Goal: Information Seeking & Learning: Learn about a topic

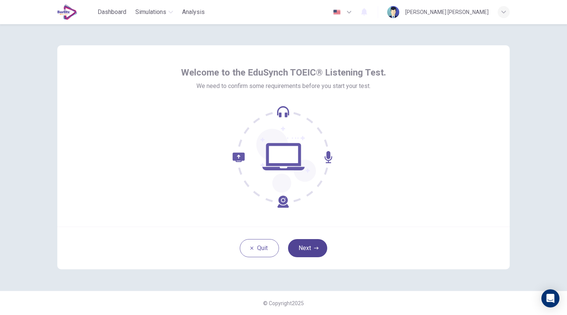
click at [318, 248] on icon "button" at bounding box center [316, 248] width 5 height 5
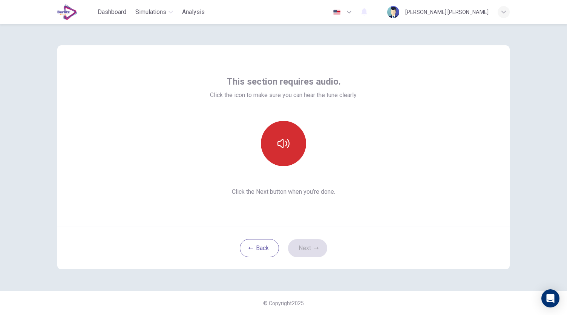
click at [287, 145] on icon "button" at bounding box center [284, 143] width 12 height 12
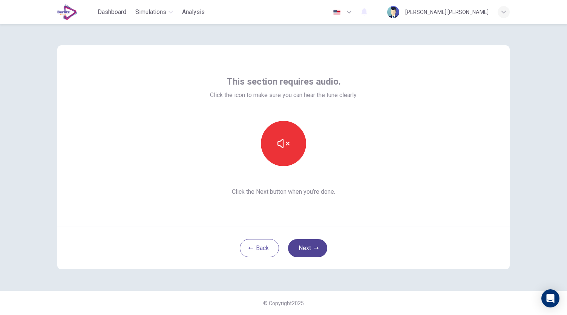
click at [309, 246] on button "Next" at bounding box center [307, 248] width 39 height 18
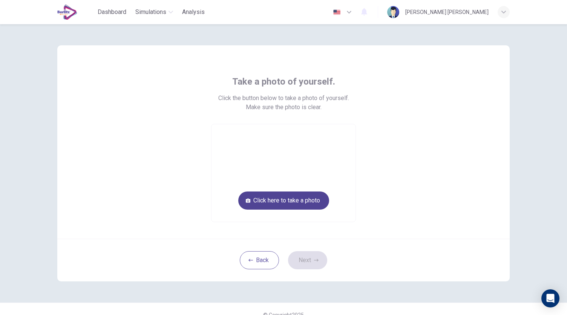
click at [289, 201] on button "Click here to take a photo" at bounding box center [283, 200] width 91 height 18
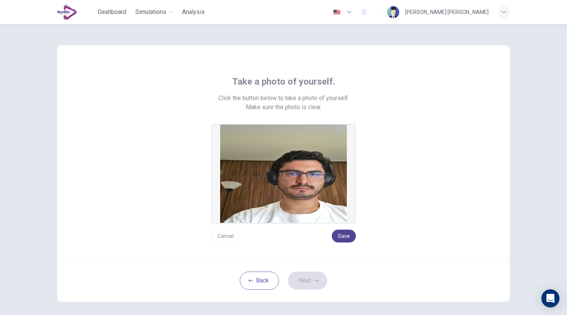
click at [338, 235] on button "Save" at bounding box center [344, 235] width 24 height 13
click at [345, 234] on button "Save" at bounding box center [344, 235] width 24 height 13
click at [309, 281] on button "Next" at bounding box center [307, 280] width 39 height 18
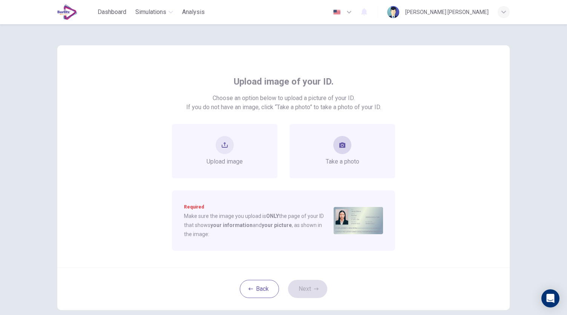
click at [341, 144] on icon "take photo" at bounding box center [343, 144] width 6 height 5
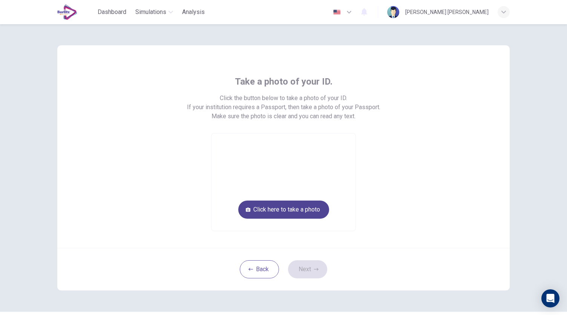
click at [288, 214] on button "Click here to take a photo" at bounding box center [283, 209] width 91 height 18
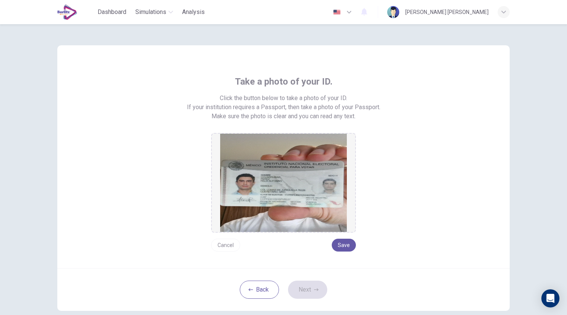
click at [228, 244] on button "Cancel" at bounding box center [225, 244] width 29 height 13
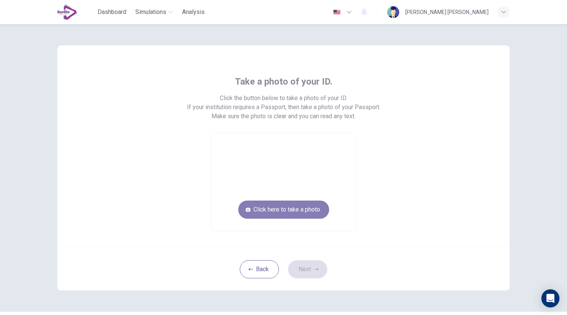
click at [271, 212] on button "Click here to take a photo" at bounding box center [283, 209] width 91 height 18
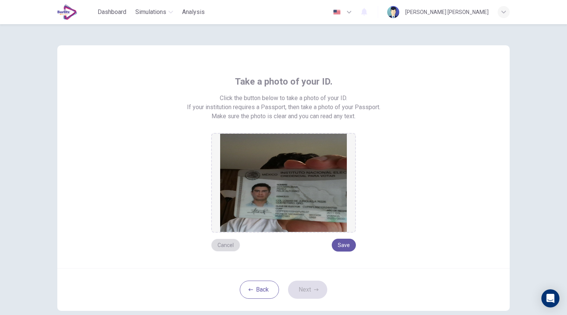
click at [228, 241] on button "Cancel" at bounding box center [225, 244] width 29 height 13
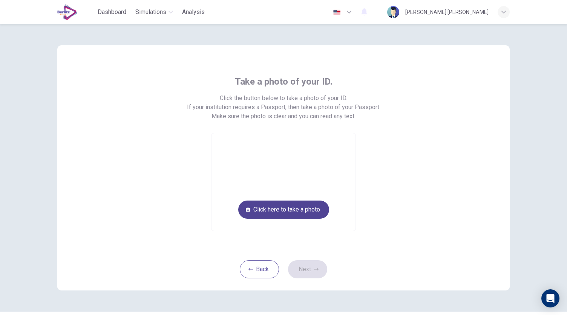
click at [278, 209] on button "Click here to take a photo" at bounding box center [283, 209] width 91 height 18
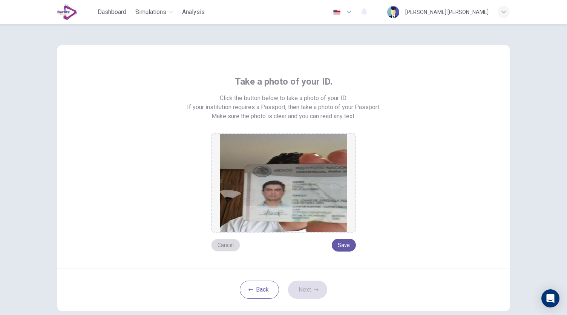
click at [222, 245] on button "Cancel" at bounding box center [225, 244] width 29 height 13
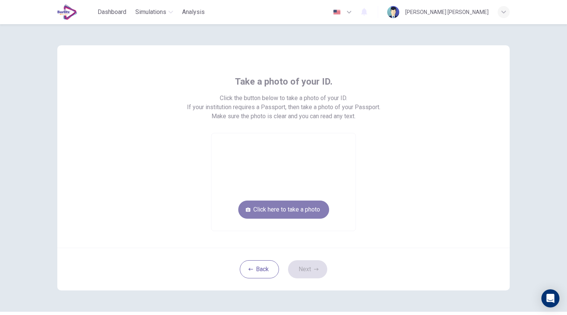
click at [285, 214] on button "Click here to take a photo" at bounding box center [283, 209] width 91 height 18
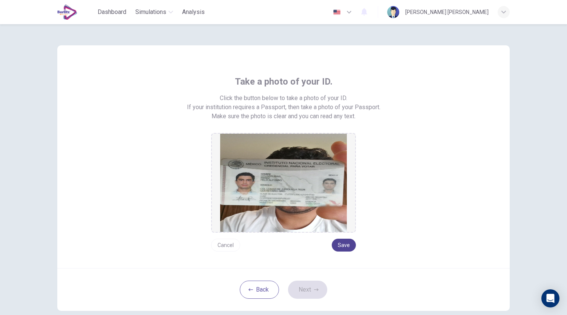
click at [338, 244] on button "Save" at bounding box center [344, 244] width 24 height 13
click at [299, 291] on button "Next" at bounding box center [307, 289] width 39 height 18
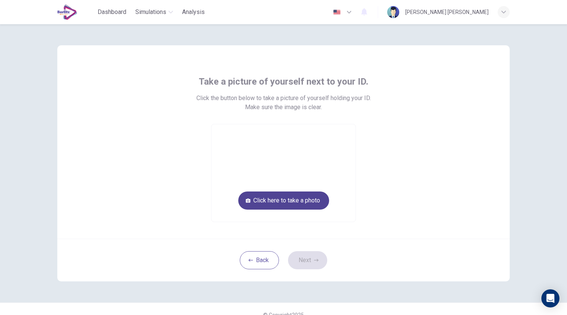
click at [288, 197] on button "Click here to take a photo" at bounding box center [283, 200] width 91 height 18
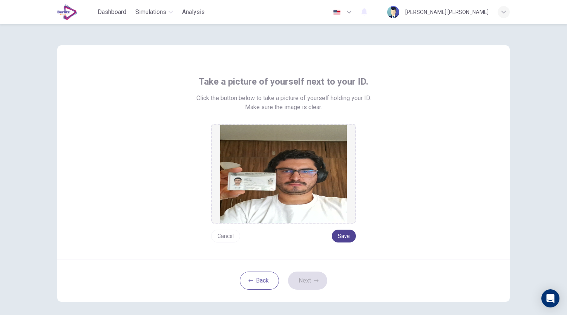
click at [341, 232] on button "Save" at bounding box center [344, 235] width 24 height 13
click at [311, 279] on button "Next" at bounding box center [307, 280] width 39 height 18
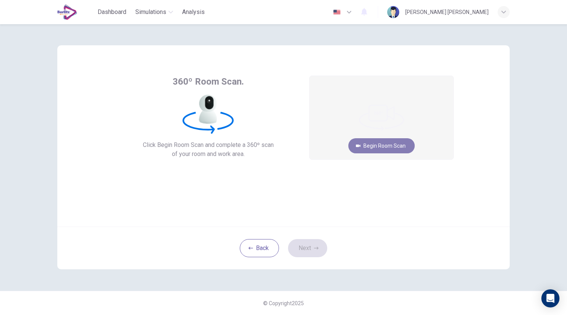
click at [397, 146] on button "Begin Room Scan" at bounding box center [382, 145] width 66 height 15
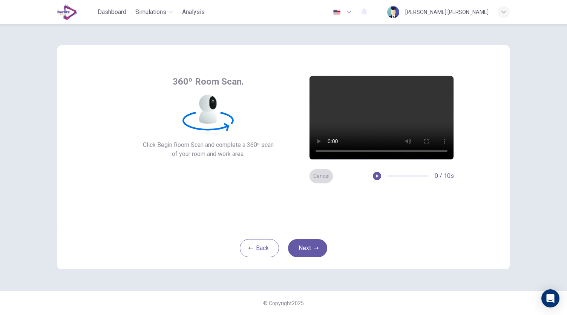
click at [321, 174] on button "Cancel" at bounding box center [321, 176] width 24 height 15
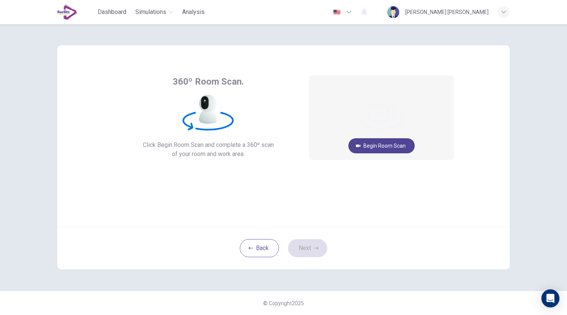
click at [389, 143] on button "Begin Room Scan" at bounding box center [382, 145] width 66 height 15
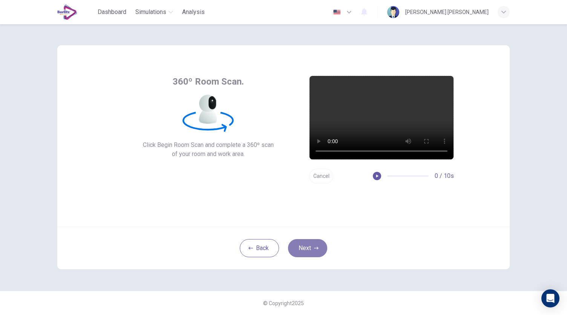
click at [309, 248] on button "Next" at bounding box center [307, 248] width 39 height 18
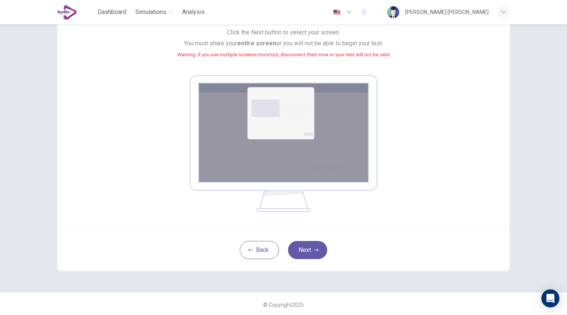
scroll to position [38, 0]
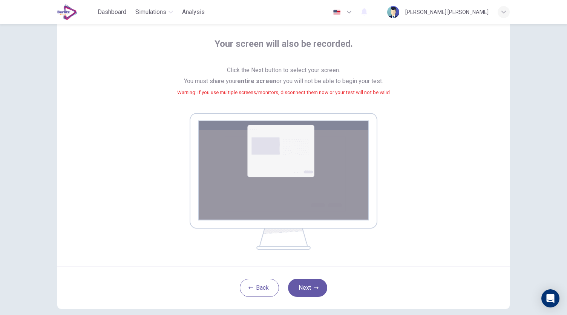
click at [284, 155] on img at bounding box center [284, 181] width 188 height 137
click at [311, 284] on button "Next" at bounding box center [307, 287] width 39 height 18
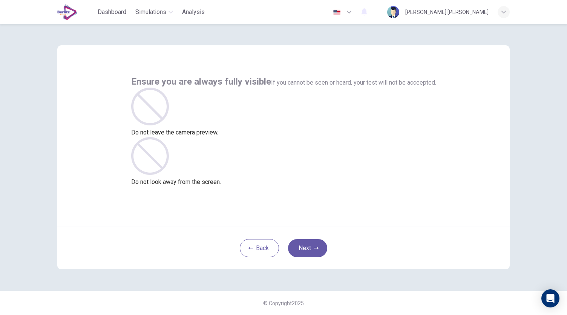
scroll to position [0, 0]
click at [260, 247] on button "Back" at bounding box center [259, 248] width 39 height 18
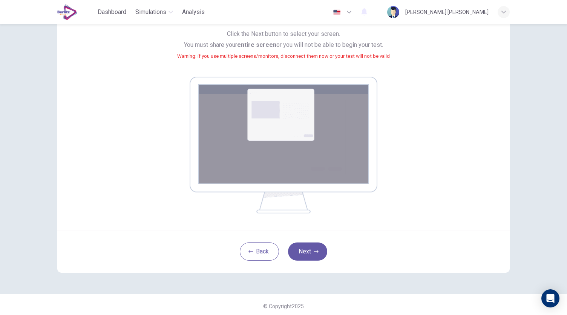
scroll to position [75, 0]
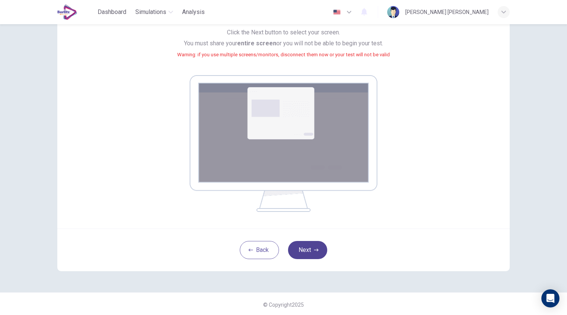
click at [309, 257] on button "Next" at bounding box center [307, 250] width 39 height 18
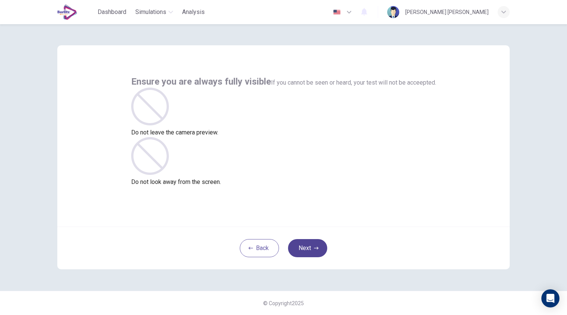
scroll to position [0, 0]
click at [314, 249] on icon "button" at bounding box center [316, 248] width 5 height 5
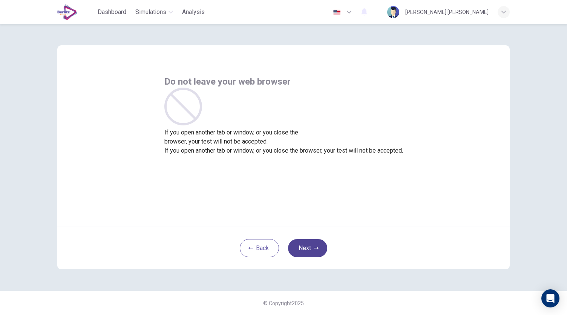
click at [316, 249] on icon "button" at bounding box center [316, 248] width 5 height 5
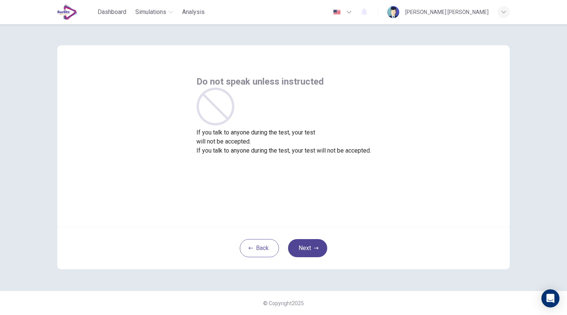
click at [315, 246] on icon "button" at bounding box center [316, 248] width 5 height 5
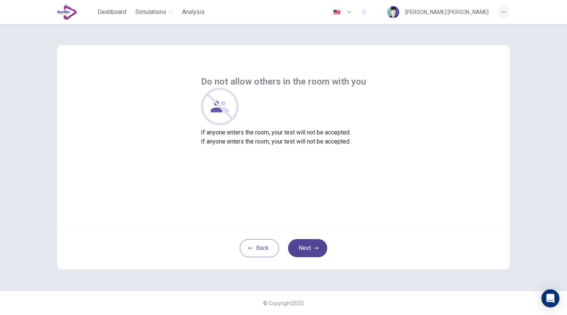
click at [315, 246] on icon "button" at bounding box center [316, 248] width 5 height 5
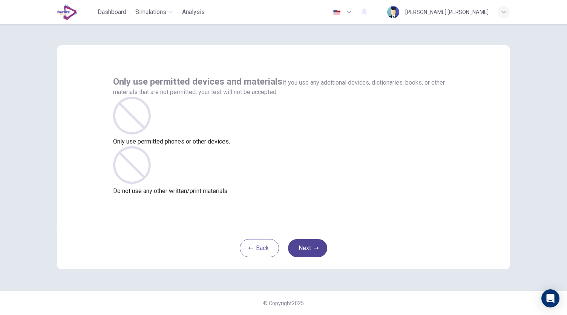
click at [315, 246] on icon "button" at bounding box center [316, 248] width 5 height 5
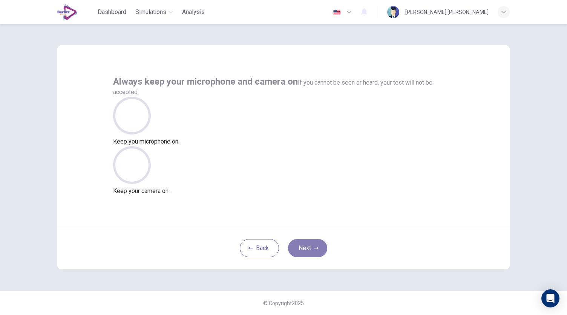
click at [315, 246] on icon "button" at bounding box center [316, 248] width 5 height 5
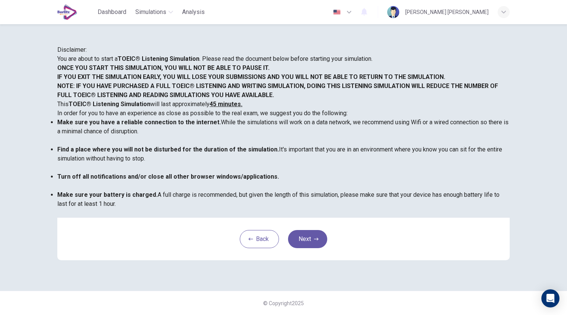
scroll to position [105, 0]
click at [314, 245] on button "Next" at bounding box center [307, 239] width 39 height 18
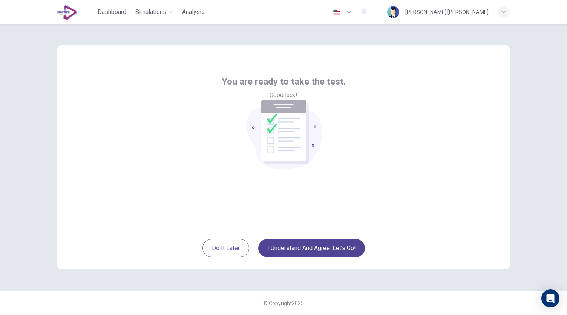
click at [327, 251] on button "I understand and agree. Let’s go!" at bounding box center [311, 248] width 107 height 18
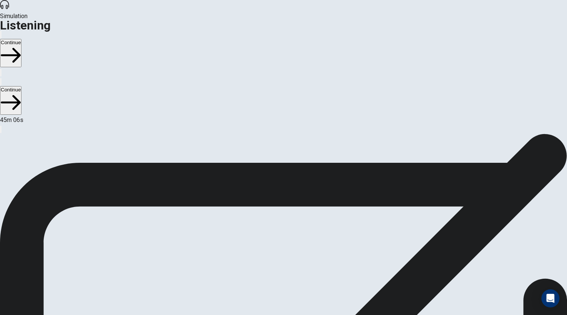
scroll to position [3, 0]
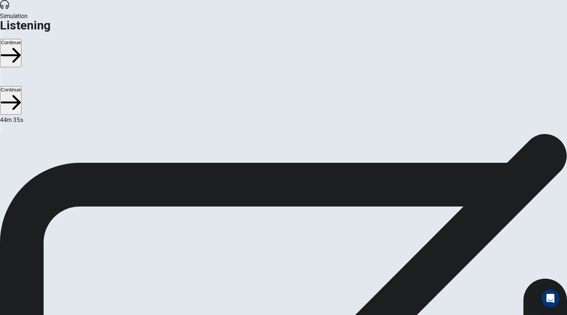
click at [348, 134] on div "Listening Test In the Listening test, you will be asked to demonstrate how well…" at bounding box center [283, 134] width 567 height 0
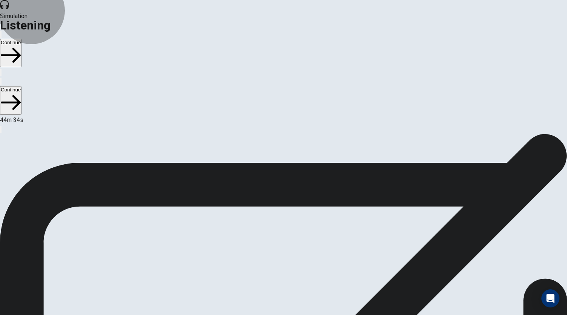
click at [22, 39] on button "Continue" at bounding box center [11, 53] width 22 height 28
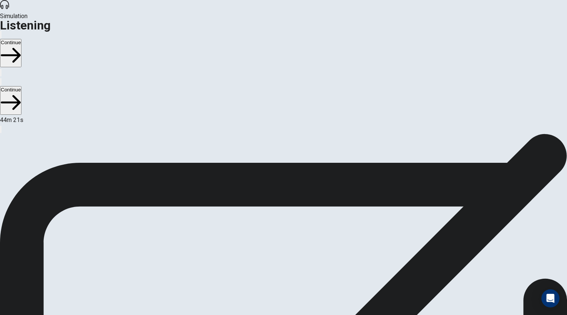
scroll to position [7, 0]
click at [22, 39] on button "Continue" at bounding box center [11, 53] width 22 height 28
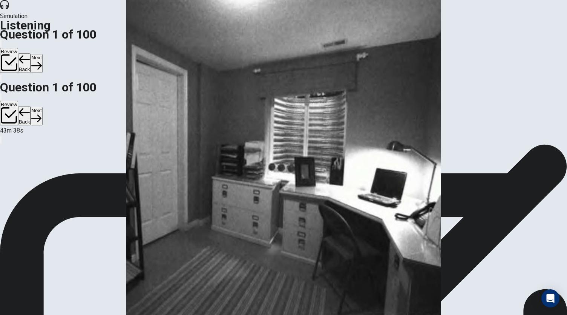
click at [42, 54] on button "Next" at bounding box center [37, 63] width 12 height 18
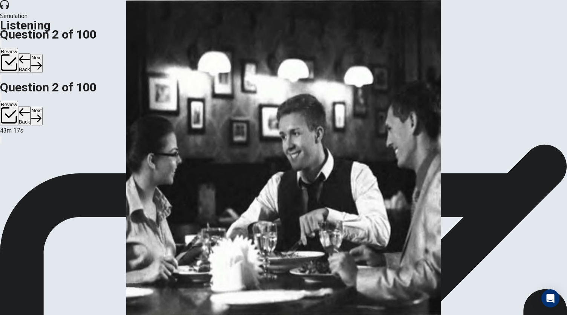
click at [42, 54] on button "Next" at bounding box center [37, 63] width 12 height 18
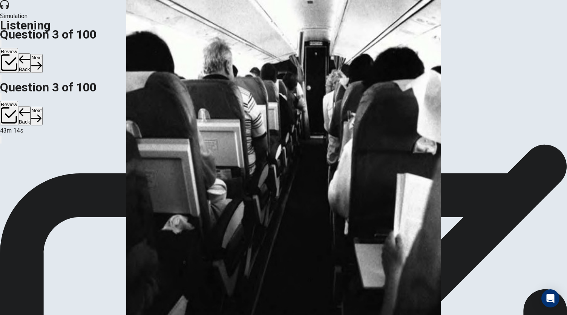
scroll to position [0, 0]
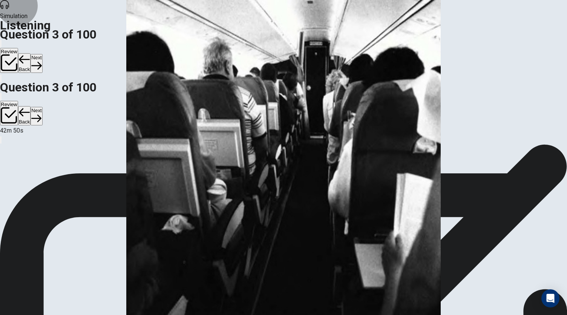
click at [42, 54] on button "Next" at bounding box center [37, 63] width 12 height 18
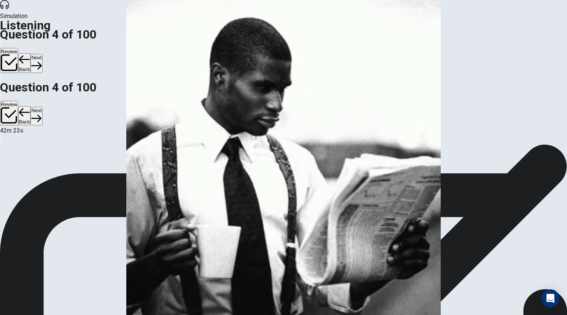
click at [42, 54] on button "Next" at bounding box center [37, 63] width 12 height 18
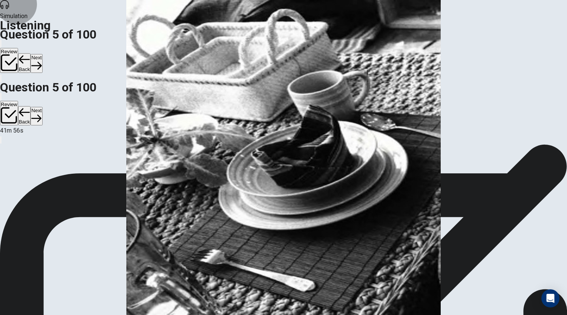
click at [42, 54] on button "Next" at bounding box center [37, 63] width 12 height 18
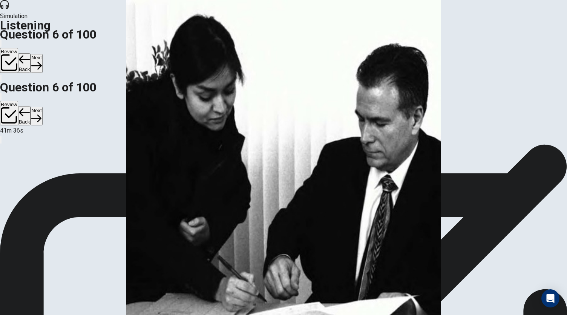
click at [42, 54] on button "Next" at bounding box center [37, 63] width 12 height 18
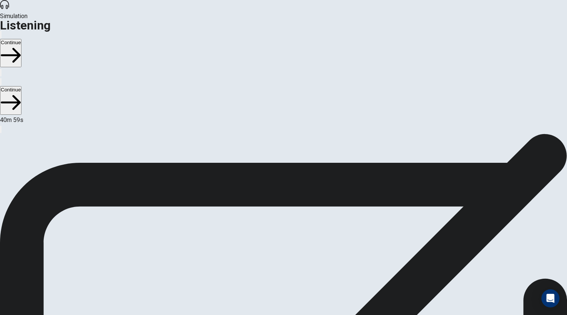
click at [22, 39] on button "Continue" at bounding box center [11, 53] width 22 height 28
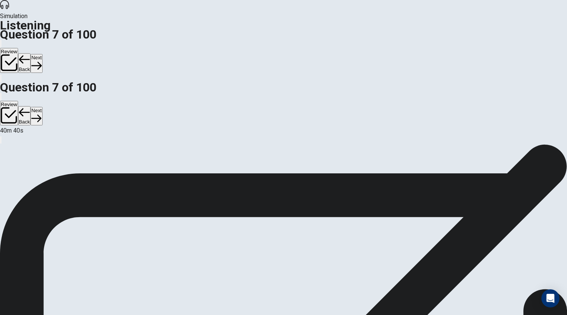
click at [42, 54] on button "Next" at bounding box center [37, 63] width 12 height 18
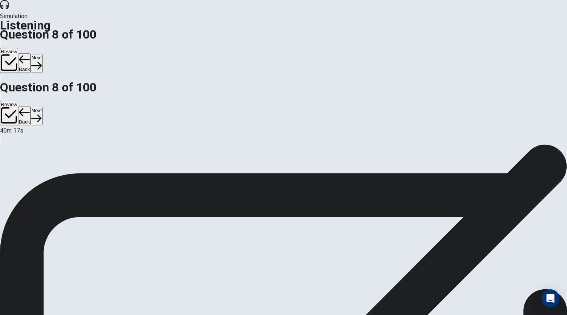
click at [42, 60] on icon "button" at bounding box center [36, 65] width 10 height 10
click at [42, 54] on button "Next" at bounding box center [37, 63] width 12 height 18
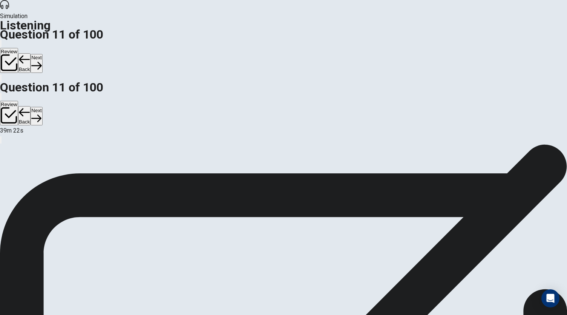
click at [42, 60] on icon "button" at bounding box center [36, 65] width 10 height 10
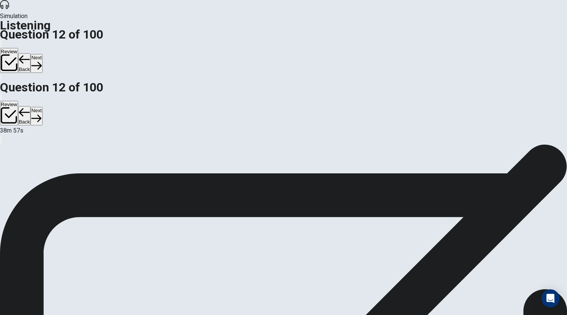
click at [42, 54] on button "Next" at bounding box center [37, 63] width 12 height 18
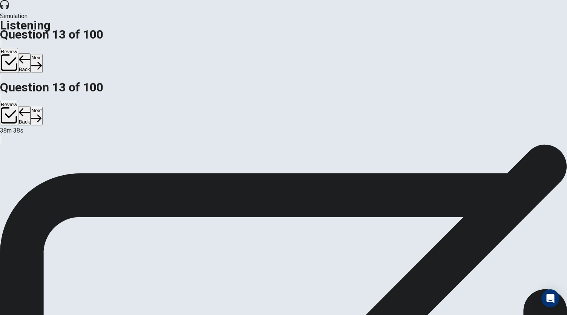
click at [42, 54] on button "Next" at bounding box center [37, 63] width 12 height 18
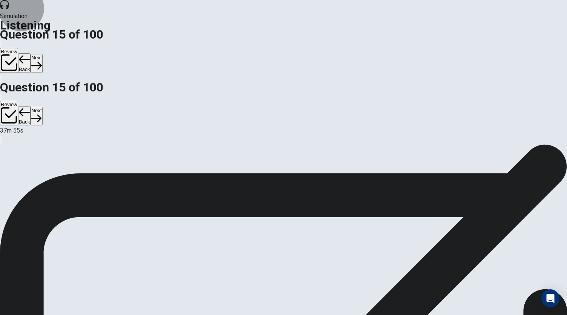
click at [42, 54] on button "Next" at bounding box center [37, 63] width 12 height 18
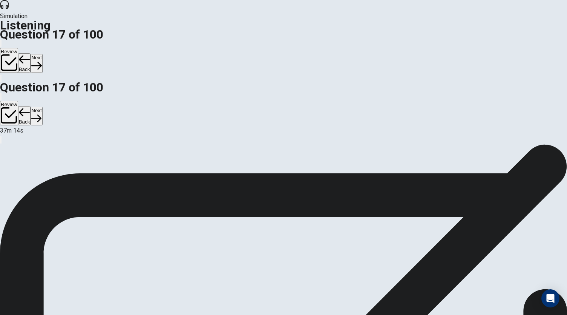
click at [42, 54] on button "Next" at bounding box center [37, 63] width 12 height 18
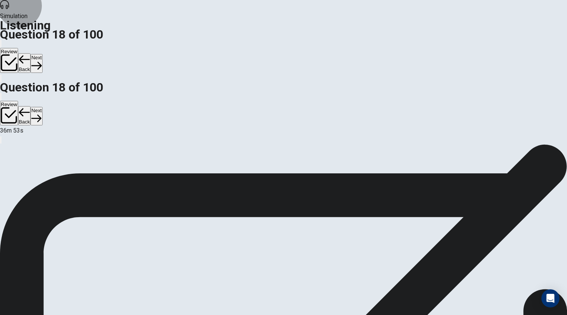
click at [42, 54] on button "Next" at bounding box center [37, 63] width 12 height 18
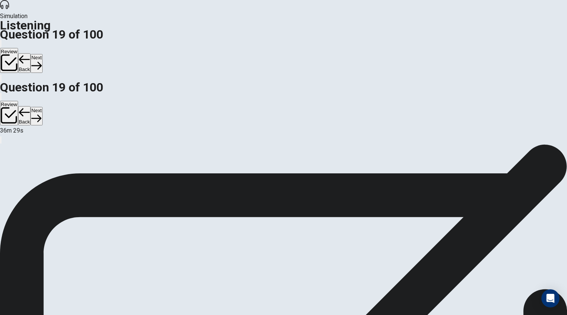
click at [42, 54] on button "Next" at bounding box center [37, 63] width 12 height 18
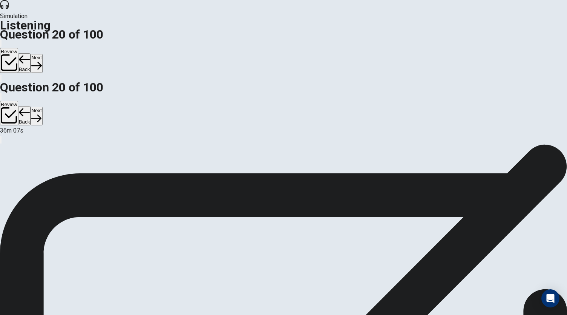
click at [42, 54] on button "Next" at bounding box center [37, 63] width 12 height 18
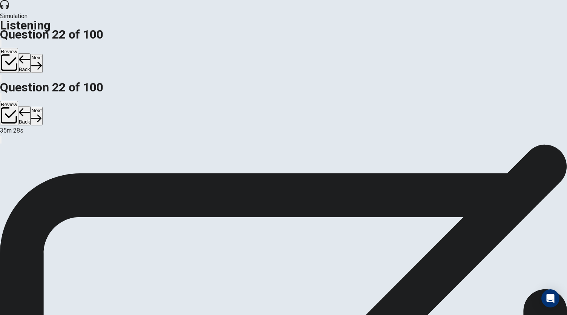
click at [42, 54] on button "Next" at bounding box center [37, 63] width 12 height 18
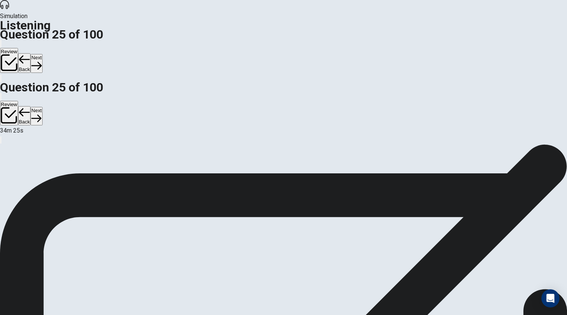
click at [42, 54] on button "Next" at bounding box center [37, 63] width 12 height 18
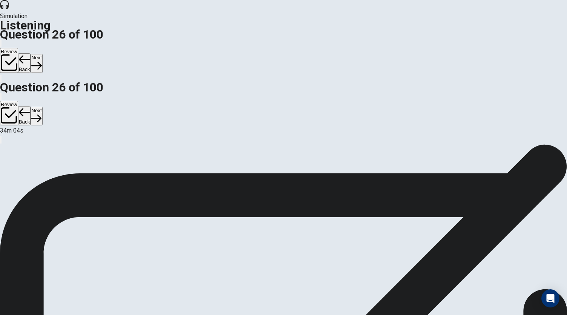
click at [42, 54] on button "Next" at bounding box center [37, 63] width 12 height 18
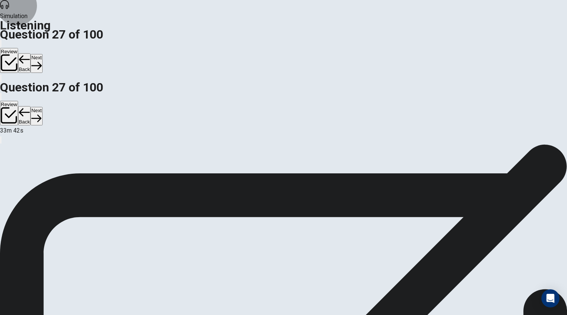
click at [42, 54] on button "Next" at bounding box center [37, 63] width 12 height 18
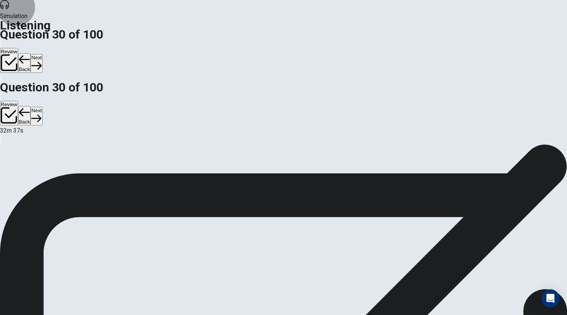
click at [42, 54] on button "Next" at bounding box center [37, 63] width 12 height 18
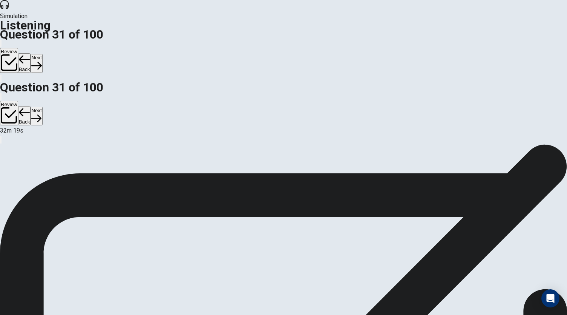
click at [42, 54] on button "Next" at bounding box center [37, 63] width 12 height 18
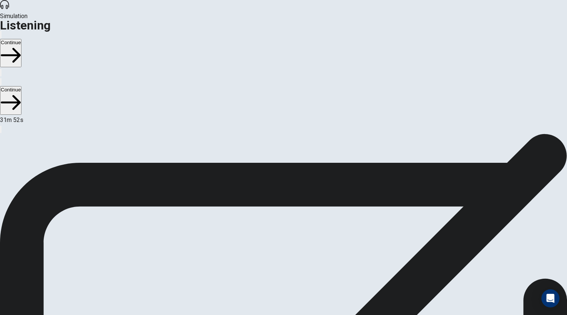
click at [22, 39] on button "Continue" at bounding box center [11, 53] width 22 height 28
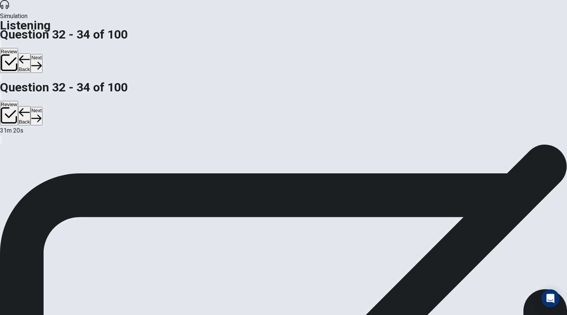
scroll to position [75, 0]
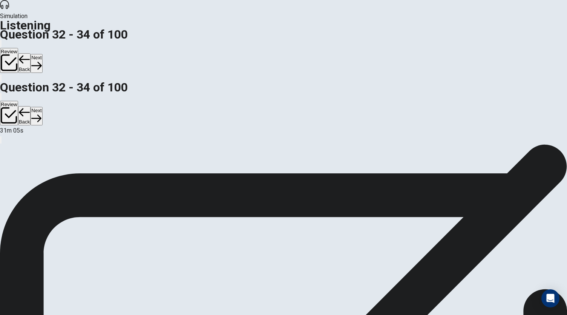
click at [42, 54] on button "Next" at bounding box center [37, 63] width 12 height 18
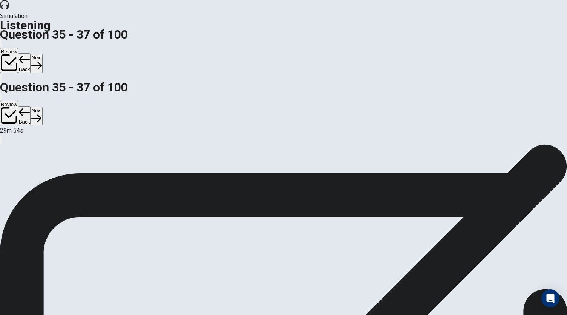
scroll to position [45, 0]
click at [42, 54] on button "Next" at bounding box center [37, 63] width 12 height 18
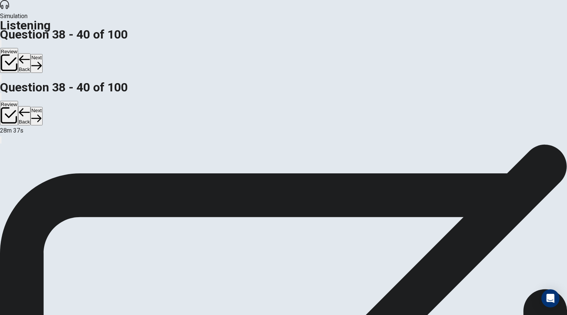
click at [42, 54] on button "Next" at bounding box center [37, 63] width 12 height 18
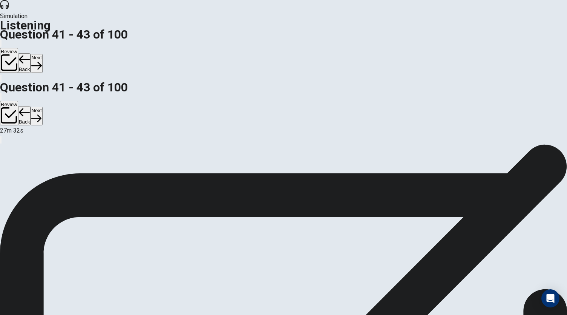
scroll to position [75, 0]
click at [42, 54] on button "Next" at bounding box center [37, 63] width 12 height 18
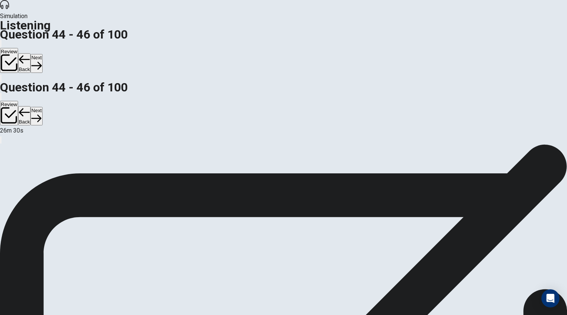
scroll to position [75, 0]
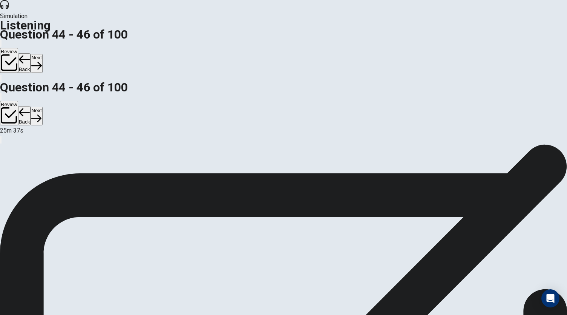
click at [42, 54] on button "Next" at bounding box center [37, 63] width 12 height 18
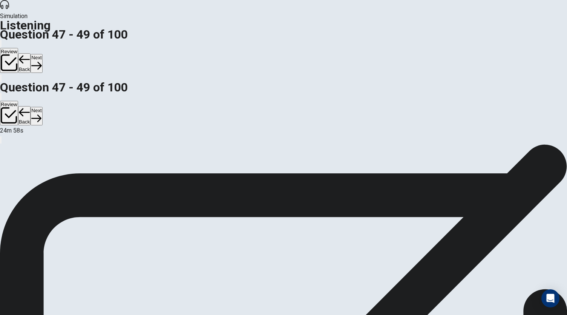
scroll to position [7, 0]
click at [42, 60] on icon "button" at bounding box center [36, 65] width 10 height 10
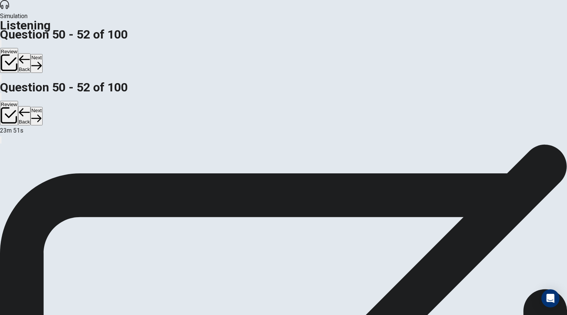
scroll to position [0, 0]
click at [42, 54] on button "Next" at bounding box center [37, 63] width 12 height 18
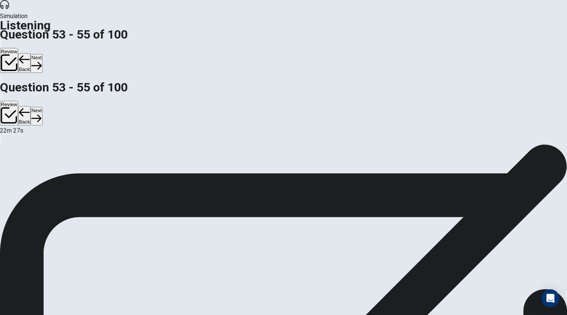
click at [42, 54] on button "Next" at bounding box center [37, 63] width 12 height 18
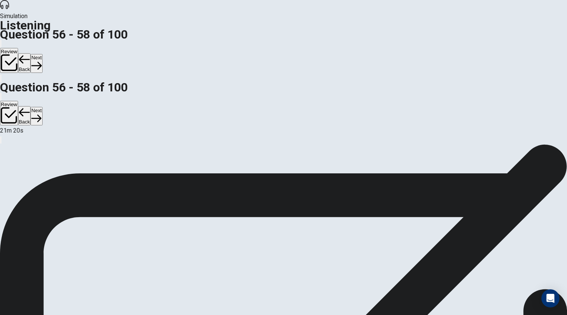
scroll to position [45, 0]
click at [42, 54] on button "Next" at bounding box center [37, 63] width 12 height 18
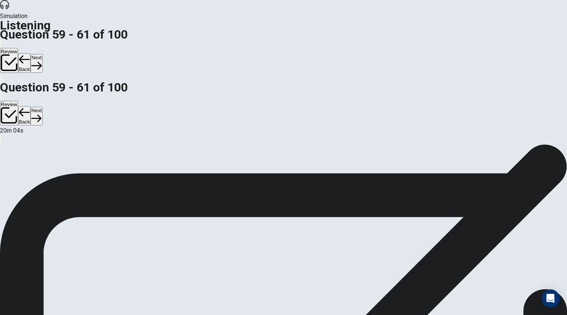
click at [42, 54] on button "Next" at bounding box center [37, 63] width 12 height 18
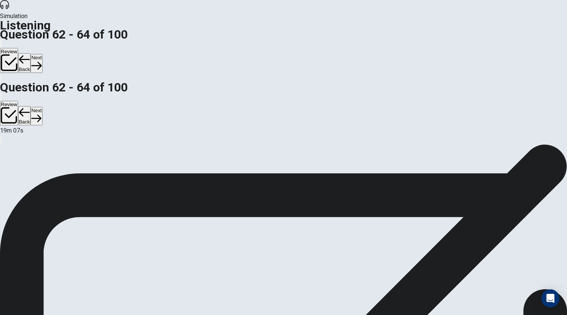
scroll to position [45, 0]
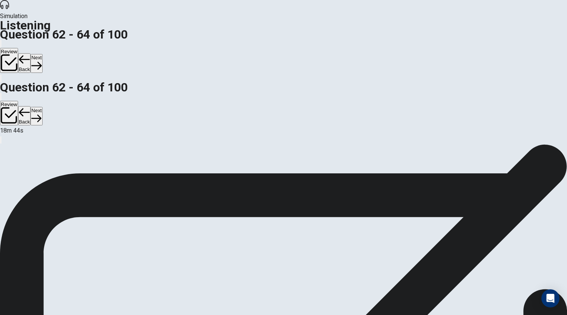
click at [42, 54] on button "Next" at bounding box center [37, 63] width 12 height 18
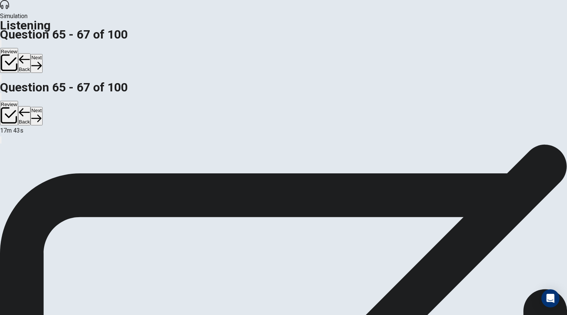
scroll to position [45, 0]
click at [42, 54] on button "Next" at bounding box center [37, 63] width 12 height 18
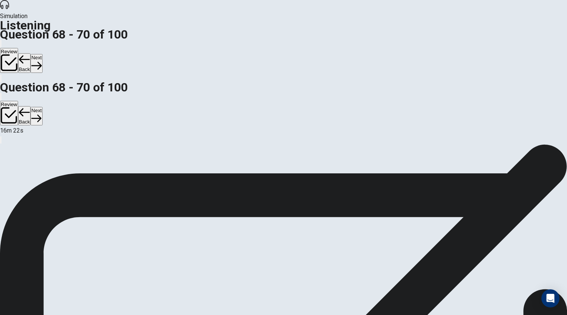
scroll to position [38, 0]
click at [42, 54] on button "Next" at bounding box center [37, 63] width 12 height 18
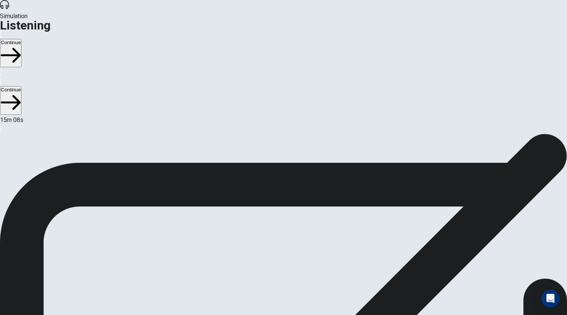
click at [22, 39] on button "Continue" at bounding box center [11, 53] width 22 height 28
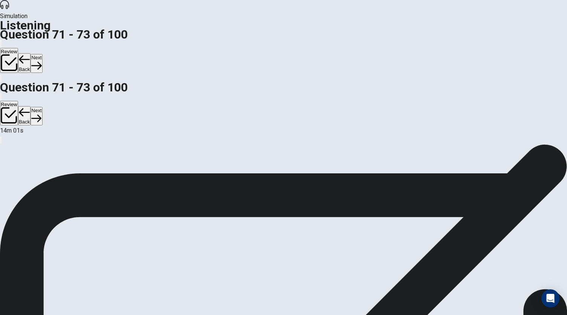
scroll to position [75, 0]
click at [42, 60] on icon "button" at bounding box center [36, 65] width 10 height 10
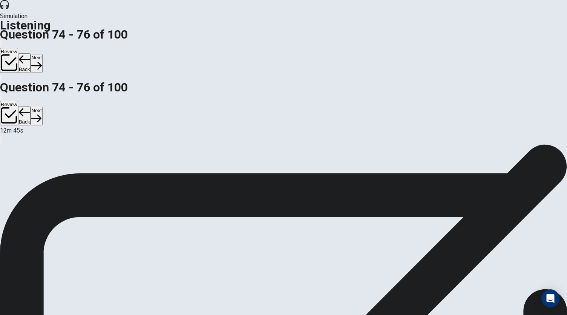
scroll to position [38, 0]
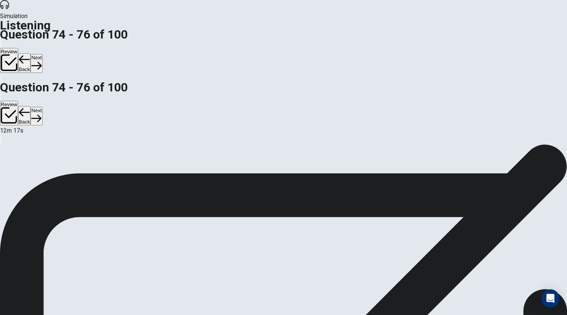
click at [42, 54] on button "Next" at bounding box center [37, 63] width 12 height 18
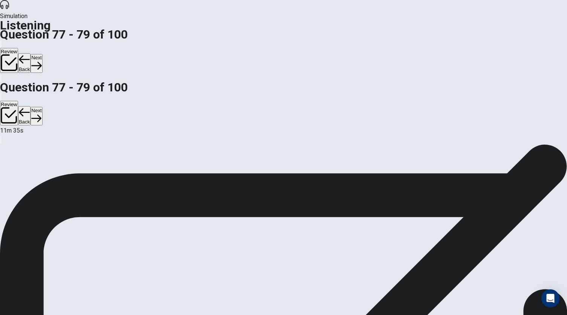
click at [42, 54] on button "Next" at bounding box center [37, 63] width 12 height 18
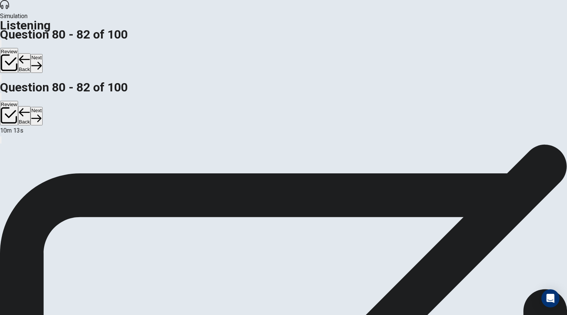
scroll to position [38, 0]
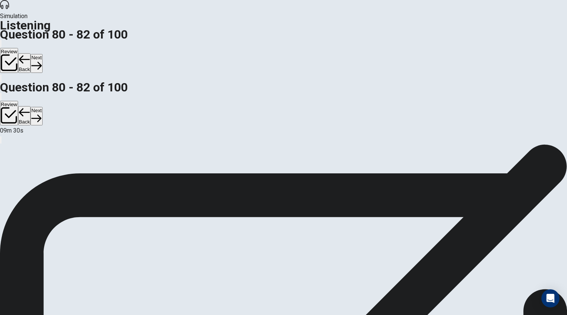
scroll to position [75, 0]
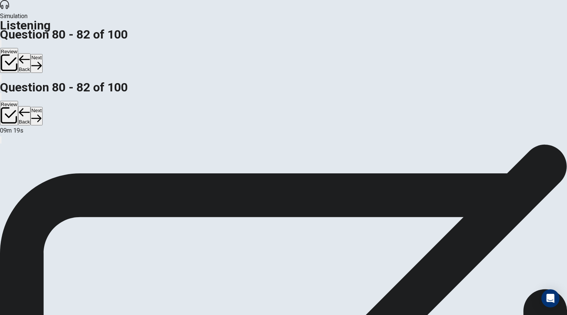
click at [42, 60] on icon "button" at bounding box center [36, 65] width 10 height 10
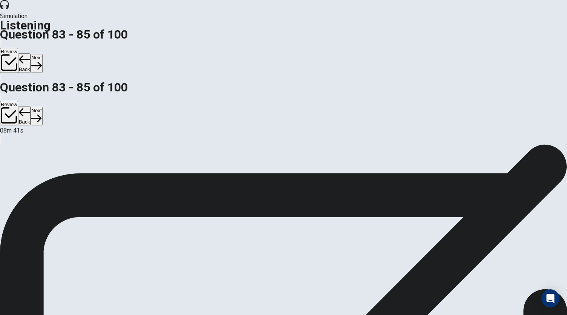
scroll to position [38, 0]
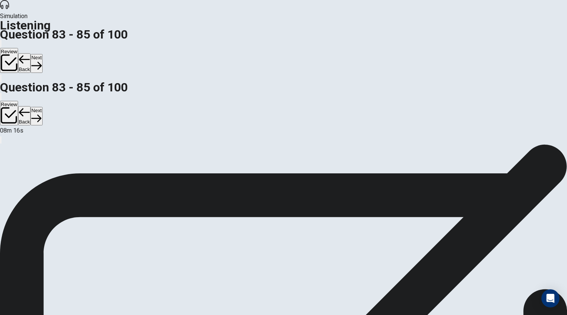
click at [42, 60] on icon "button" at bounding box center [36, 65] width 10 height 10
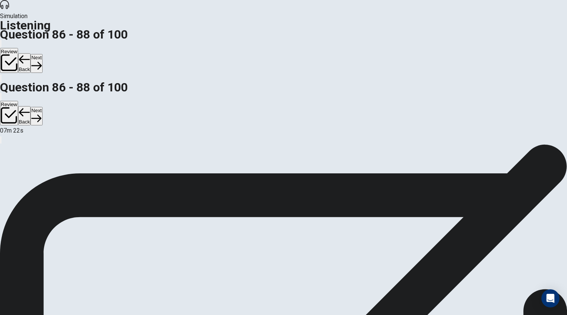
scroll to position [38, 0]
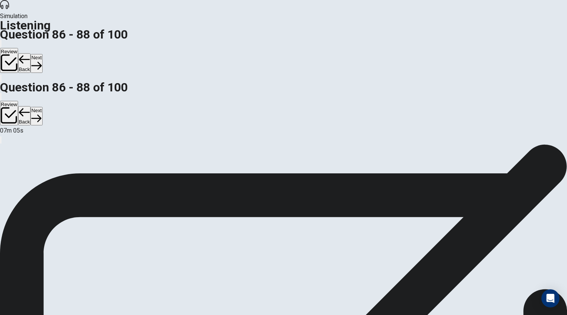
scroll to position [45, 0]
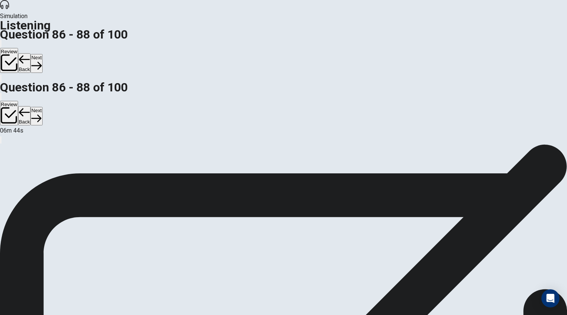
click at [42, 54] on button "Next" at bounding box center [37, 63] width 12 height 18
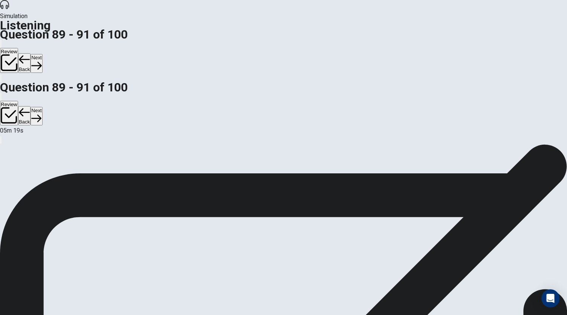
scroll to position [0, 0]
click at [42, 54] on button "Next" at bounding box center [37, 63] width 12 height 18
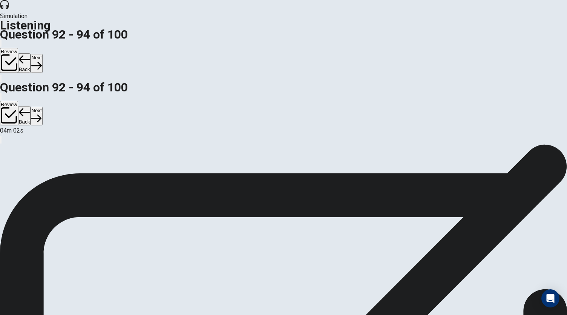
scroll to position [45, 0]
click at [42, 54] on button "Next" at bounding box center [37, 63] width 12 height 18
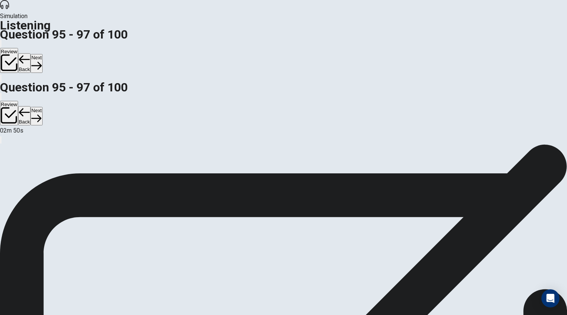
scroll to position [75, 0]
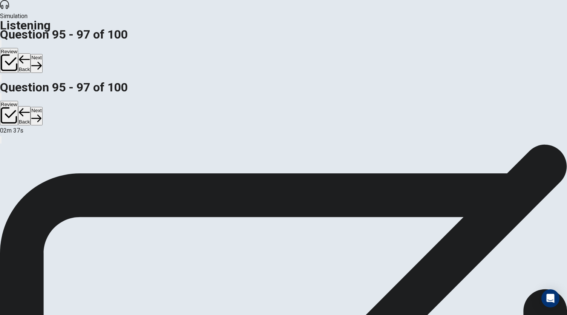
click at [42, 54] on button "Next" at bounding box center [37, 63] width 12 height 18
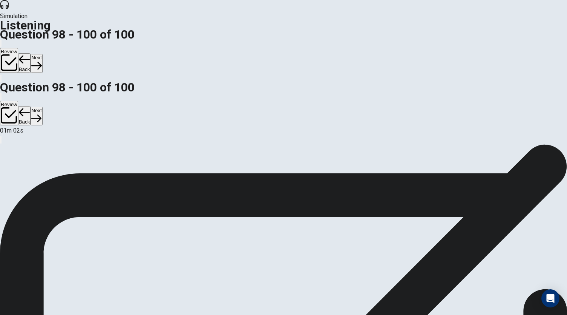
click at [42, 54] on button "Next" at bounding box center [37, 63] width 12 height 18
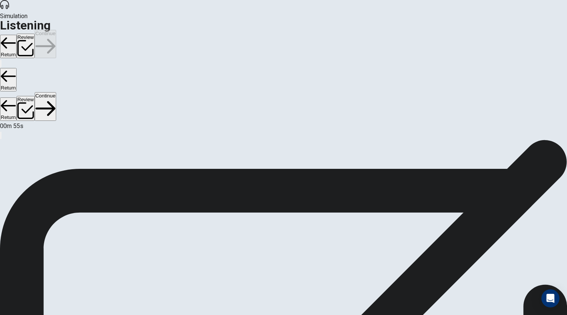
scroll to position [0, 0]
click at [56, 30] on button "Continue" at bounding box center [46, 44] width 22 height 28
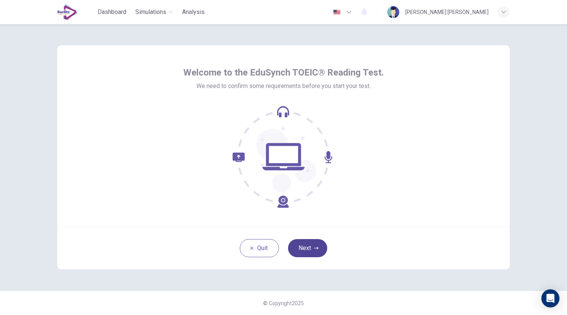
click at [305, 251] on button "Next" at bounding box center [307, 248] width 39 height 18
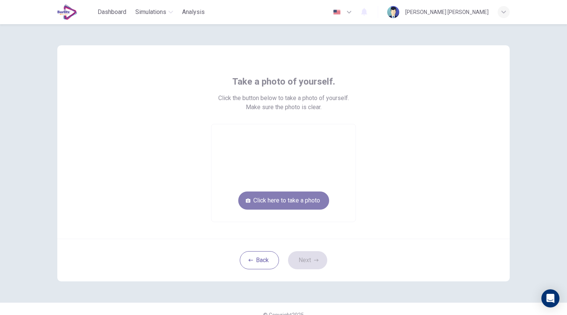
click at [300, 200] on button "Click here to take a photo" at bounding box center [283, 200] width 91 height 18
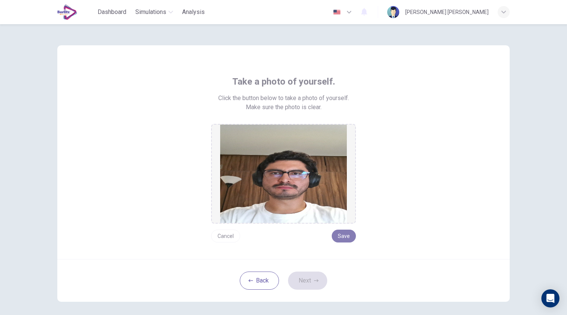
click at [349, 236] on button "Save" at bounding box center [344, 235] width 24 height 13
click at [315, 271] on button "Next" at bounding box center [307, 280] width 39 height 18
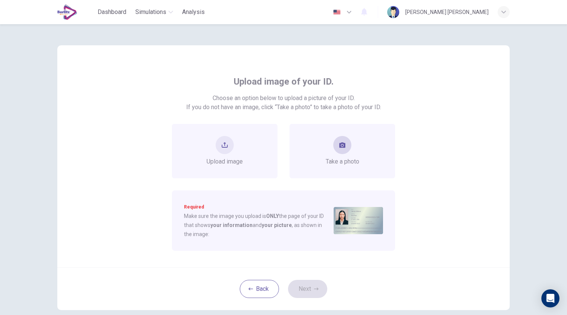
click at [340, 149] on button "take photo" at bounding box center [343, 145] width 18 height 18
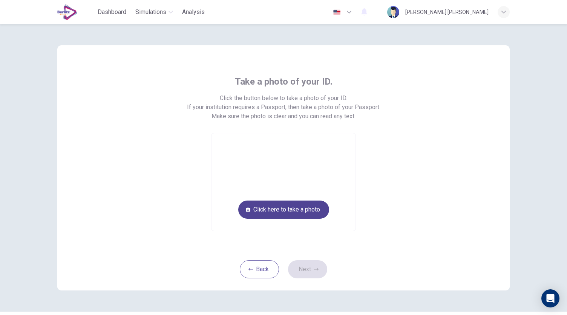
click at [300, 207] on button "Click here to take a photo" at bounding box center [283, 209] width 91 height 18
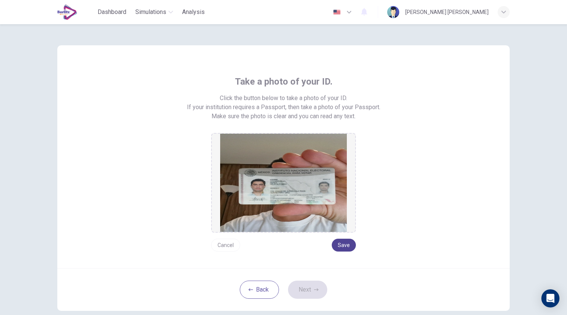
click at [342, 243] on button "Save" at bounding box center [344, 244] width 24 height 13
click at [311, 288] on button "Next" at bounding box center [307, 289] width 39 height 18
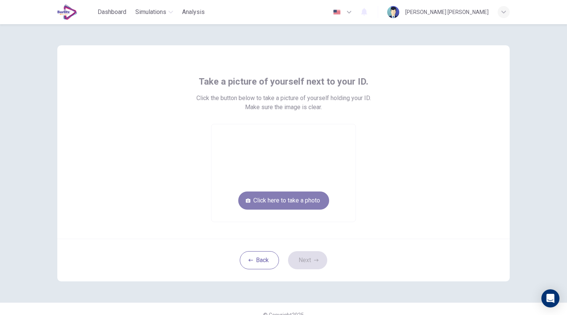
click at [299, 203] on button "Click here to take a photo" at bounding box center [283, 200] width 91 height 18
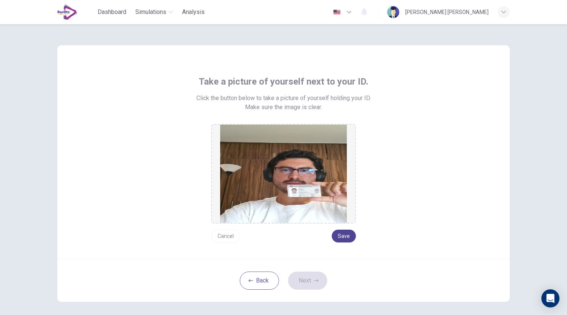
click at [343, 232] on button "Save" at bounding box center [344, 235] width 24 height 13
click at [308, 279] on button "Next" at bounding box center [307, 280] width 39 height 18
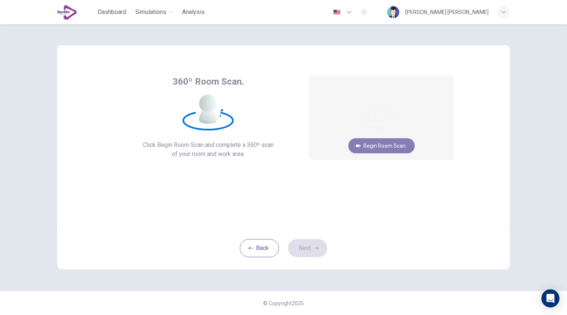
click at [387, 146] on button "Begin Room Scan" at bounding box center [382, 145] width 66 height 15
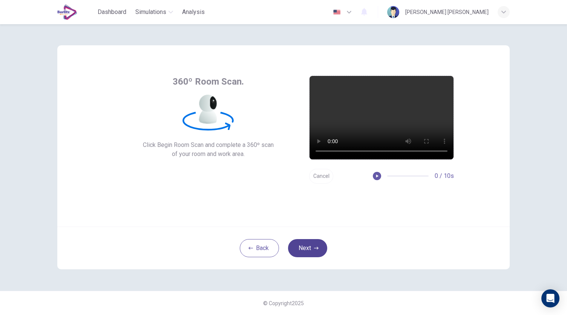
click at [315, 246] on icon "button" at bounding box center [316, 248] width 5 height 5
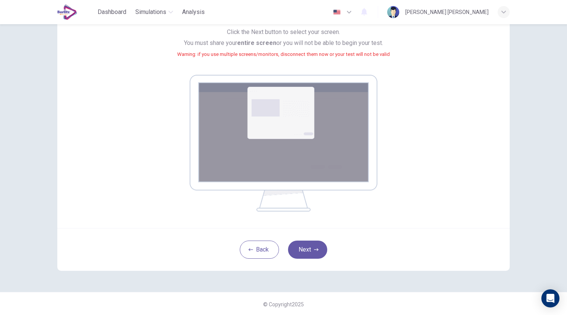
scroll to position [77, 0]
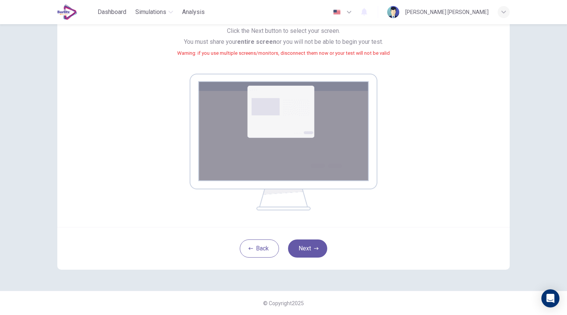
click at [318, 257] on button "Next" at bounding box center [307, 248] width 39 height 18
click at [303, 249] on button "Next" at bounding box center [307, 248] width 39 height 18
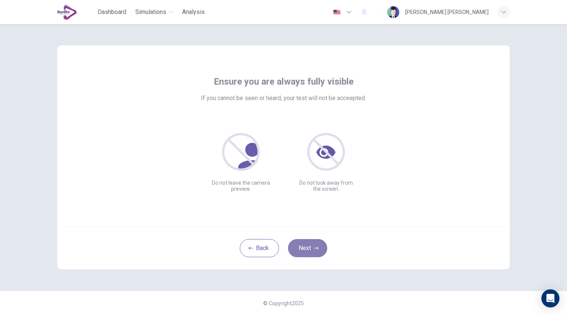
click at [312, 246] on button "Next" at bounding box center [307, 248] width 39 height 18
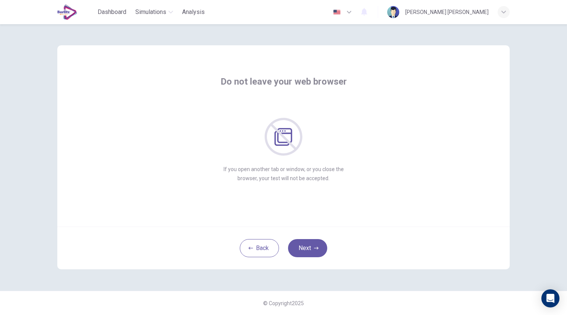
click at [338, 200] on div "Do not leave your web browser If you open another tab or window, or you close t…" at bounding box center [283, 135] width 453 height 181
click at [318, 246] on icon "button" at bounding box center [316, 248] width 5 height 5
click at [315, 246] on icon "button" at bounding box center [316, 248] width 5 height 5
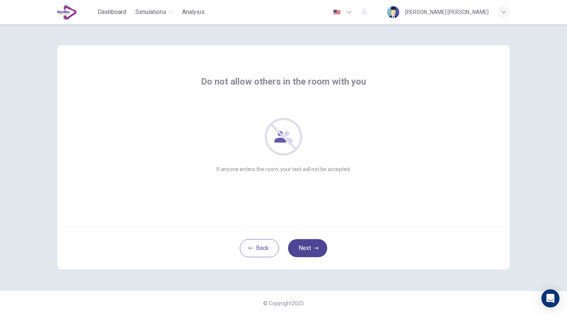
click at [317, 245] on button "Next" at bounding box center [307, 248] width 39 height 18
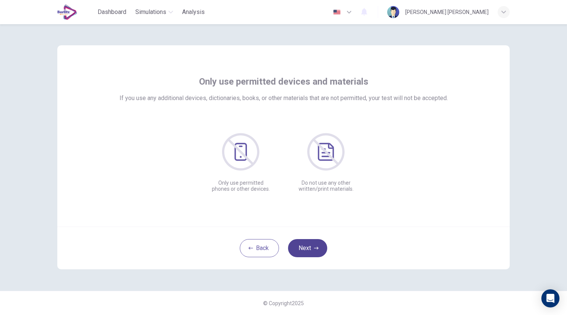
click at [311, 245] on button "Next" at bounding box center [307, 248] width 39 height 18
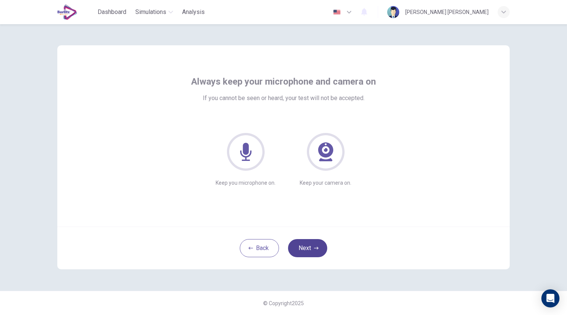
click at [307, 249] on button "Next" at bounding box center [307, 248] width 39 height 18
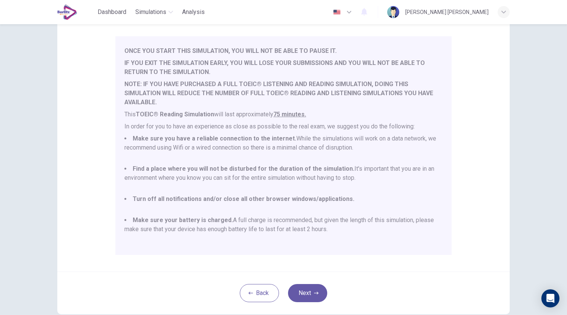
scroll to position [75, 0]
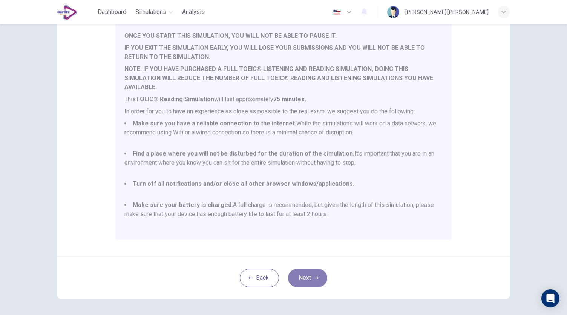
click at [302, 280] on button "Next" at bounding box center [307, 278] width 39 height 18
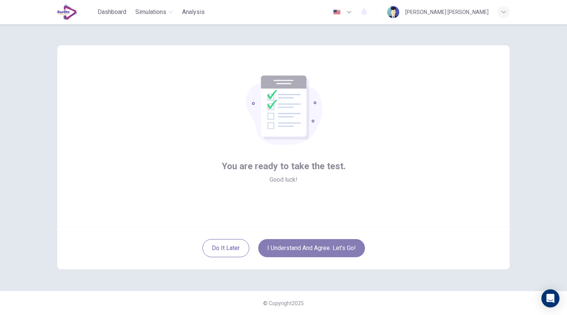
click at [298, 246] on button "I understand and agree. Let’s go!" at bounding box center [311, 248] width 107 height 18
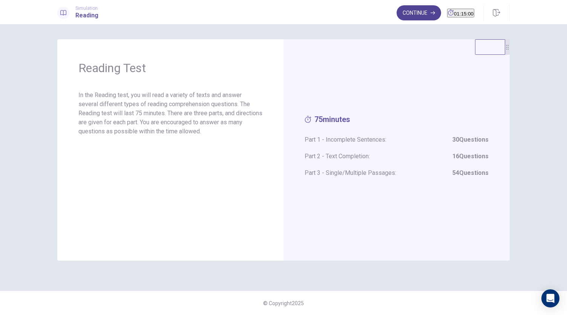
click at [398, 9] on button "Continue" at bounding box center [419, 12] width 45 height 15
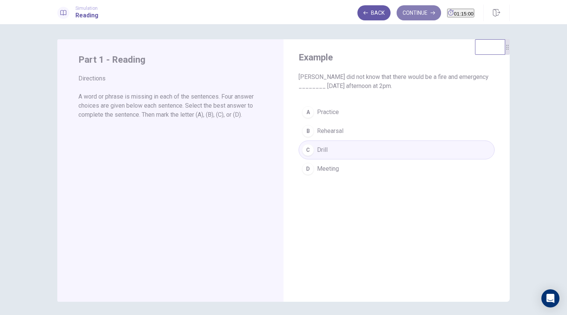
click at [409, 12] on button "Continue" at bounding box center [419, 12] width 45 height 15
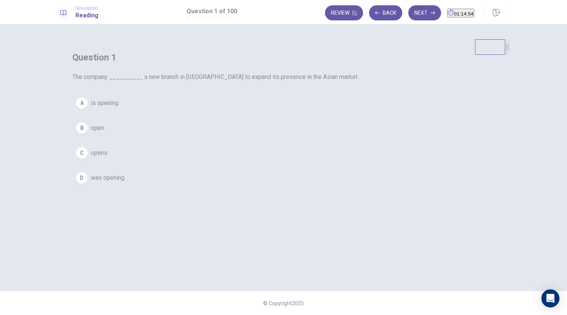
click at [118, 108] on span "is opening" at bounding box center [105, 102] width 28 height 9
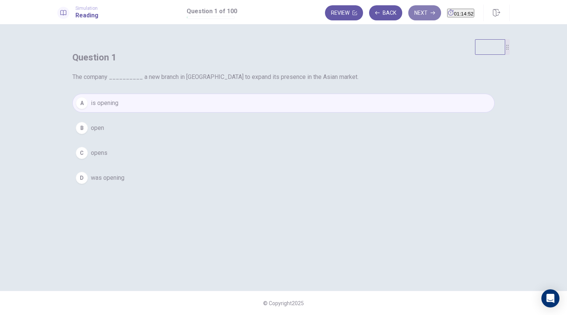
click at [416, 11] on button "Next" at bounding box center [425, 12] width 33 height 15
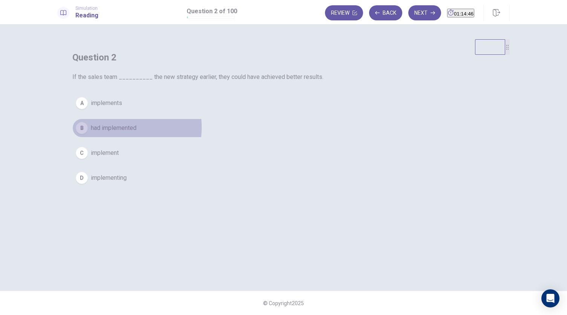
click at [137, 132] on span "had implemented" at bounding box center [114, 127] width 46 height 9
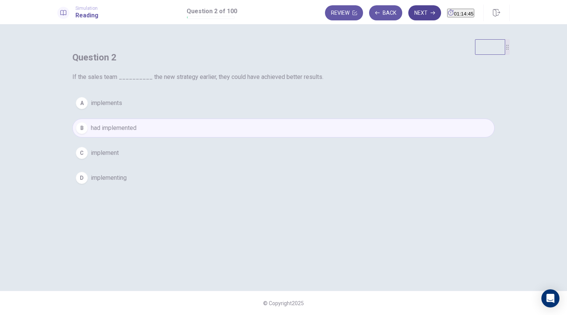
click at [409, 15] on button "Next" at bounding box center [425, 12] width 33 height 15
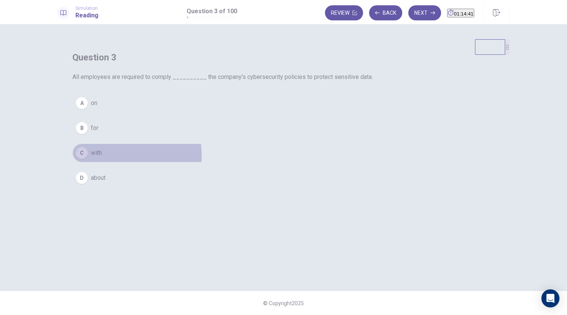
click at [102, 157] on span "with" at bounding box center [96, 152] width 11 height 9
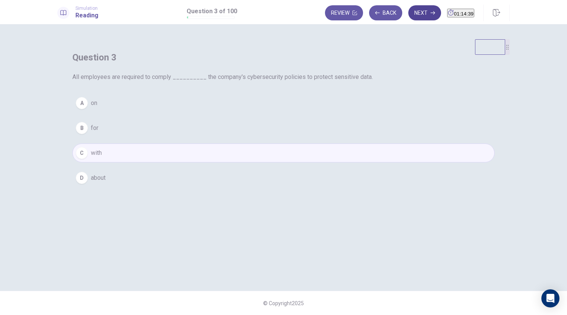
click at [409, 13] on button "Next" at bounding box center [425, 12] width 33 height 15
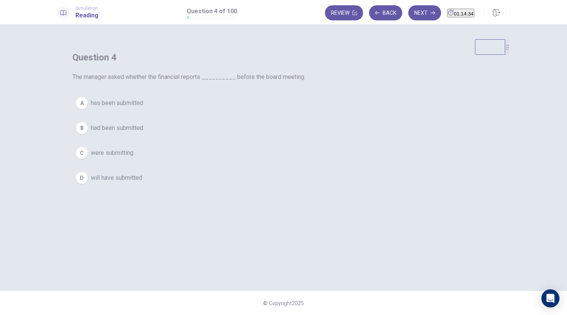
click at [143, 132] on span "had been submitted" at bounding box center [117, 127] width 52 height 9
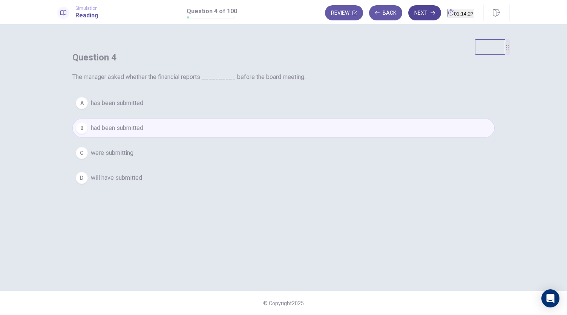
click at [412, 12] on button "Next" at bounding box center [425, 12] width 33 height 15
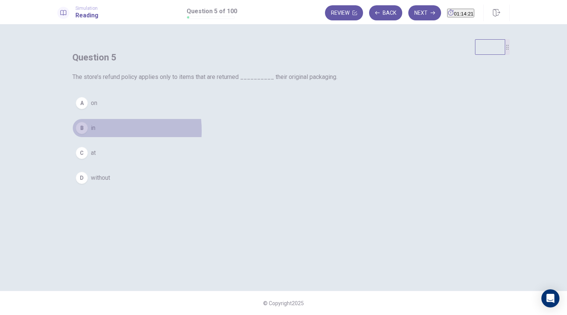
click at [95, 132] on span "in" at bounding box center [93, 127] width 5 height 9
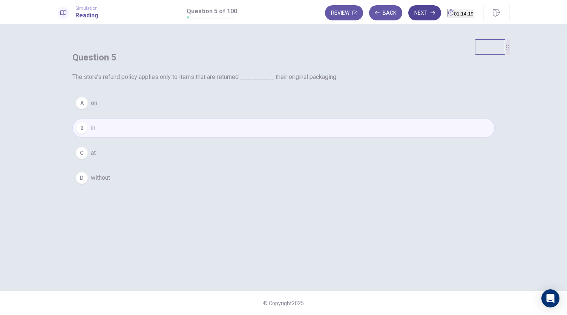
click at [431, 14] on icon "button" at bounding box center [433, 13] width 5 height 5
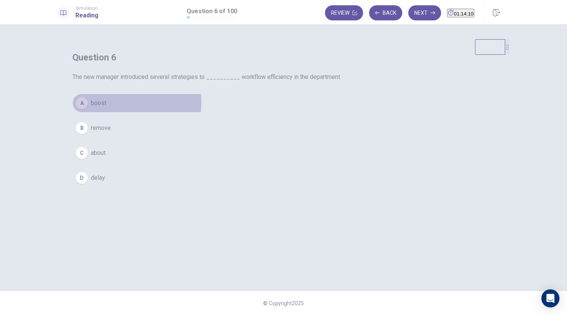
click at [106, 108] on span "boost" at bounding box center [98, 102] width 15 height 9
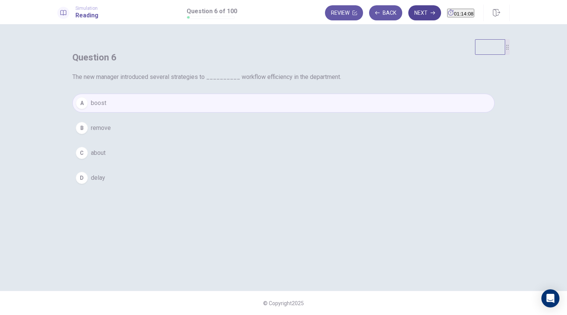
click at [409, 12] on button "Next" at bounding box center [425, 12] width 33 height 15
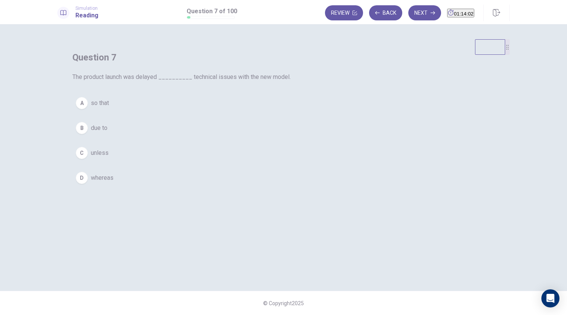
click at [254, 137] on button "B due to" at bounding box center [283, 127] width 423 height 19
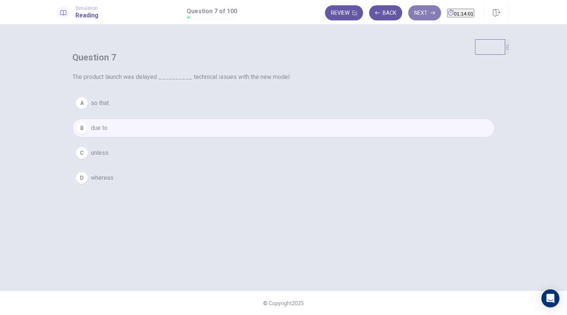
click at [431, 12] on icon "button" at bounding box center [433, 13] width 5 height 5
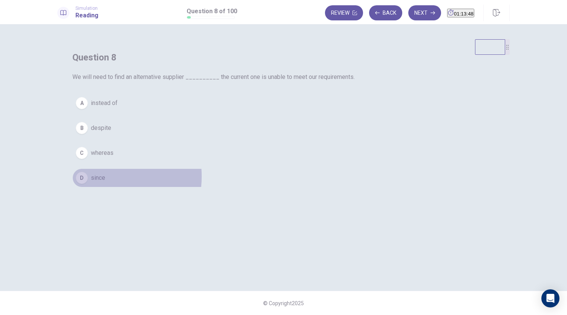
click at [105, 182] on span "since" at bounding box center [98, 177] width 14 height 9
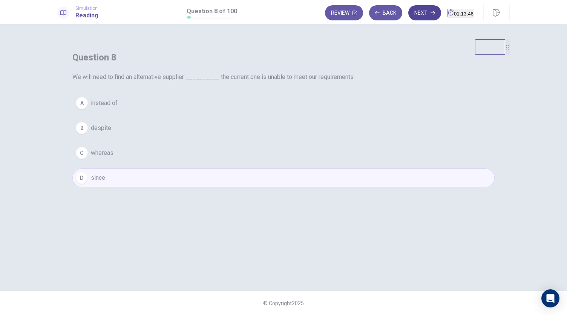
click at [415, 9] on button "Next" at bounding box center [425, 12] width 33 height 15
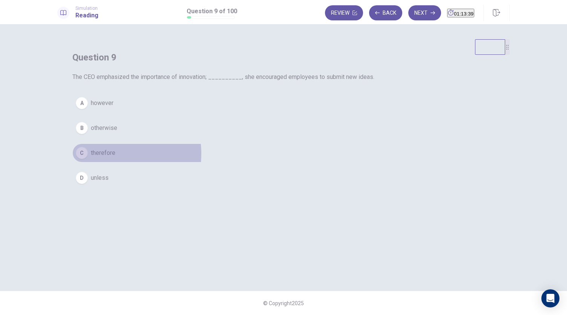
click at [115, 157] on span "therefore" at bounding box center [103, 152] width 25 height 9
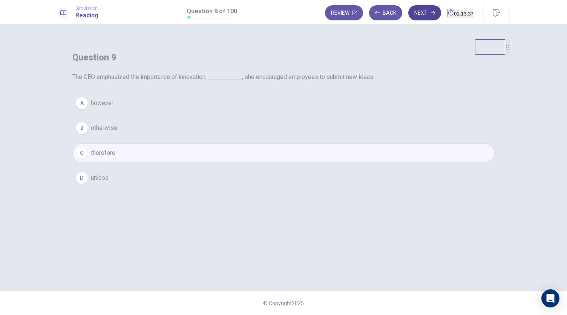
click at [412, 9] on button "Next" at bounding box center [425, 12] width 33 height 15
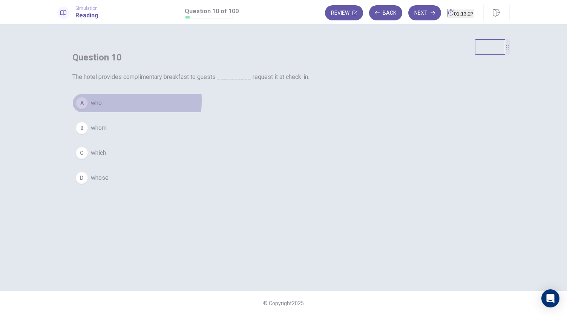
click at [102, 108] on span "who" at bounding box center [96, 102] width 11 height 9
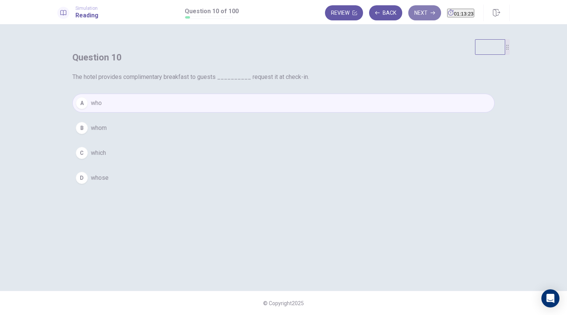
click at [409, 13] on button "Next" at bounding box center [425, 12] width 33 height 15
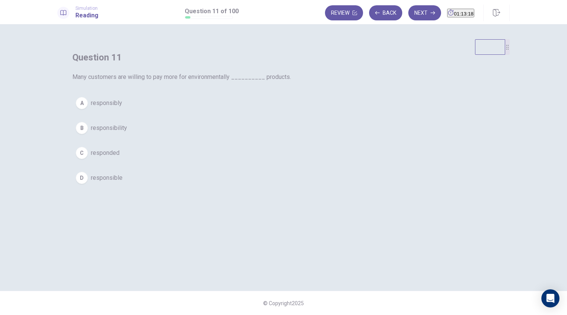
click at [123, 182] on span "responsible" at bounding box center [107, 177] width 32 height 9
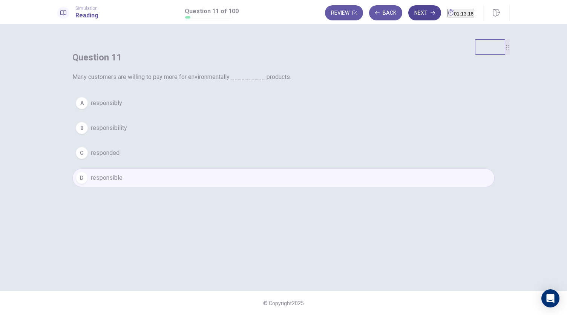
click at [415, 13] on button "Next" at bounding box center [425, 12] width 33 height 15
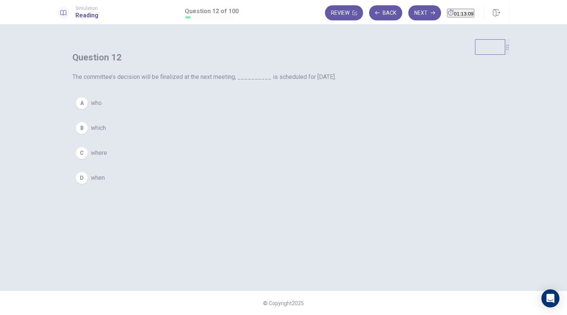
click at [106, 132] on span "which" at bounding box center [98, 127] width 15 height 9
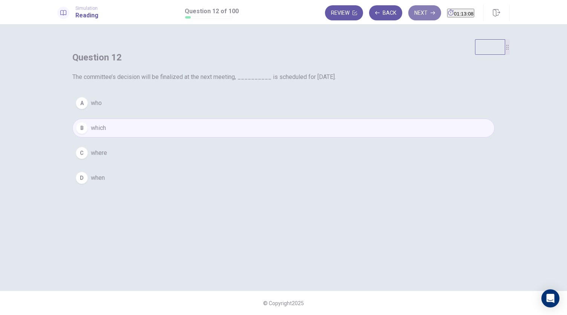
click at [411, 16] on button "Next" at bounding box center [425, 12] width 33 height 15
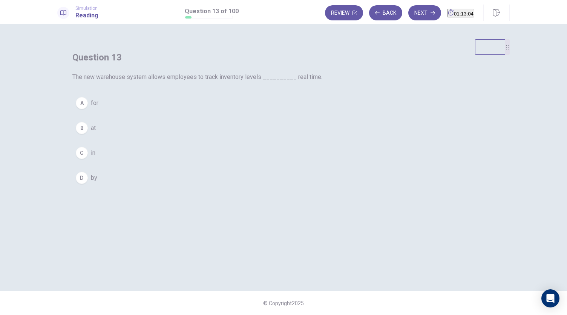
click at [235, 137] on button "B at" at bounding box center [283, 127] width 423 height 19
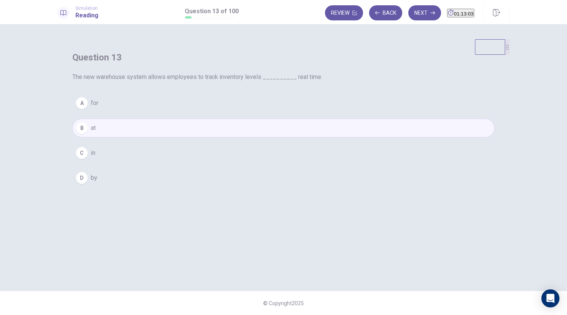
click at [95, 157] on span "in" at bounding box center [93, 152] width 5 height 9
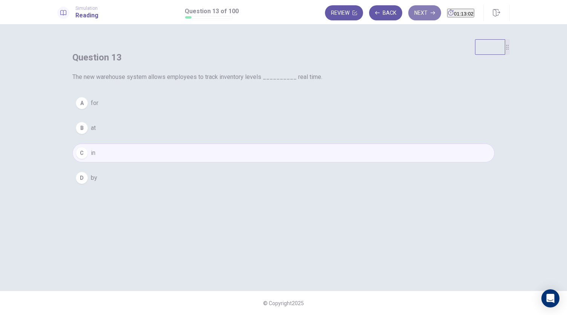
click at [414, 14] on button "Next" at bounding box center [425, 12] width 33 height 15
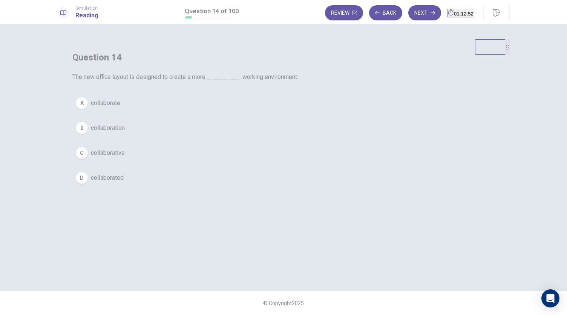
click at [125, 157] on span "collaborative" at bounding box center [108, 152] width 34 height 9
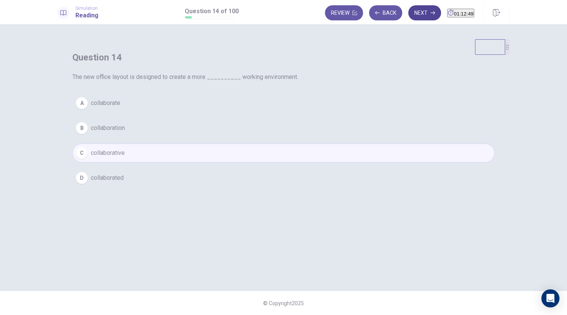
click at [409, 16] on button "Next" at bounding box center [425, 12] width 33 height 15
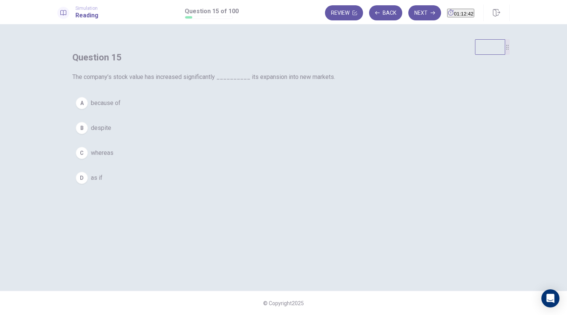
click at [121, 108] on span "because of" at bounding box center [106, 102] width 30 height 9
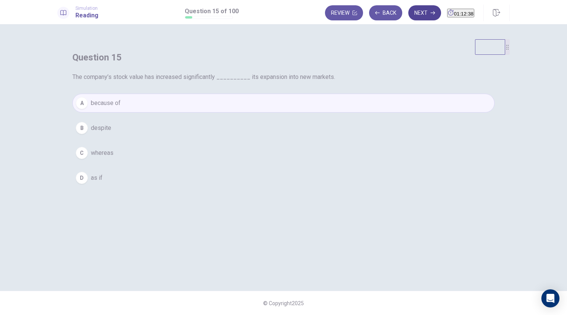
click at [409, 12] on button "Next" at bounding box center [425, 12] width 33 height 15
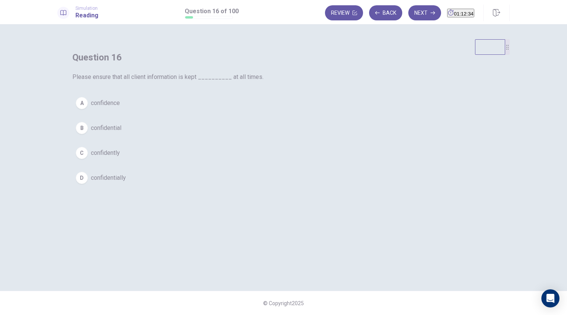
click at [121, 132] on span "confidential" at bounding box center [106, 127] width 31 height 9
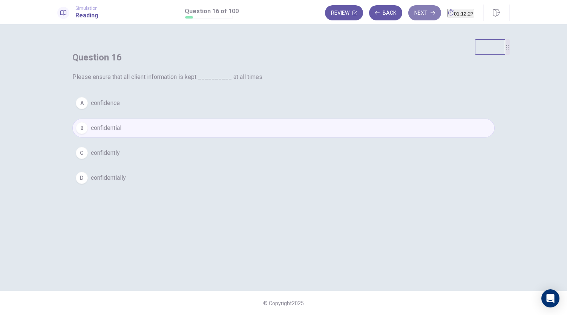
click at [409, 14] on button "Next" at bounding box center [425, 12] width 33 height 15
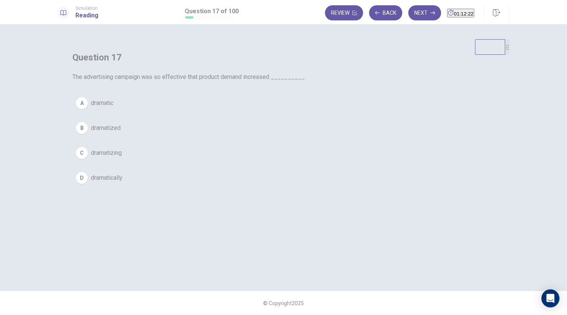
click at [123, 182] on span "dramatically" at bounding box center [107, 177] width 32 height 9
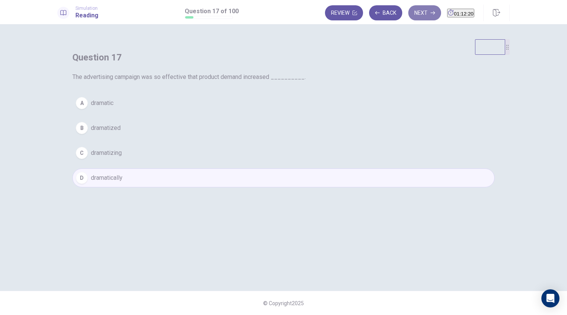
click at [409, 12] on button "Next" at bounding box center [425, 12] width 33 height 15
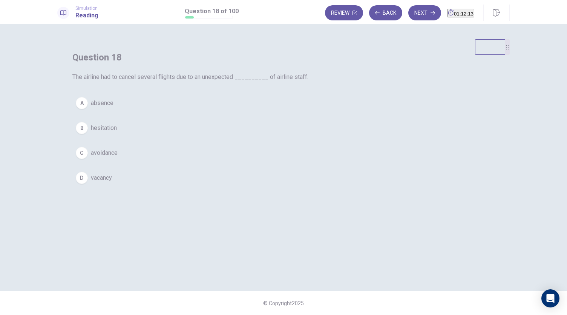
click at [114, 108] on span "absence" at bounding box center [102, 102] width 23 height 9
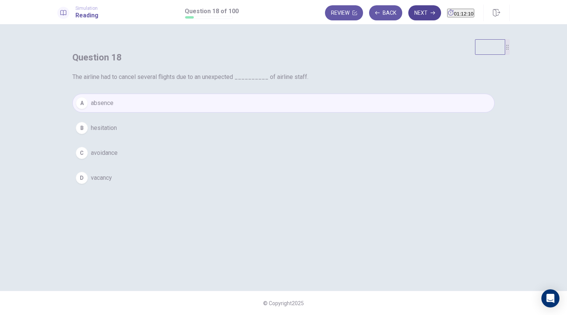
click at [431, 12] on icon "button" at bounding box center [433, 13] width 5 height 5
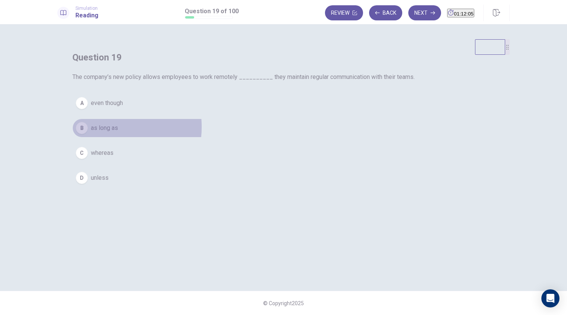
click at [118, 132] on span "as long as" at bounding box center [104, 127] width 27 height 9
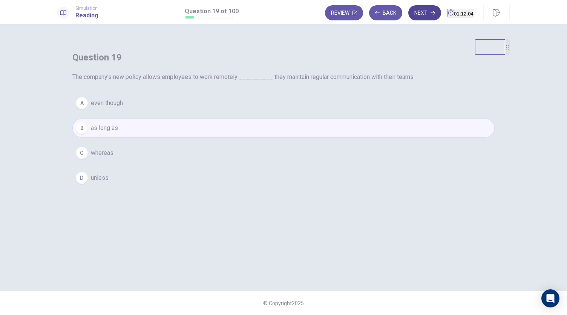
click at [414, 11] on button "Next" at bounding box center [425, 12] width 33 height 15
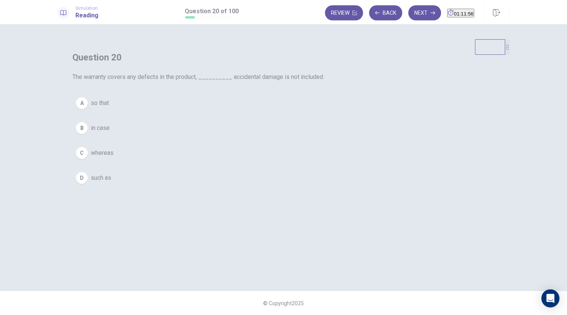
click at [114, 157] on span "whereas" at bounding box center [102, 152] width 23 height 9
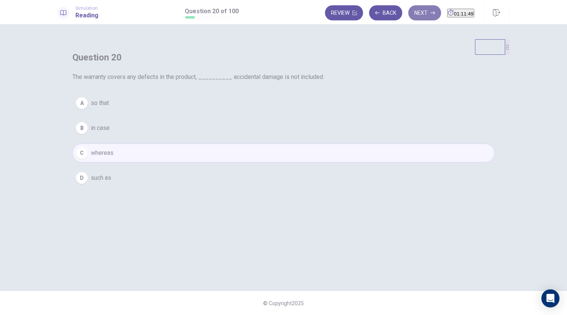
click at [415, 12] on button "Next" at bounding box center [425, 12] width 33 height 15
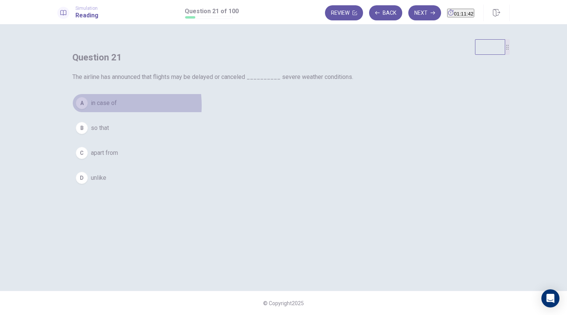
click at [117, 108] on span "in case of" at bounding box center [104, 102] width 26 height 9
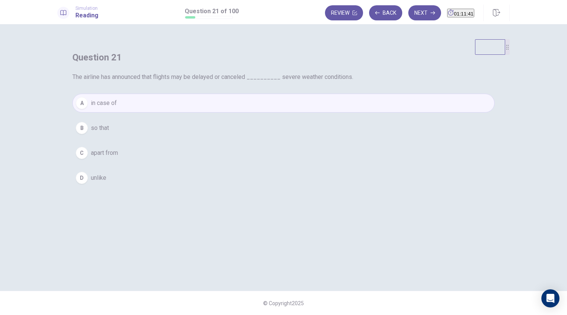
click at [409, 9] on button "Next" at bounding box center [425, 12] width 33 height 15
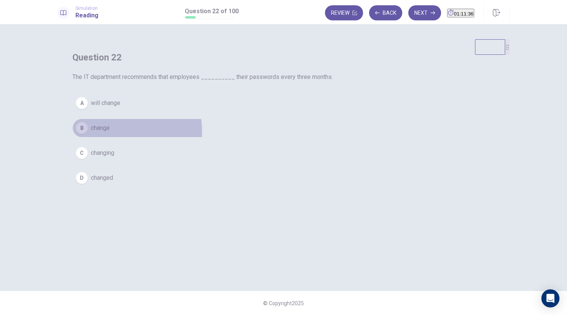
click at [247, 137] on button "B change" at bounding box center [283, 127] width 423 height 19
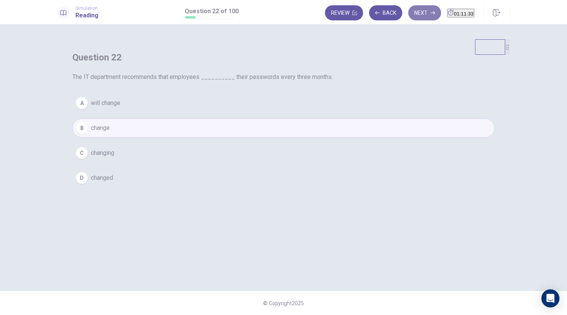
click at [412, 12] on button "Next" at bounding box center [425, 12] width 33 height 15
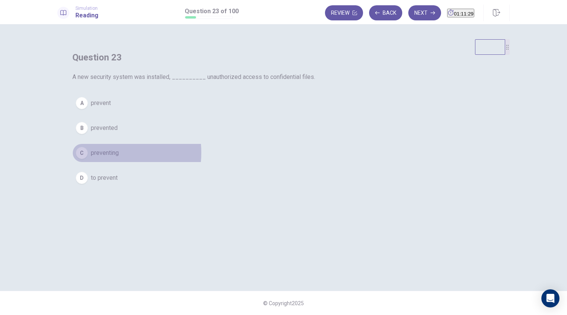
click at [119, 157] on span "preventing" at bounding box center [105, 152] width 28 height 9
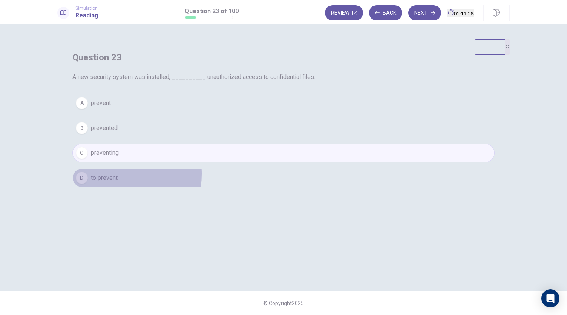
click at [118, 182] on span "to prevent" at bounding box center [104, 177] width 27 height 9
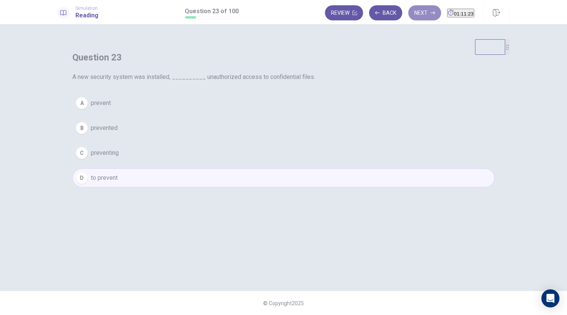
click at [415, 11] on button "Next" at bounding box center [425, 12] width 33 height 15
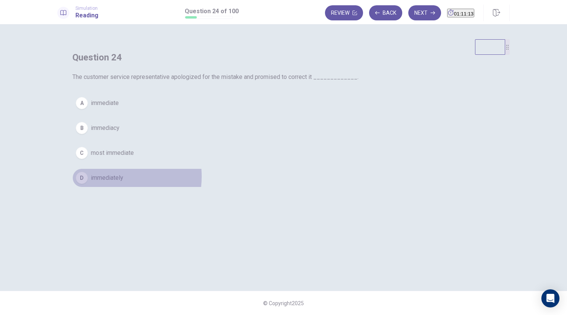
click at [123, 182] on span "immediately" at bounding box center [107, 177] width 32 height 9
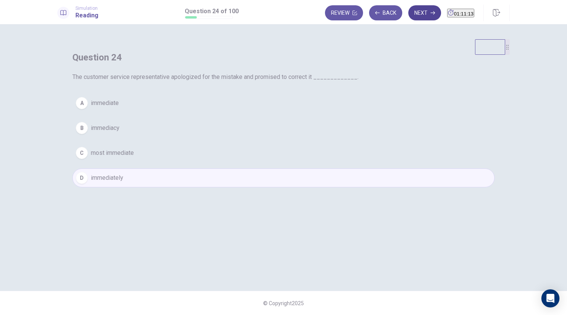
click at [409, 19] on button "Next" at bounding box center [425, 12] width 33 height 15
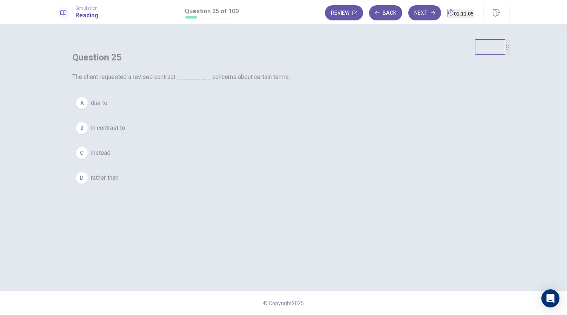
click at [108, 108] on span "due to" at bounding box center [99, 102] width 17 height 9
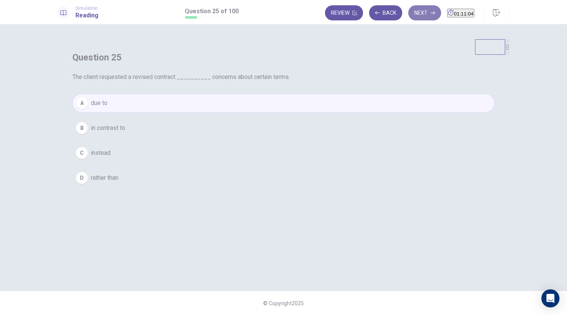
click at [409, 12] on button "Next" at bounding box center [425, 12] width 33 height 15
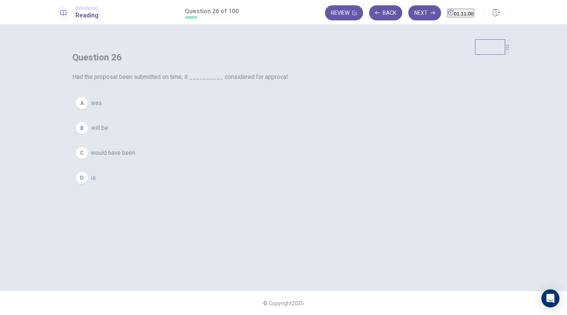
click at [135, 157] on span "would have been" at bounding box center [113, 152] width 45 height 9
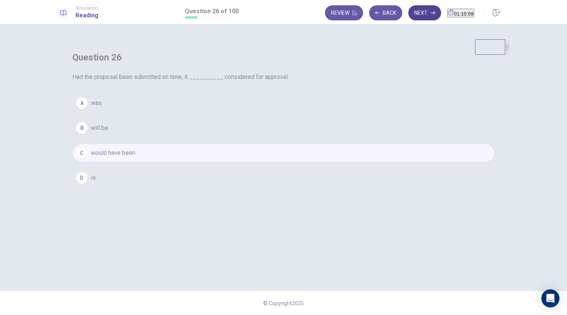
click at [411, 13] on button "Next" at bounding box center [425, 12] width 33 height 15
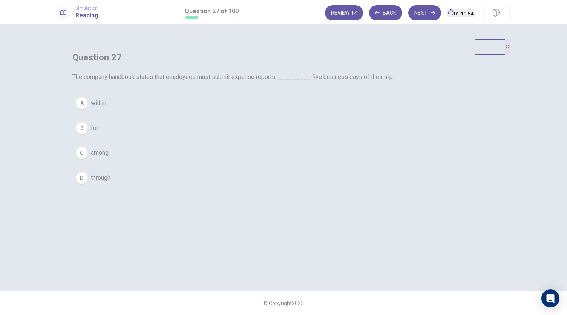
click at [106, 108] on span "within" at bounding box center [98, 102] width 15 height 9
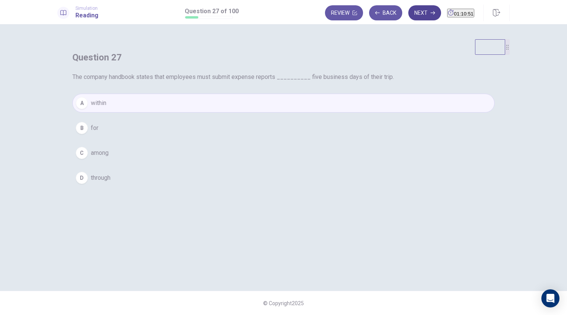
click at [415, 14] on button "Next" at bounding box center [425, 12] width 33 height 15
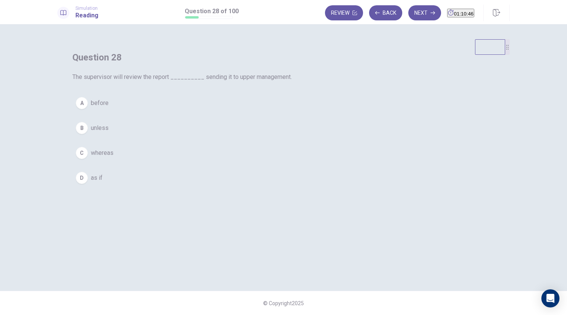
click at [259, 112] on button "A before" at bounding box center [283, 103] width 423 height 19
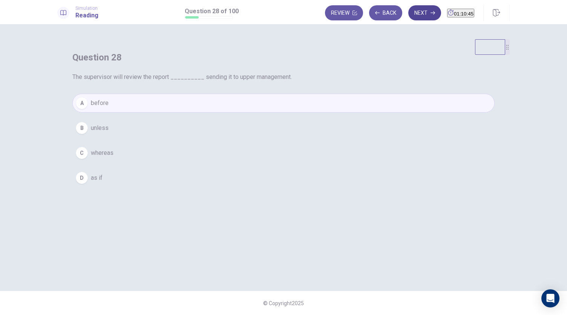
click at [410, 12] on button "Next" at bounding box center [425, 12] width 33 height 15
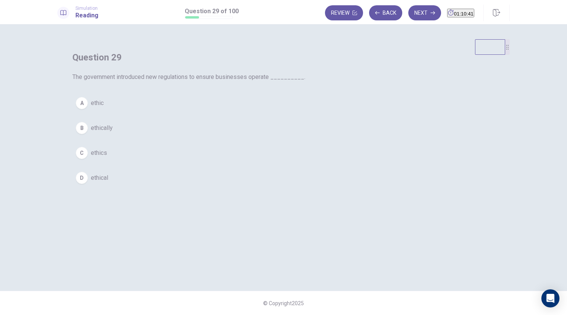
click at [113, 132] on span "ethically" at bounding box center [102, 127] width 22 height 9
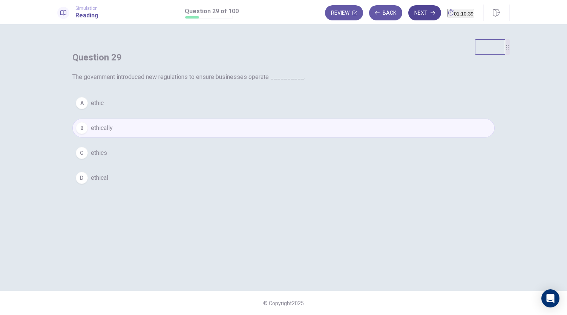
click at [410, 12] on button "Next" at bounding box center [425, 12] width 33 height 15
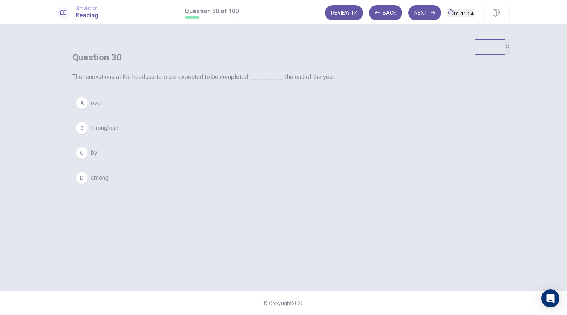
click at [245, 162] on button "C by" at bounding box center [283, 152] width 423 height 19
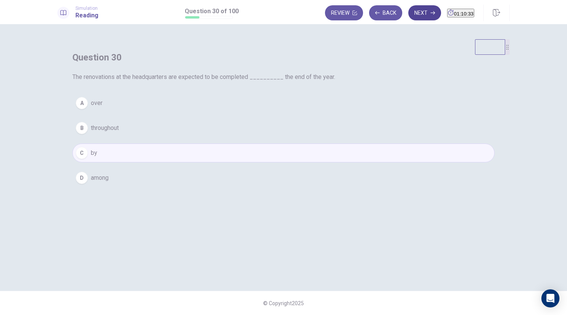
click at [413, 14] on button "Next" at bounding box center [425, 12] width 33 height 15
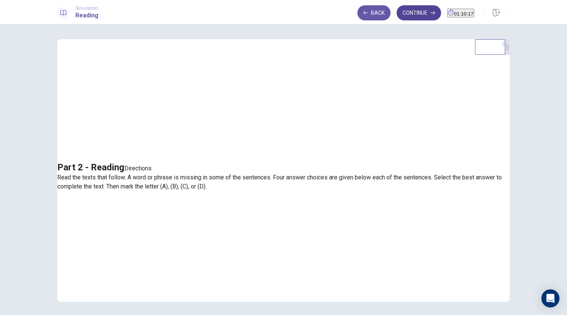
click at [411, 11] on button "Continue" at bounding box center [419, 12] width 45 height 15
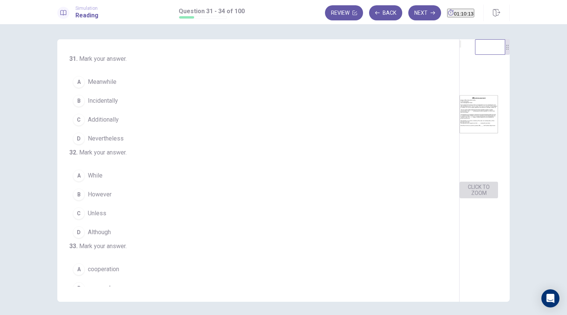
click at [460, 198] on button "CLICK TO ZOOM" at bounding box center [479, 189] width 38 height 17
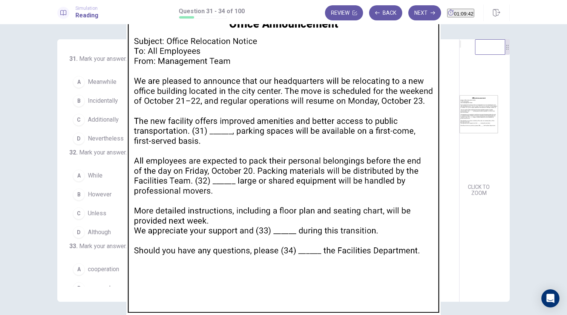
click at [511, 63] on img at bounding box center [283, 157] width 567 height 315
click at [391, 92] on img at bounding box center [283, 157] width 567 height 315
click at [551, 314] on div at bounding box center [283, 315] width 567 height 0
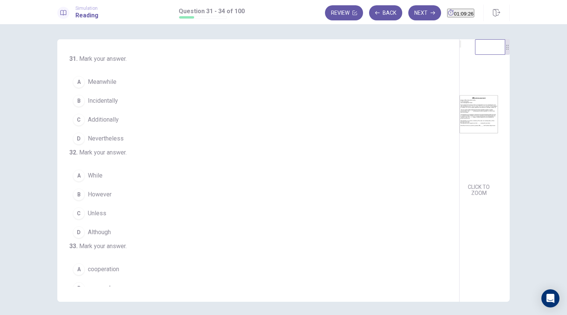
click at [98, 120] on span "Additionally" at bounding box center [103, 119] width 31 height 9
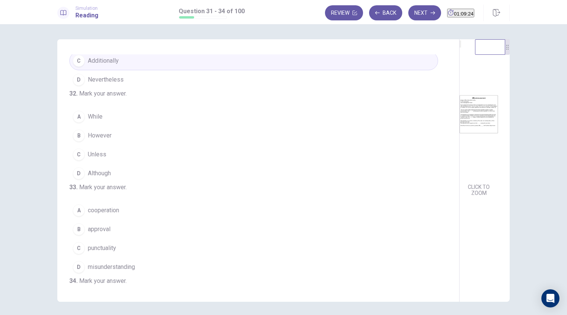
scroll to position [75, 0]
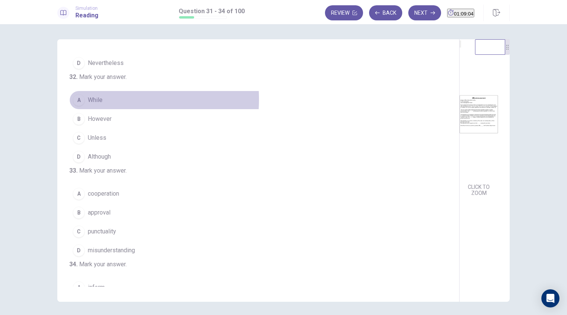
click at [94, 105] on span "While" at bounding box center [95, 99] width 15 height 9
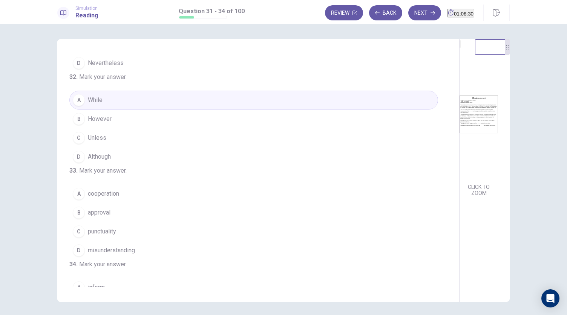
click at [460, 198] on button "CLICK TO ZOOM" at bounding box center [479, 189] width 38 height 17
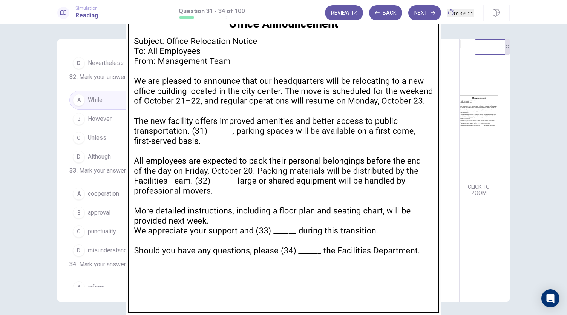
click at [561, 314] on div at bounding box center [283, 315] width 567 height 0
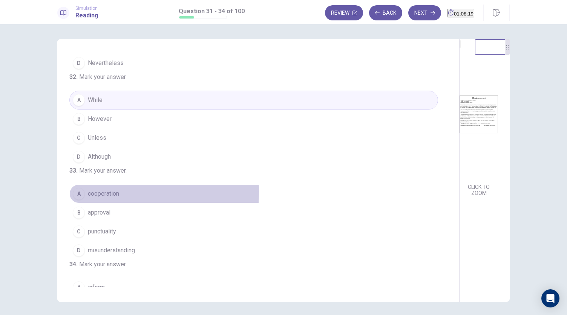
click at [100, 198] on span "cooperation" at bounding box center [103, 193] width 31 height 9
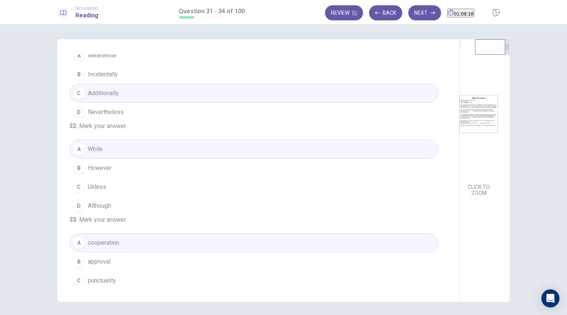
scroll to position [0, 0]
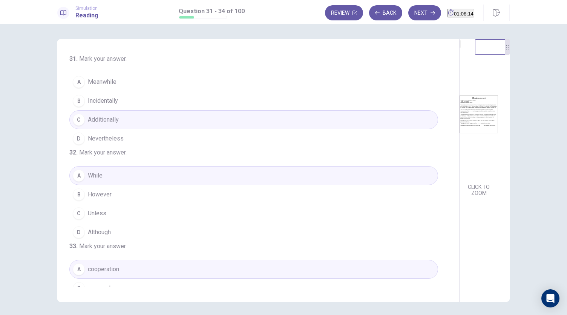
click at [91, 199] on span "However" at bounding box center [100, 194] width 24 height 9
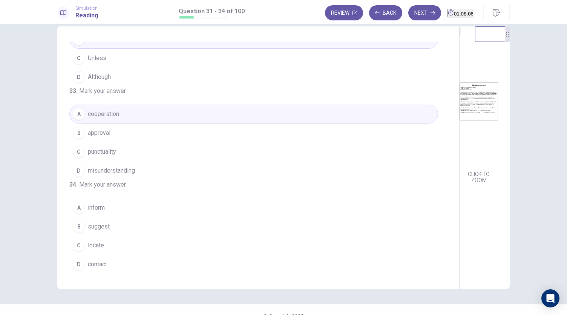
scroll to position [26, 0]
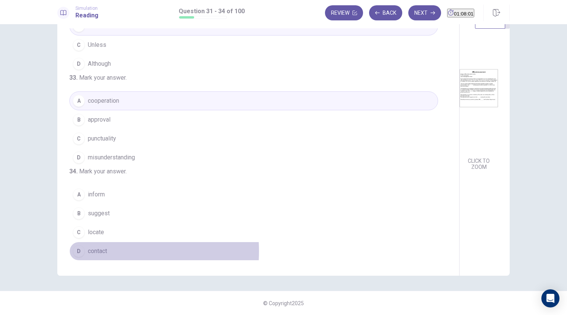
click at [95, 251] on span "contact" at bounding box center [97, 250] width 19 height 9
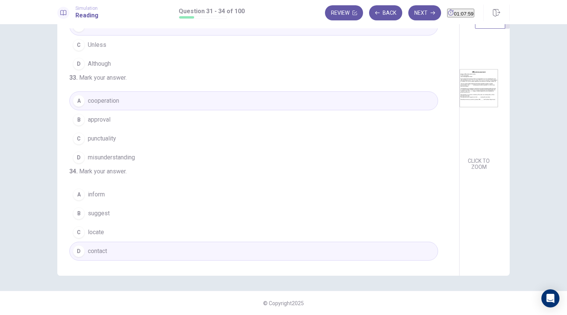
click at [414, 18] on button "Next" at bounding box center [425, 12] width 33 height 15
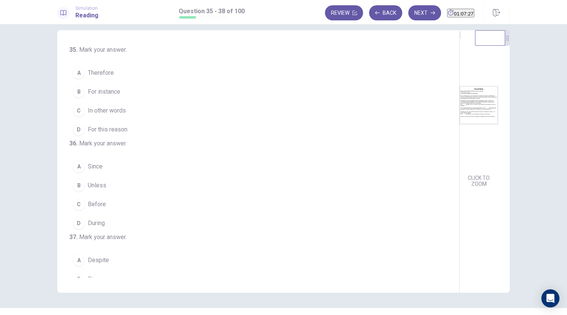
scroll to position [0, 0]
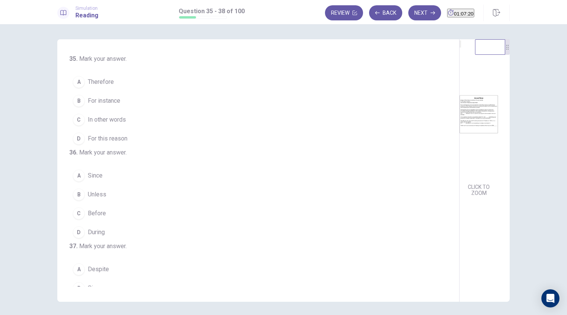
click at [94, 81] on span "Therefore" at bounding box center [101, 81] width 26 height 9
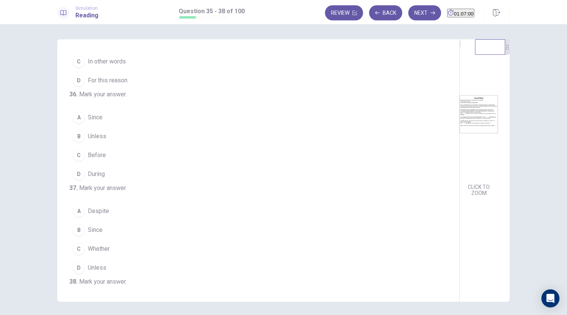
scroll to position [75, 0]
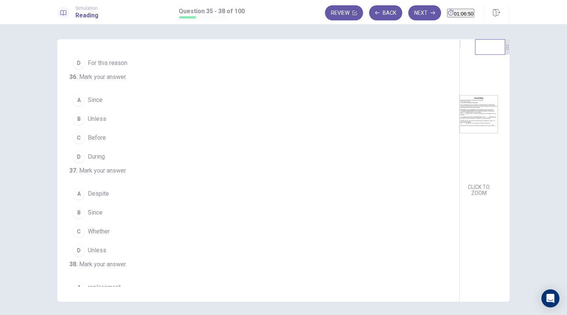
click at [101, 142] on span "Before" at bounding box center [97, 137] width 18 height 9
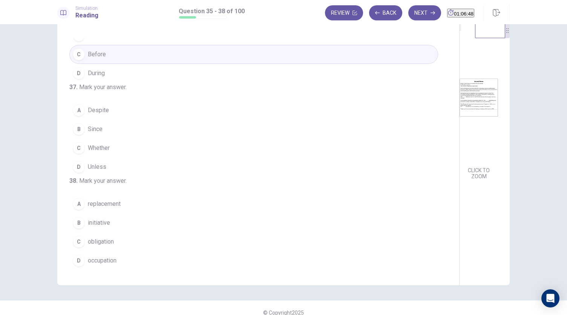
scroll to position [26, 0]
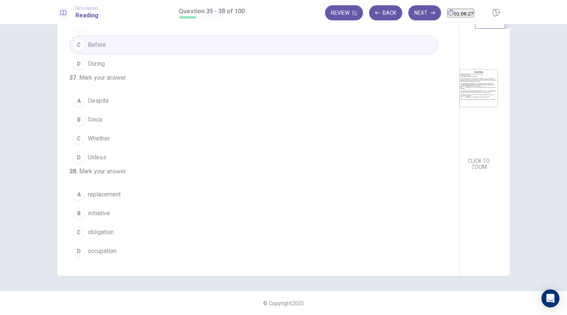
click at [100, 134] on span "Whether" at bounding box center [99, 138] width 22 height 9
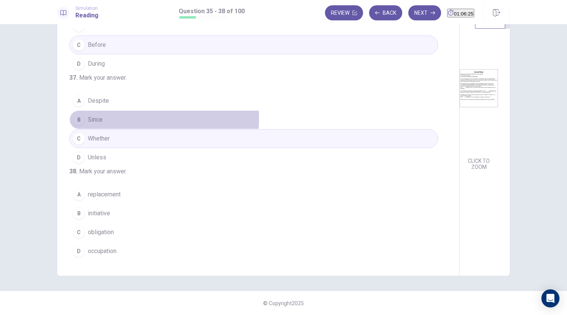
click at [97, 115] on span "Since" at bounding box center [95, 119] width 15 height 9
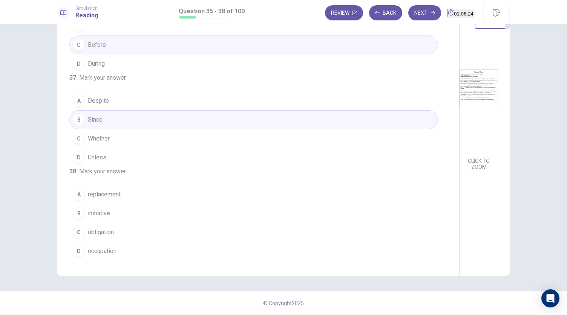
click at [94, 96] on span "Despite" at bounding box center [98, 100] width 21 height 9
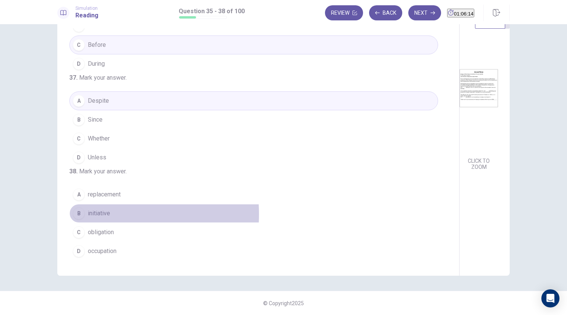
click at [93, 215] on span "initiative" at bounding box center [99, 213] width 22 height 9
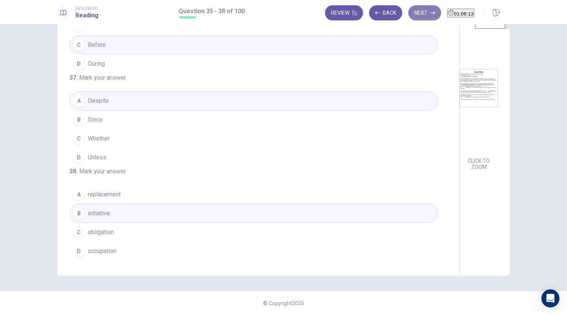
click at [414, 8] on button "Next" at bounding box center [425, 12] width 33 height 15
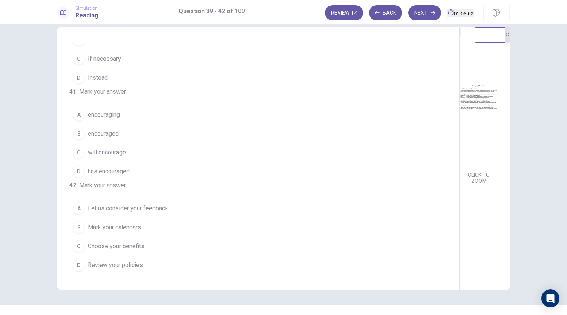
scroll to position [0, 0]
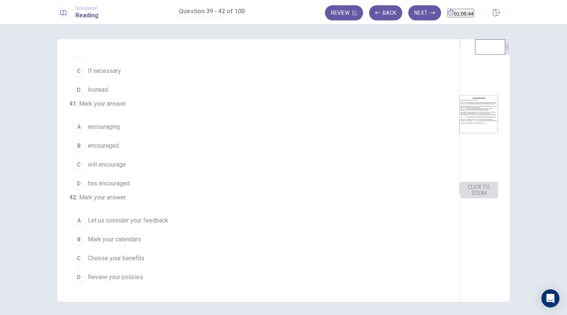
click at [460, 198] on button "CLICK TO ZOOM" at bounding box center [479, 189] width 38 height 17
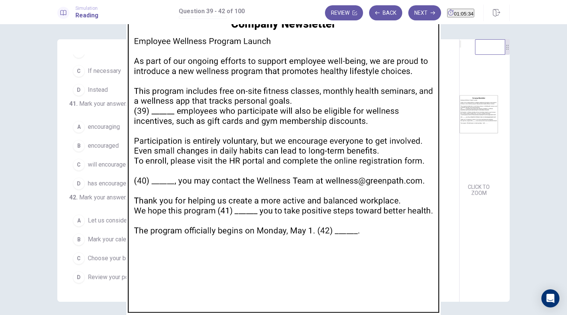
click at [562, 314] on div at bounding box center [283, 315] width 567 height 0
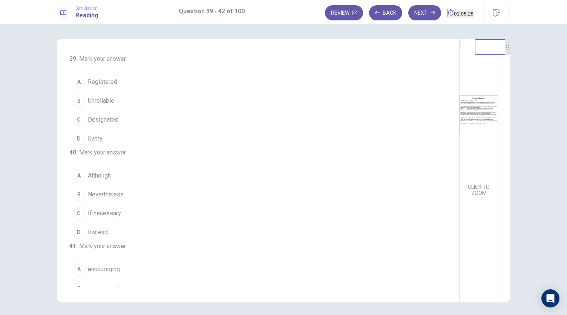
click at [100, 78] on span "Registered" at bounding box center [102, 81] width 29 height 9
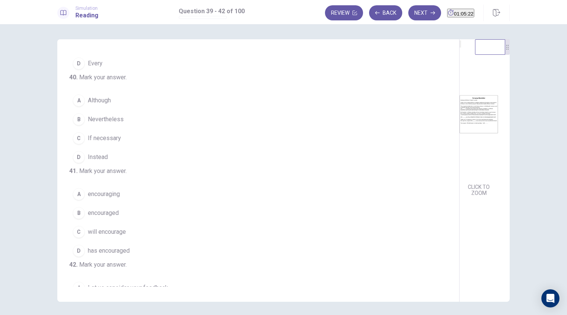
scroll to position [75, 0]
click at [460, 136] on img at bounding box center [479, 114] width 38 height 132
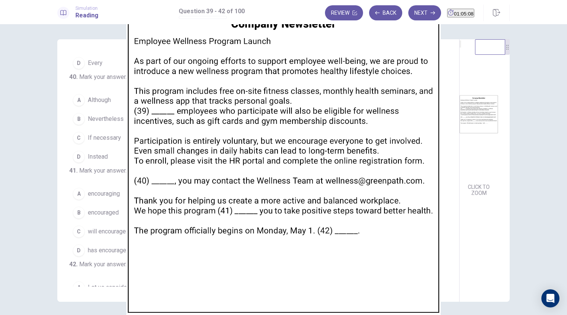
click at [551, 314] on div at bounding box center [283, 315] width 567 height 0
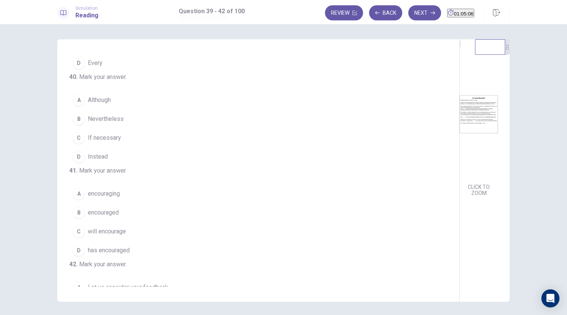
click at [104, 142] on span "If necessary" at bounding box center [104, 137] width 33 height 9
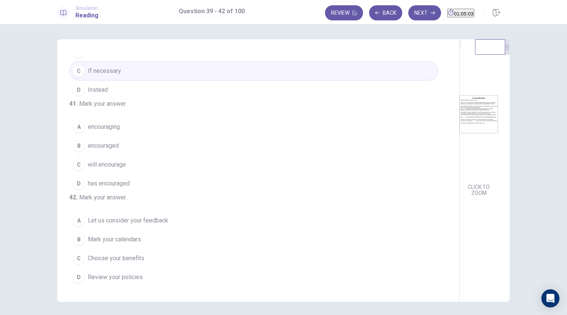
scroll to position [183, 0]
click at [102, 160] on span "will encourage" at bounding box center [107, 164] width 38 height 9
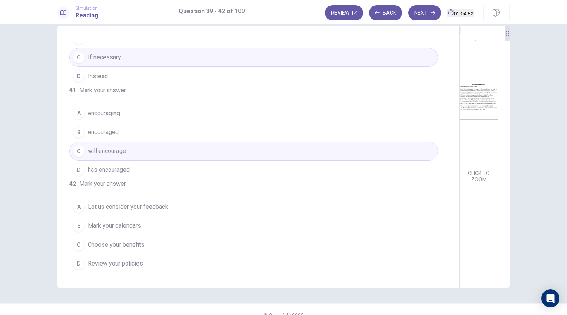
scroll to position [26, 0]
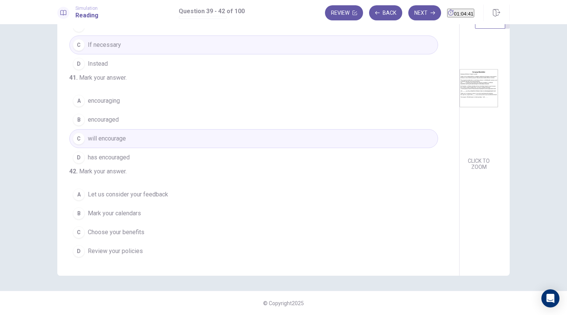
click at [101, 214] on span "Mark your calendars" at bounding box center [114, 213] width 53 height 9
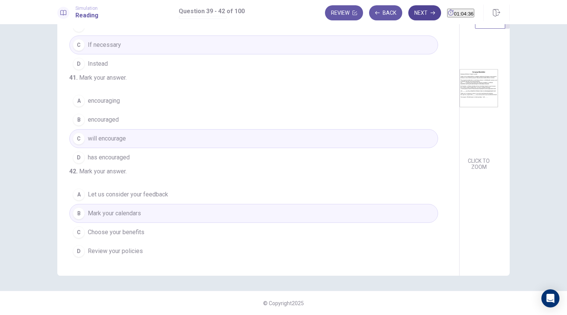
click at [412, 15] on button "Next" at bounding box center [425, 12] width 33 height 15
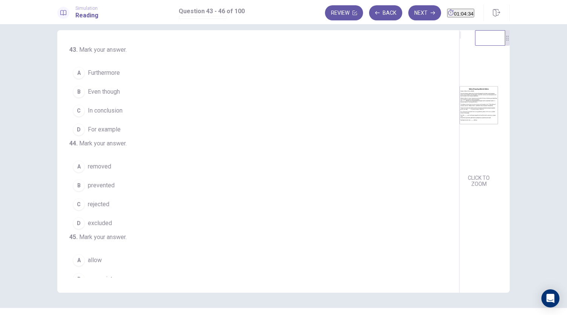
scroll to position [0, 0]
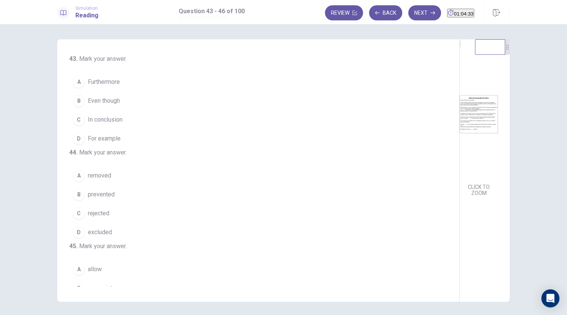
click at [460, 131] on img at bounding box center [479, 114] width 38 height 132
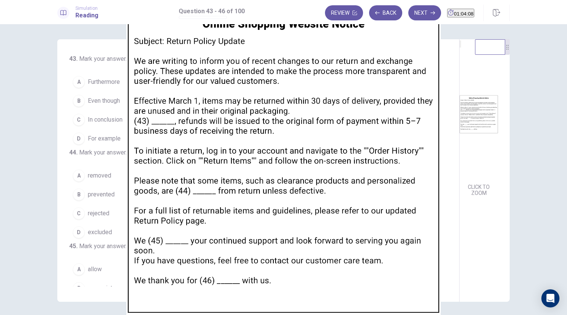
click at [554, 314] on div at bounding box center [283, 315] width 567 height 0
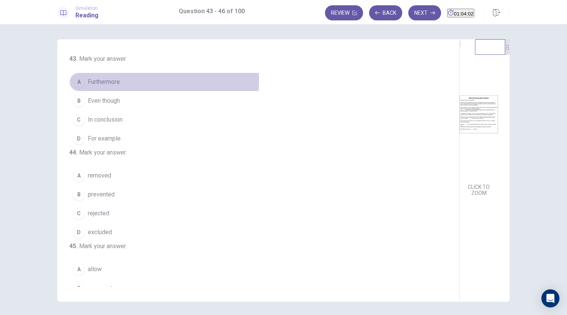
click at [106, 80] on span "Furthermore" at bounding box center [104, 81] width 32 height 9
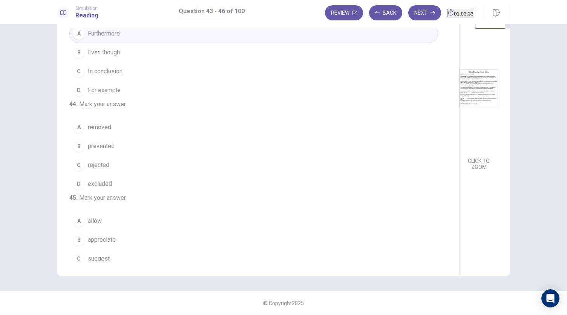
scroll to position [38, 0]
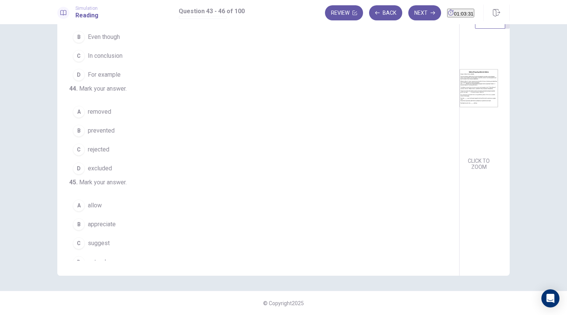
click at [101, 173] on span "excluded" at bounding box center [100, 168] width 24 height 9
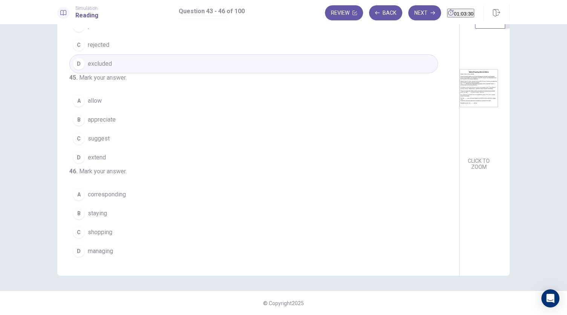
scroll to position [183, 0]
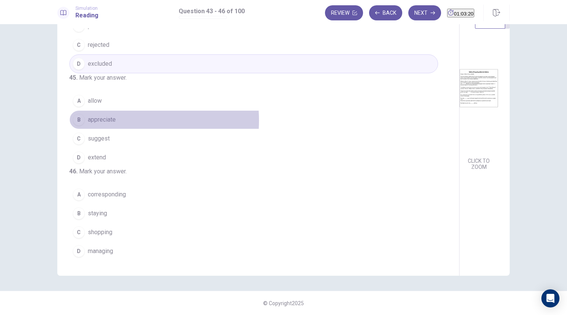
click at [109, 115] on span "appreciate" at bounding box center [102, 119] width 28 height 9
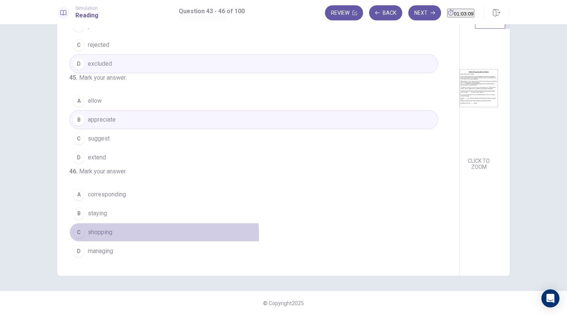
click at [94, 235] on span "shopping" at bounding box center [100, 232] width 25 height 9
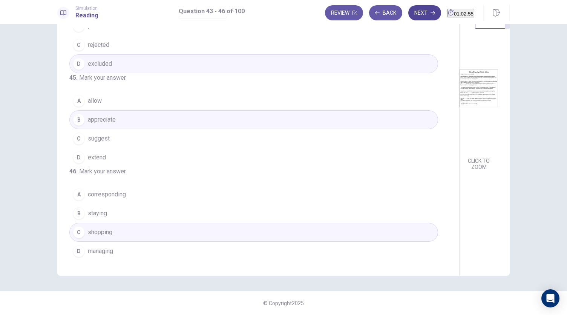
click at [409, 16] on button "Next" at bounding box center [425, 12] width 33 height 15
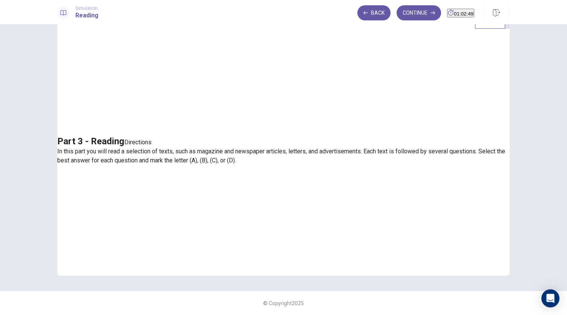
scroll to position [0, 0]
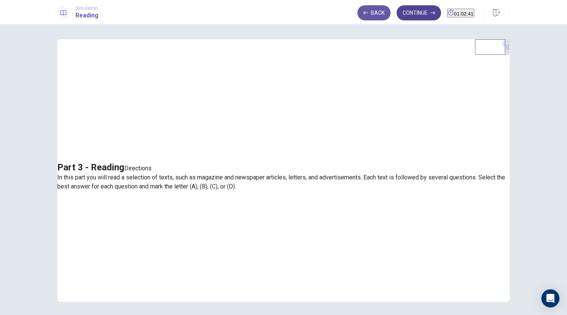
click at [414, 12] on button "Continue" at bounding box center [419, 12] width 45 height 15
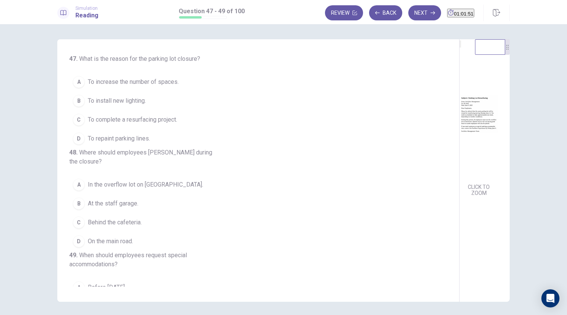
click at [148, 123] on button "C To complete a resurfacing project." at bounding box center [253, 119] width 369 height 19
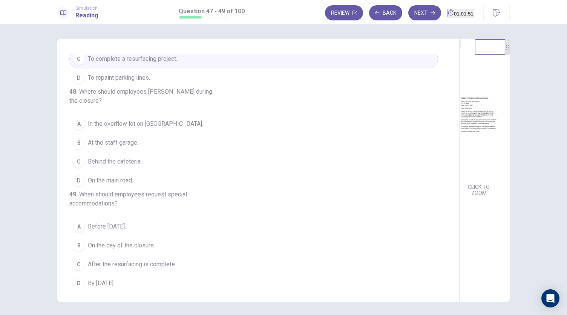
scroll to position [75, 0]
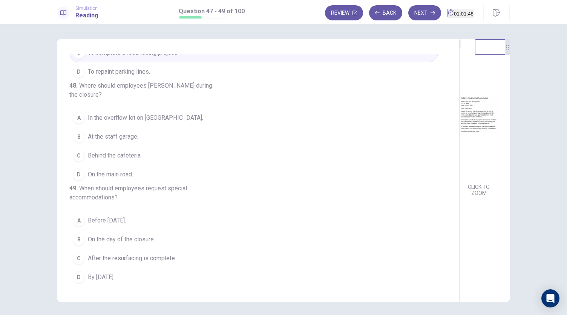
click at [141, 115] on span "In the overflow lot on Oak Street." at bounding box center [145, 117] width 115 height 9
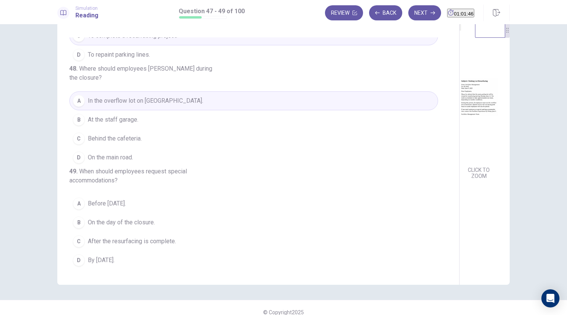
scroll to position [26, 0]
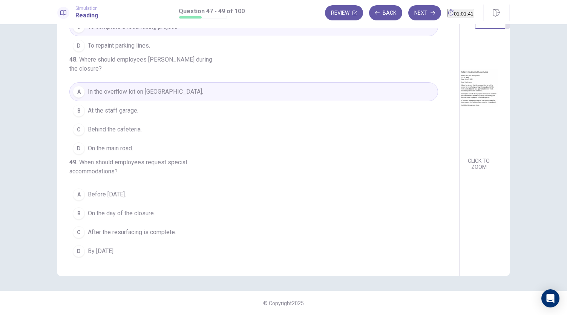
click at [106, 251] on span "By June 9." at bounding box center [101, 250] width 27 height 9
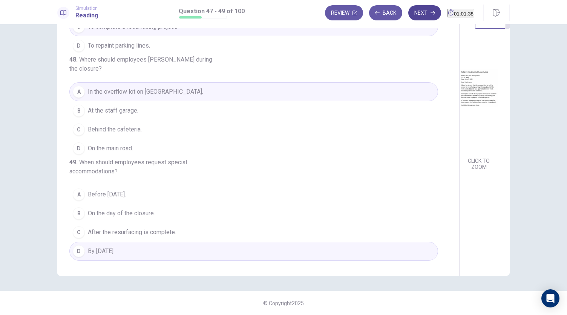
click at [409, 12] on button "Next" at bounding box center [425, 12] width 33 height 15
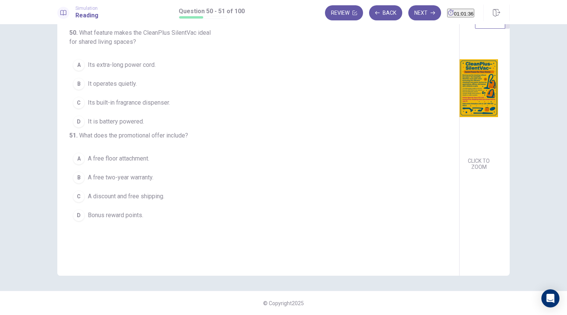
scroll to position [0, 0]
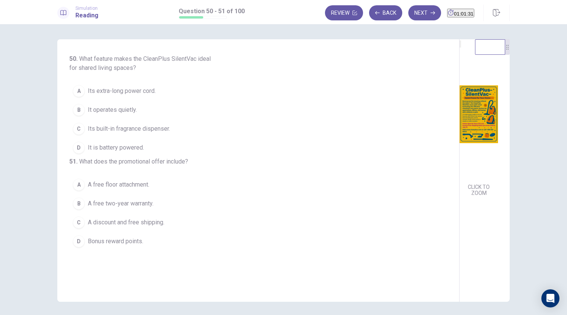
click at [460, 198] on button "CLICK TO ZOOM" at bounding box center [479, 189] width 38 height 17
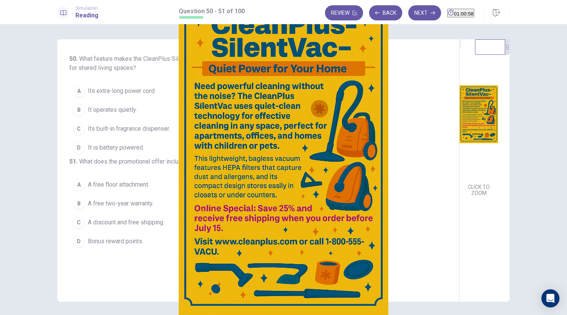
click at [557, 314] on div at bounding box center [283, 315] width 567 height 0
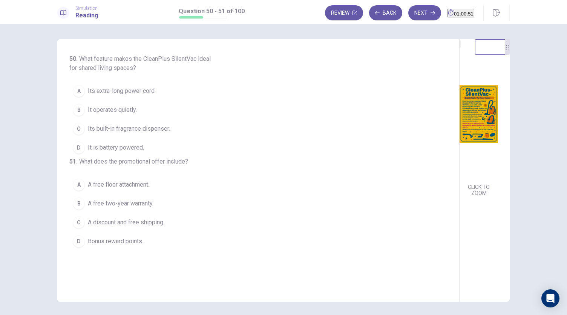
click at [110, 114] on button "B It operates quietly." at bounding box center [253, 109] width 369 height 19
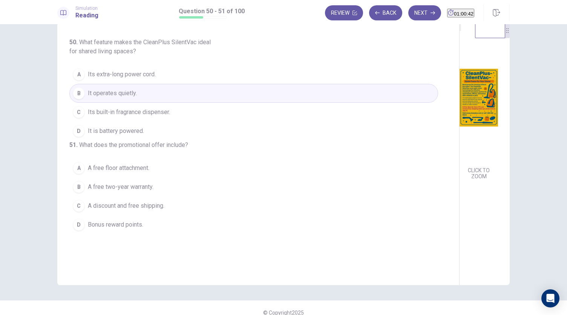
scroll to position [26, 0]
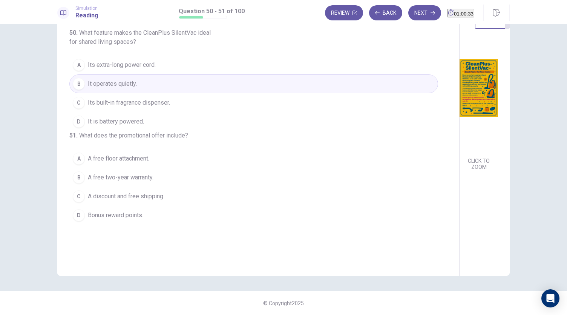
click at [145, 201] on span "A discount and free shipping." at bounding box center [126, 196] width 77 height 9
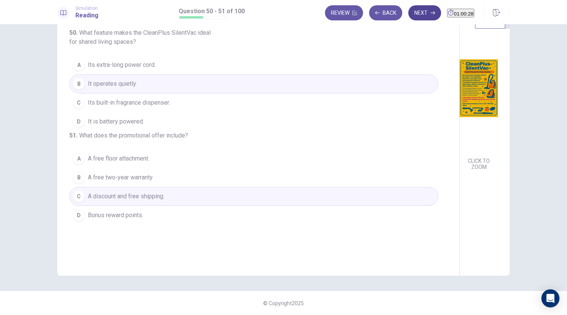
click at [410, 12] on button "Next" at bounding box center [425, 12] width 33 height 15
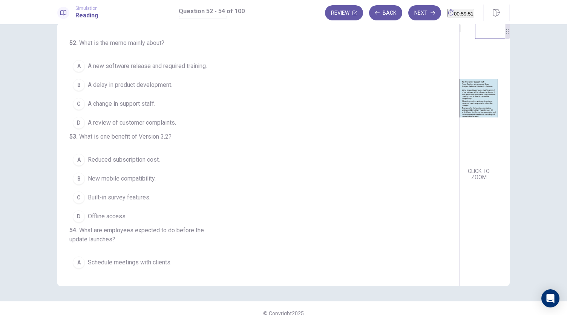
scroll to position [0, 0]
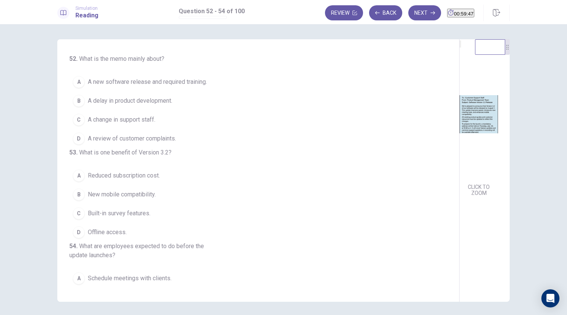
click at [147, 83] on span "A new software release and required training." at bounding box center [147, 81] width 119 height 9
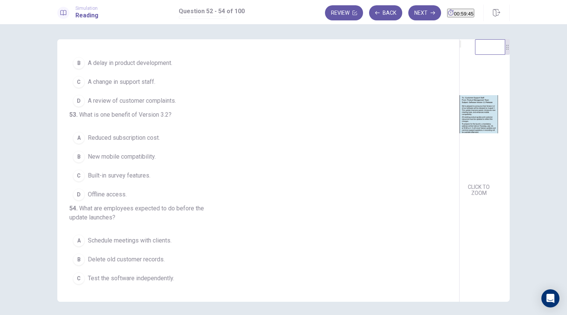
scroll to position [75, 0]
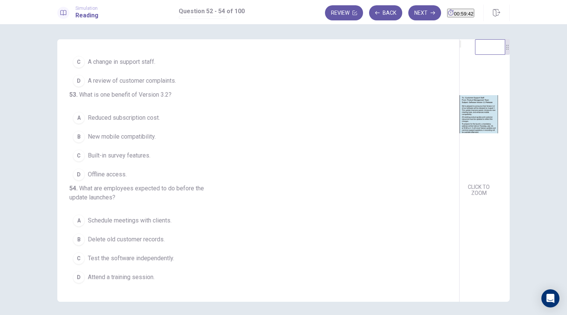
click at [128, 132] on span "New mobile compatibility." at bounding box center [122, 136] width 68 height 9
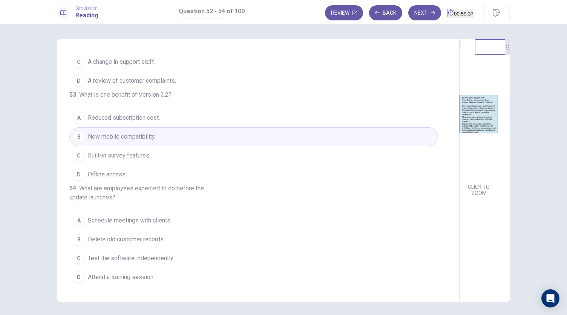
scroll to position [26, 0]
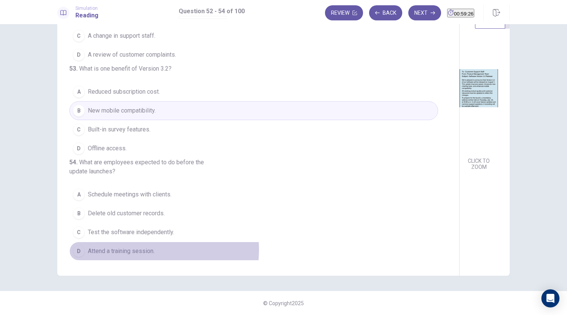
click at [142, 249] on span "Attend a training session." at bounding box center [121, 250] width 67 height 9
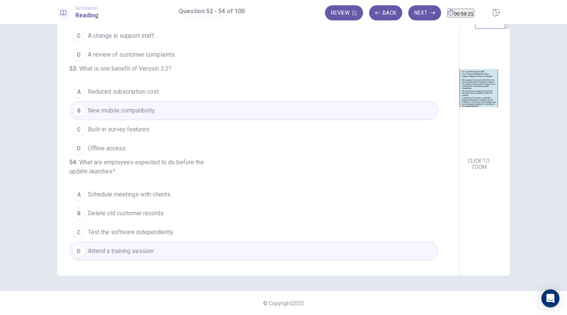
scroll to position [0, 0]
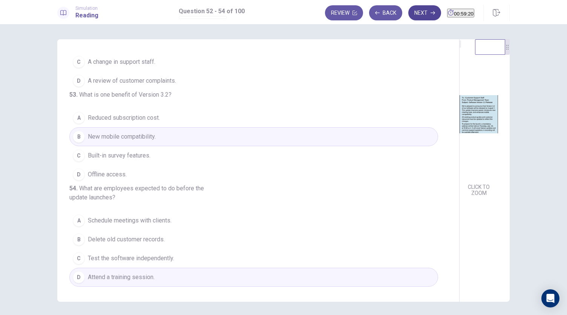
click at [414, 13] on button "Next" at bounding box center [425, 12] width 33 height 15
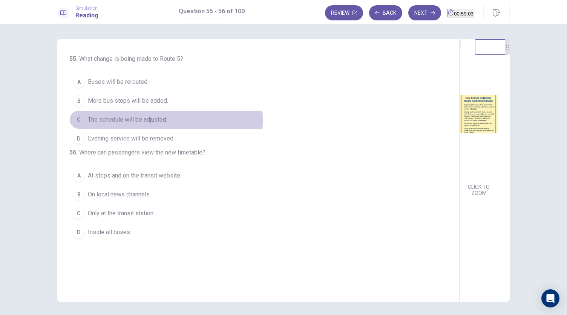
click at [134, 120] on span "The schedule will be adjusted." at bounding box center [128, 119] width 80 height 9
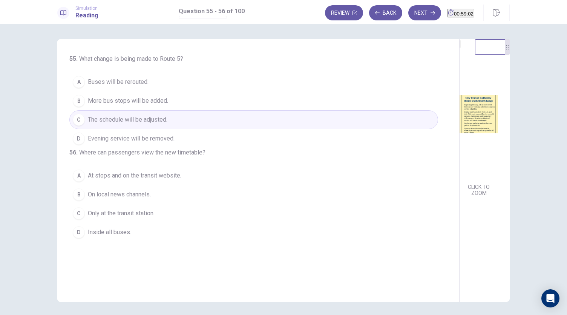
scroll to position [26, 0]
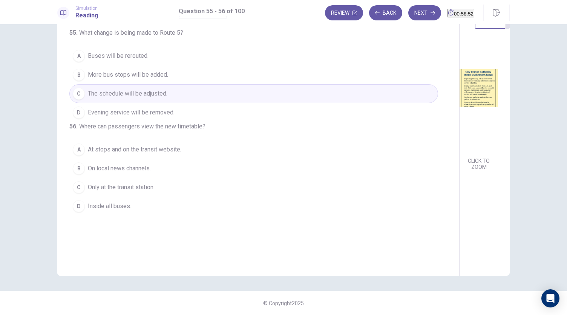
click at [112, 173] on span "On local news channels." at bounding box center [119, 168] width 63 height 9
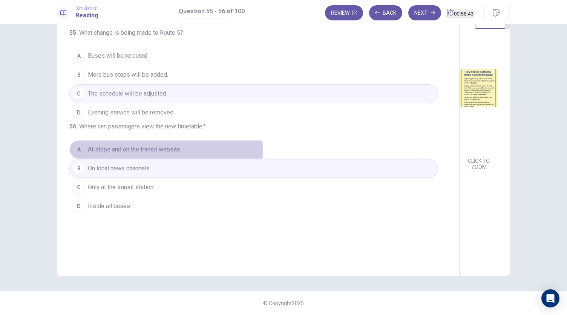
click at [126, 154] on span "At stops and on the transit website." at bounding box center [135, 149] width 94 height 9
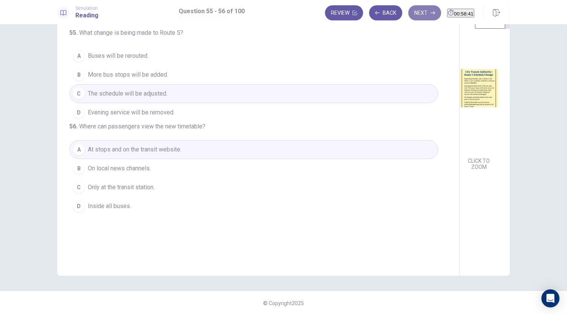
click at [409, 10] on button "Next" at bounding box center [425, 12] width 33 height 15
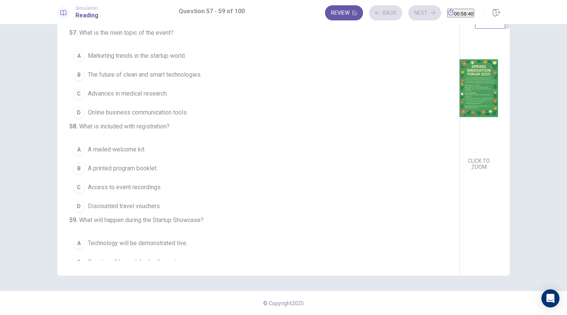
scroll to position [0, 0]
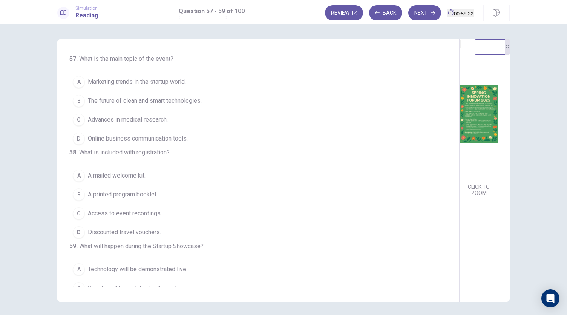
click at [460, 198] on button "CLICK TO ZOOM" at bounding box center [479, 189] width 38 height 17
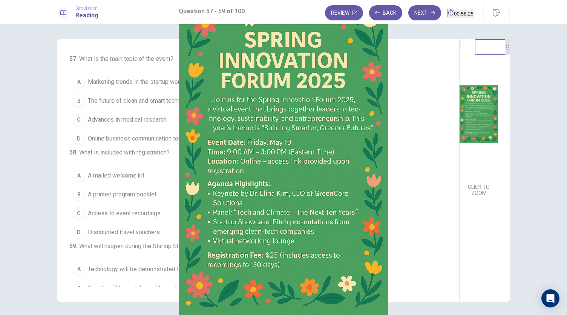
click at [556, 314] on div at bounding box center [283, 315] width 567 height 0
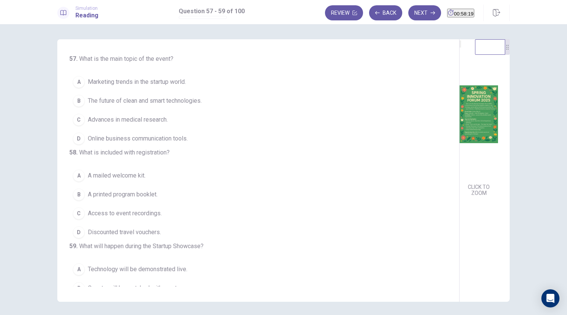
click at [460, 133] on img at bounding box center [479, 114] width 38 height 132
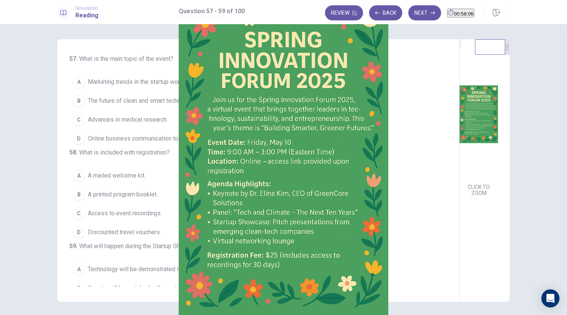
click at [559, 314] on div at bounding box center [283, 315] width 567 height 0
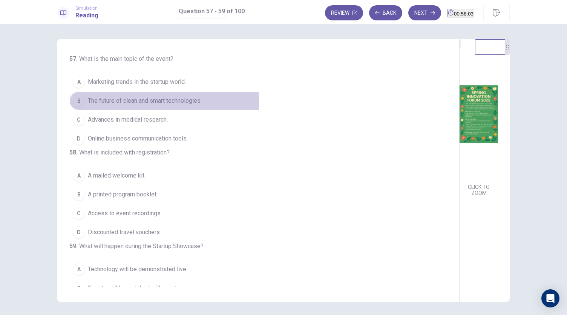
click at [152, 101] on span "The future of clean and smart technologies." at bounding box center [145, 100] width 114 height 9
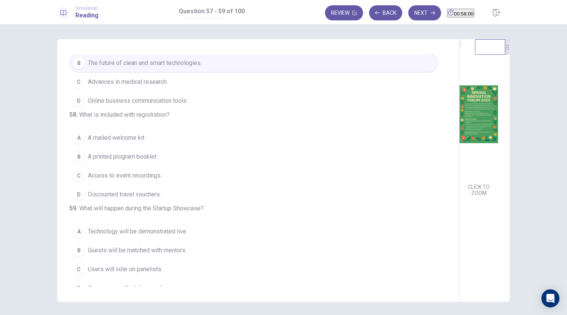
scroll to position [75, 0]
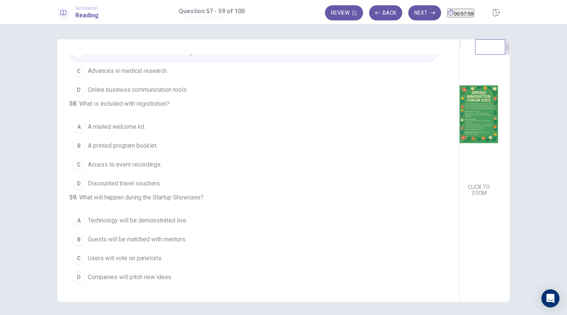
click at [460, 145] on img at bounding box center [479, 114] width 38 height 132
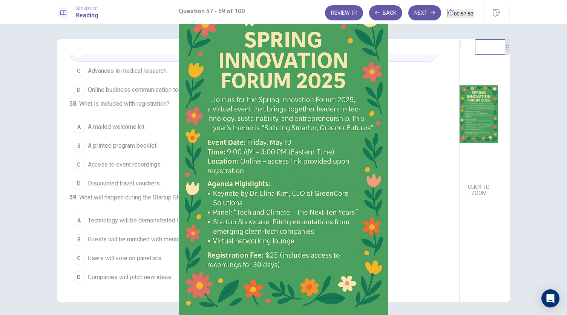
click at [556, 314] on div at bounding box center [283, 315] width 567 height 0
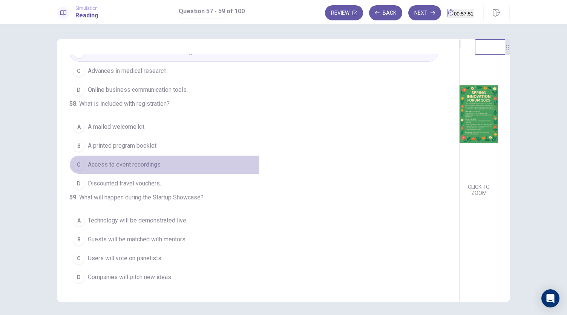
click at [111, 160] on span "Access to event recordings." at bounding box center [125, 164] width 74 height 9
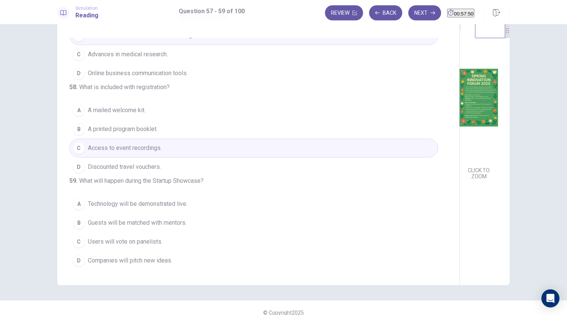
scroll to position [26, 0]
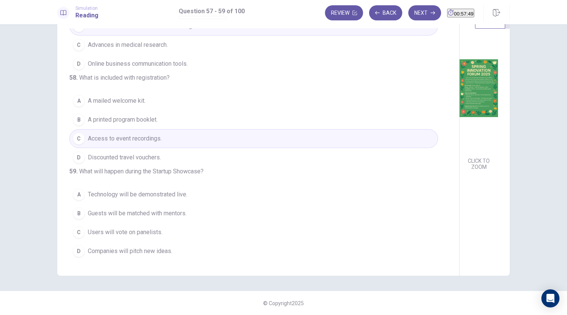
click at [460, 110] on img at bounding box center [479, 88] width 38 height 132
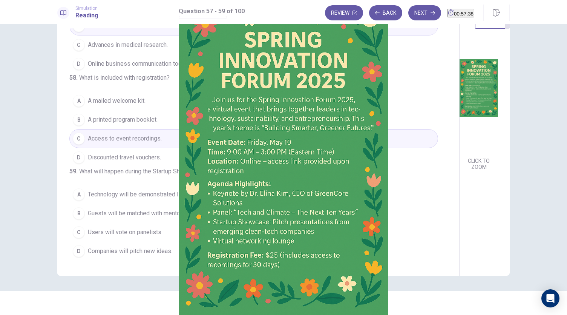
click at [561, 314] on div at bounding box center [283, 315] width 567 height 0
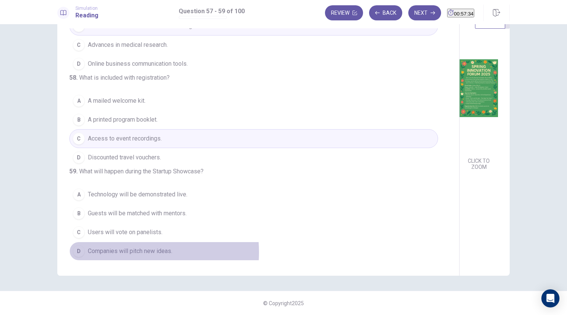
click at [118, 252] on span "Companies will pitch new ideas." at bounding box center [130, 250] width 85 height 9
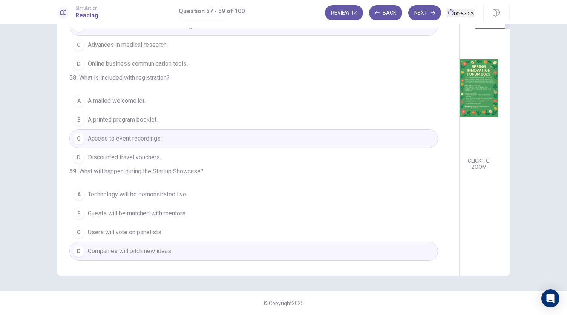
click at [460, 154] on img at bounding box center [479, 88] width 38 height 132
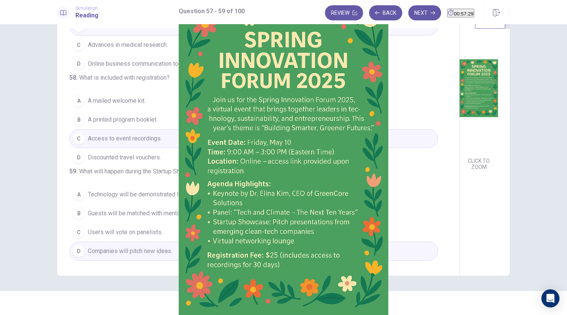
click at [554, 314] on div at bounding box center [283, 315] width 567 height 0
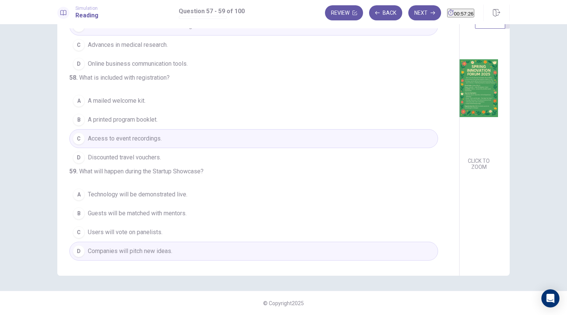
click at [460, 149] on img at bounding box center [479, 88] width 38 height 132
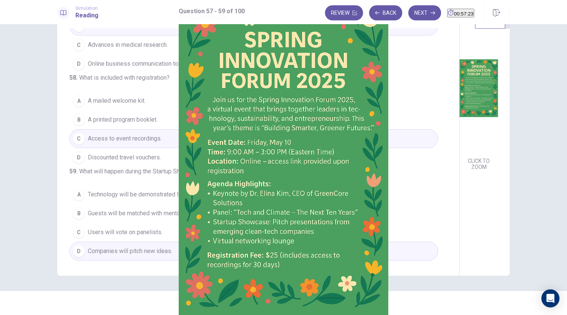
click at [561, 314] on div at bounding box center [283, 315] width 567 height 0
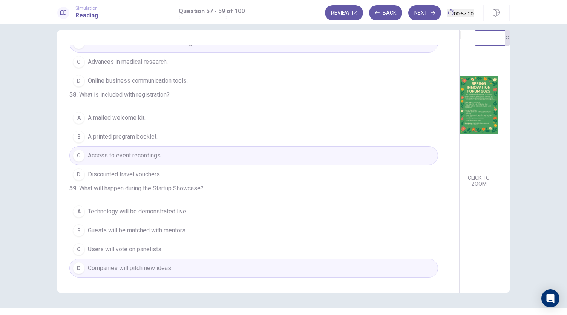
scroll to position [0, 0]
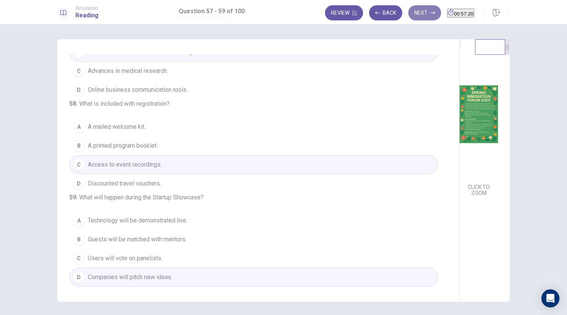
click at [415, 10] on button "Next" at bounding box center [425, 12] width 33 height 15
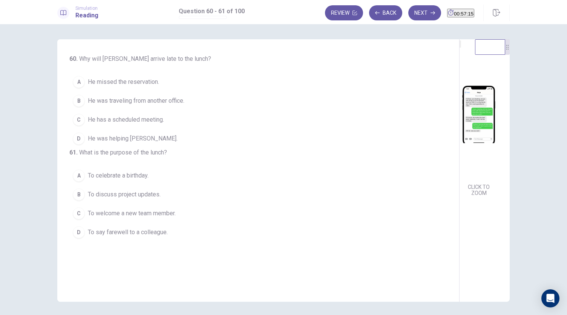
click at [460, 123] on img at bounding box center [479, 114] width 38 height 132
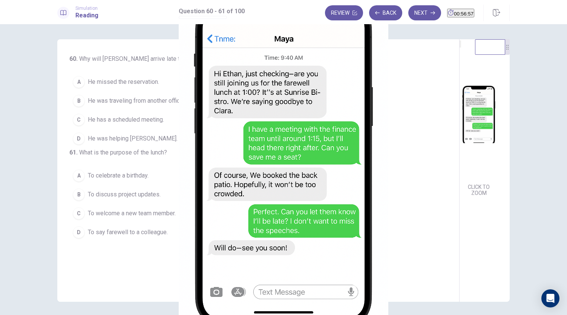
click at [555, 314] on div at bounding box center [283, 315] width 567 height 0
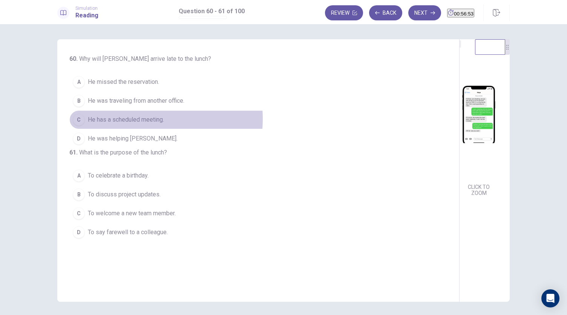
click at [128, 117] on span "He has a scheduled meeting." at bounding box center [126, 119] width 76 height 9
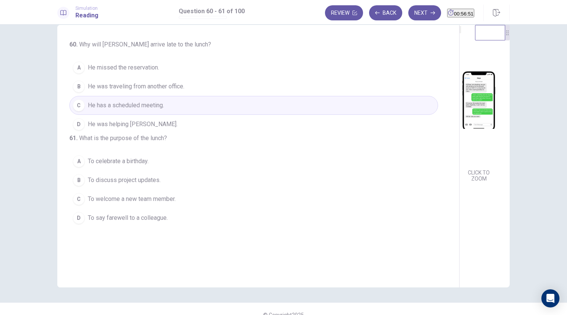
scroll to position [26, 0]
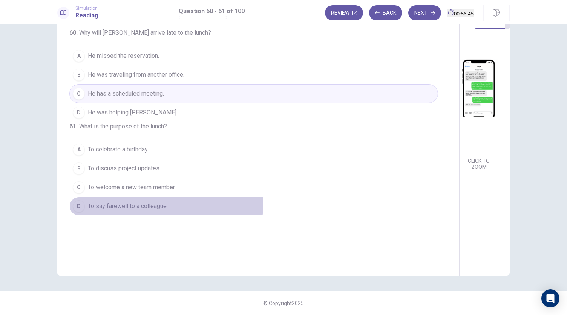
click at [149, 211] on span "To say farewell to a colleague." at bounding box center [128, 205] width 80 height 9
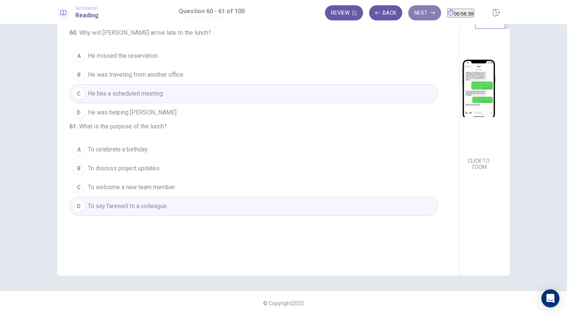
click at [417, 15] on button "Next" at bounding box center [425, 12] width 33 height 15
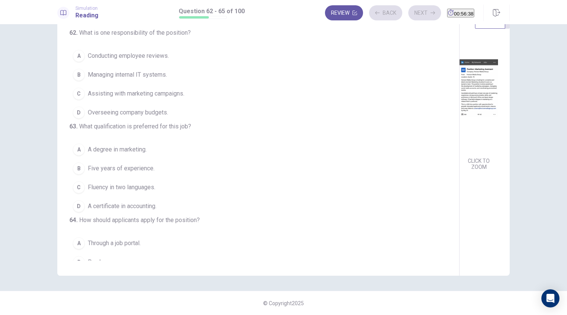
scroll to position [0, 0]
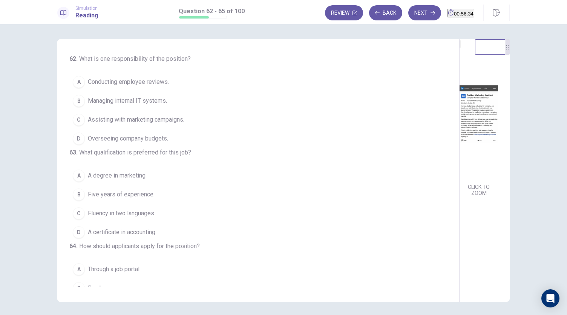
click at [460, 143] on img at bounding box center [479, 114] width 38 height 132
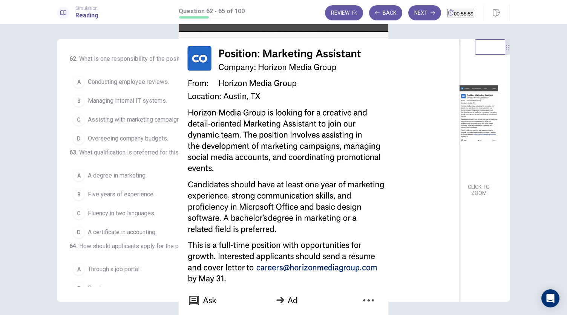
click at [555, 314] on div at bounding box center [283, 315] width 567 height 0
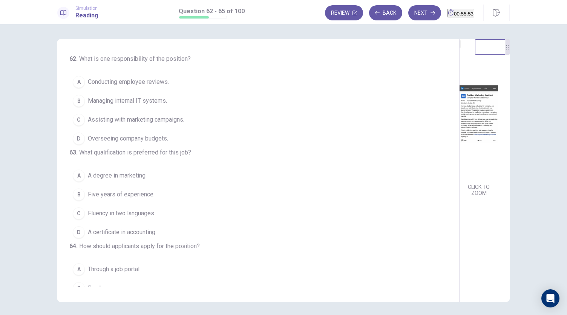
click at [131, 119] on span "Assisting with marketing campaigns." at bounding box center [136, 119] width 97 height 9
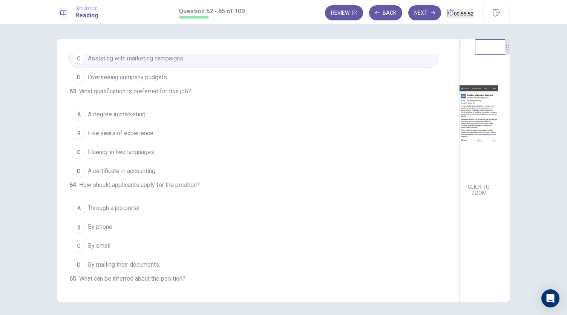
scroll to position [75, 0]
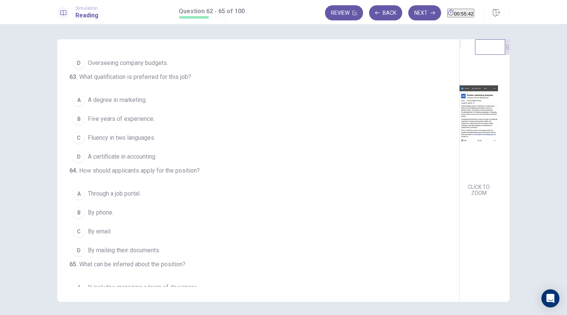
click at [124, 105] on span "A degree in marketing." at bounding box center [117, 99] width 59 height 9
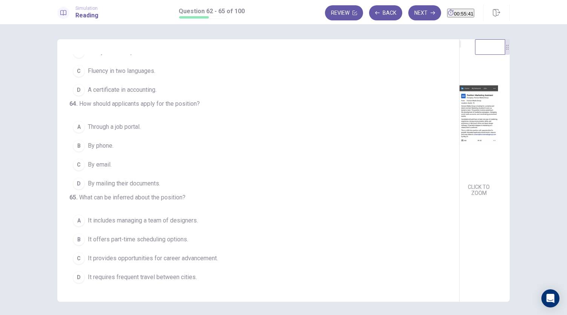
scroll to position [183, 0]
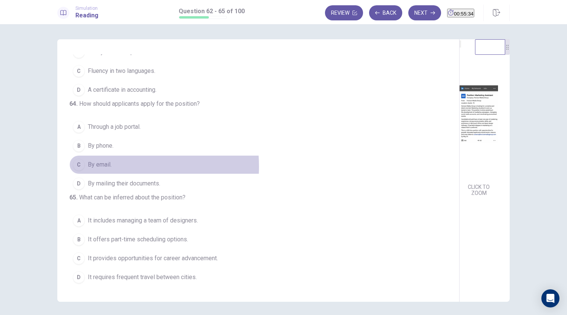
click at [99, 160] on span "By email." at bounding box center [100, 164] width 24 height 9
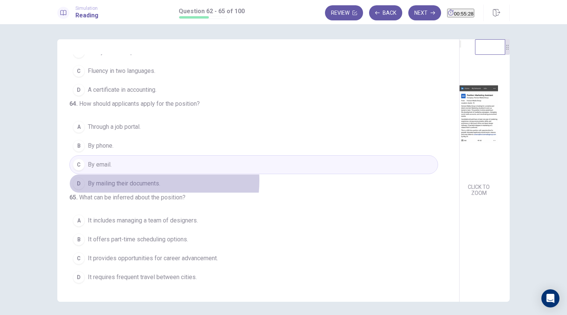
click at [135, 179] on span "By mailing their documents." at bounding box center [124, 183] width 72 height 9
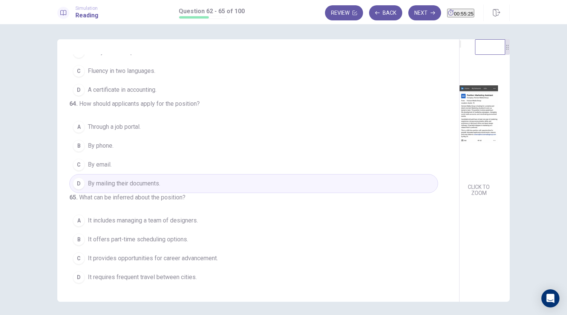
scroll to position [26, 0]
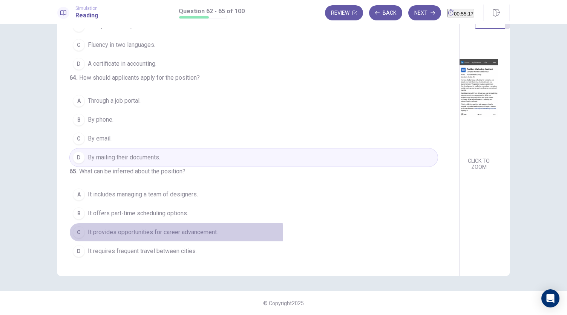
click at [174, 234] on span "It provides opportunities for career advancement." at bounding box center [153, 232] width 130 height 9
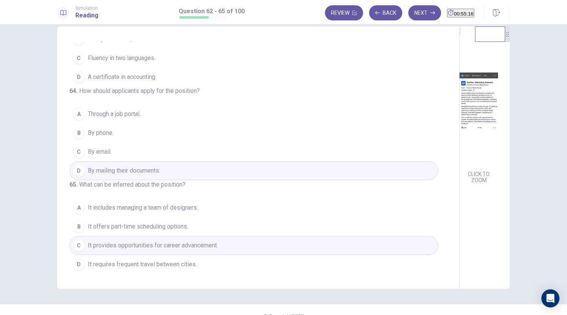
scroll to position [0, 0]
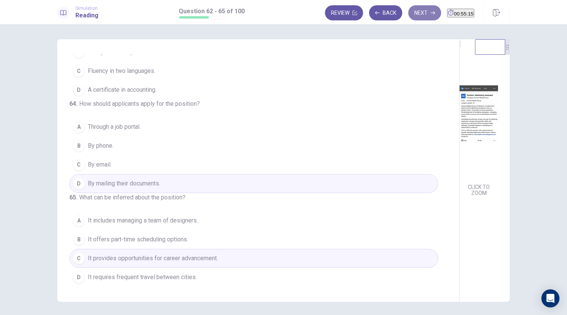
click at [409, 14] on button "Next" at bounding box center [425, 12] width 33 height 15
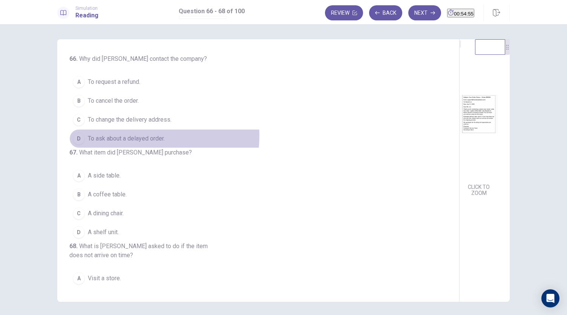
click at [124, 135] on span "To ask about a delayed order." at bounding box center [126, 138] width 77 height 9
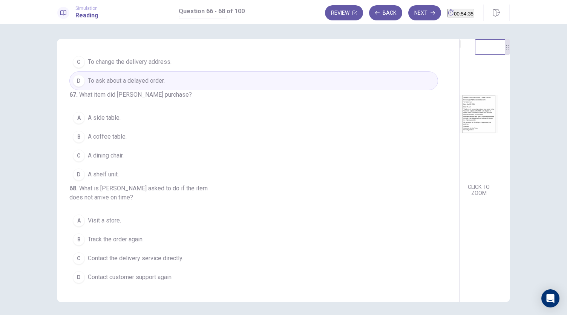
scroll to position [75, 0]
click at [110, 132] on span "A coffee table." at bounding box center [107, 136] width 39 height 9
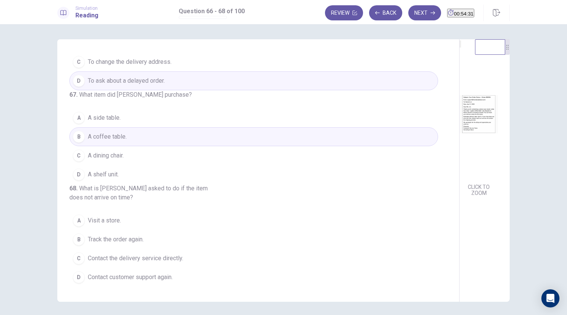
scroll to position [85, 0]
click at [117, 276] on span "Contact customer support again." at bounding box center [130, 276] width 85 height 9
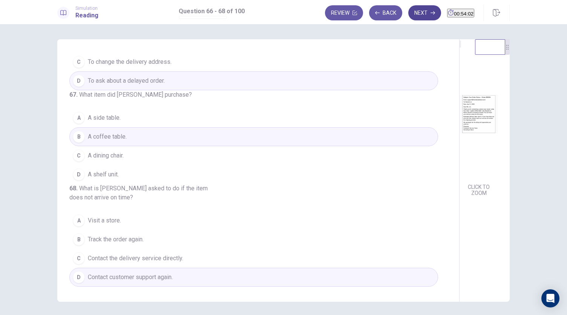
click at [411, 14] on button "Next" at bounding box center [425, 12] width 33 height 15
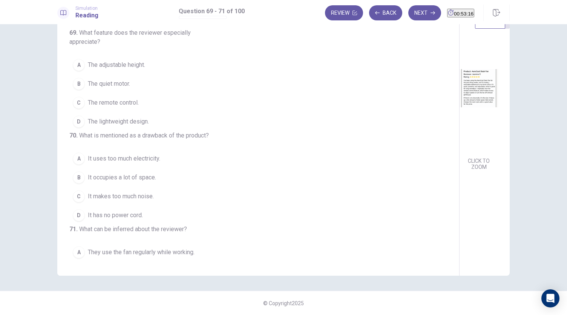
scroll to position [0, 0]
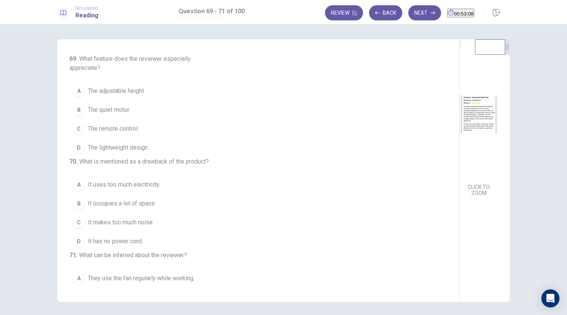
click at [103, 126] on span "The remote control." at bounding box center [113, 128] width 51 height 9
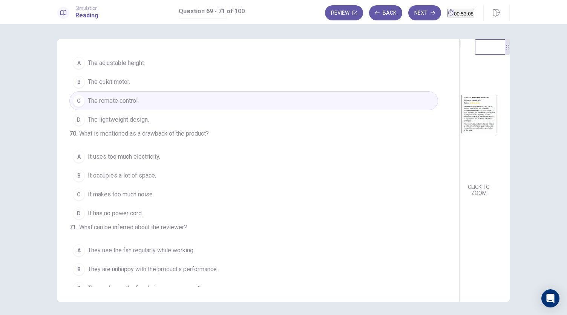
scroll to position [85, 0]
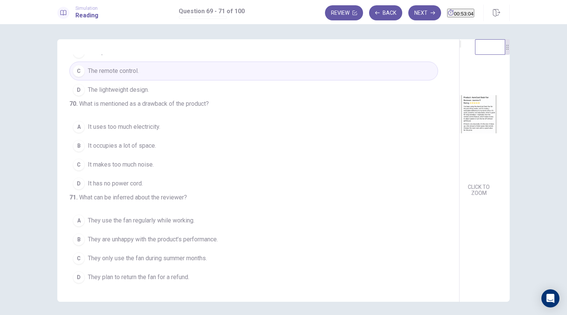
click at [113, 141] on span "It occupies a lot of space." at bounding box center [122, 145] width 68 height 9
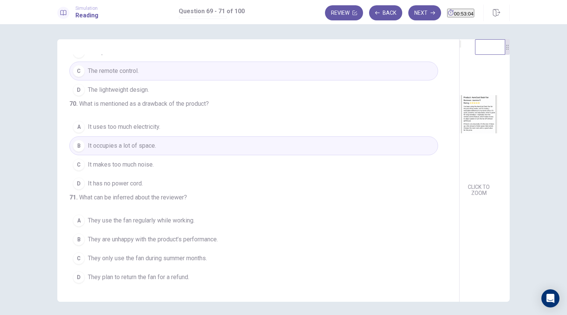
scroll to position [26, 0]
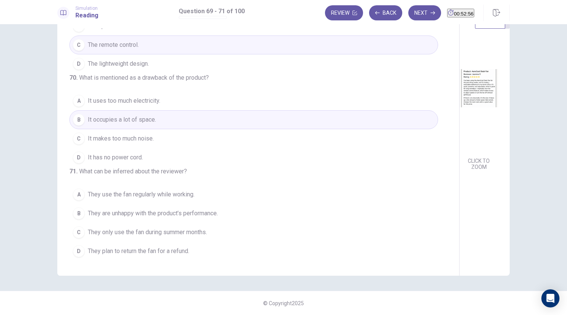
click at [166, 195] on span "They use the fan regularly while working." at bounding box center [141, 194] width 107 height 9
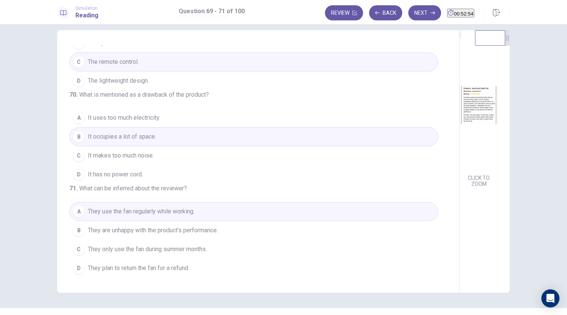
scroll to position [0, 0]
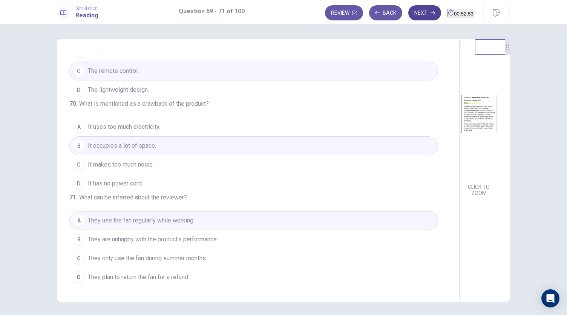
click at [412, 17] on button "Next" at bounding box center [425, 12] width 33 height 15
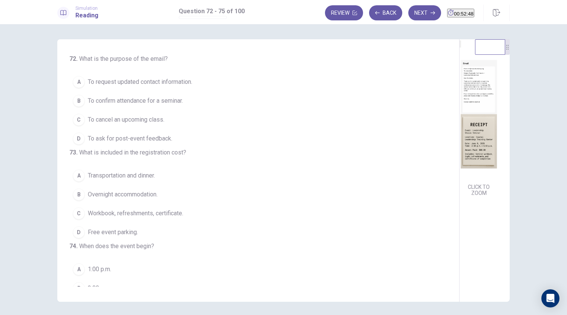
click at [460, 111] on img at bounding box center [479, 114] width 38 height 132
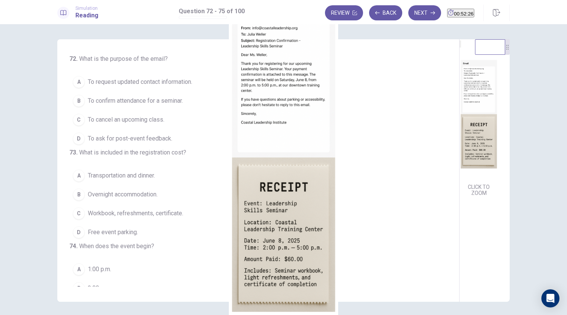
click at [562, 314] on div at bounding box center [283, 315] width 567 height 0
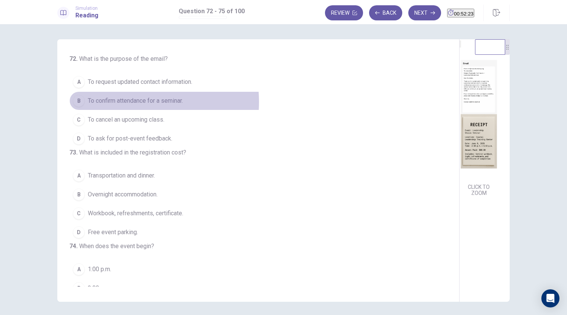
click at [120, 101] on span "To confirm attendance for a seminar." at bounding box center [135, 100] width 95 height 9
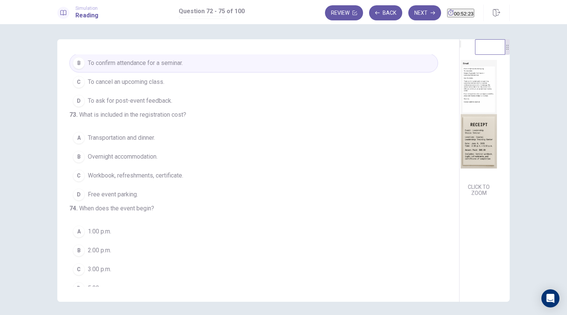
scroll to position [75, 0]
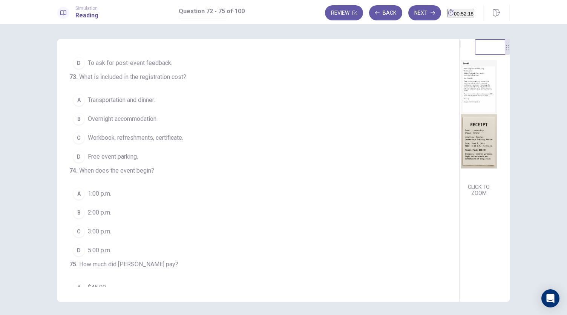
click at [460, 112] on img at bounding box center [479, 114] width 38 height 132
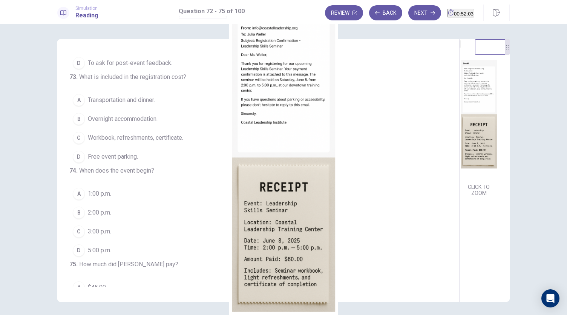
click at [554, 314] on div at bounding box center [283, 315] width 567 height 0
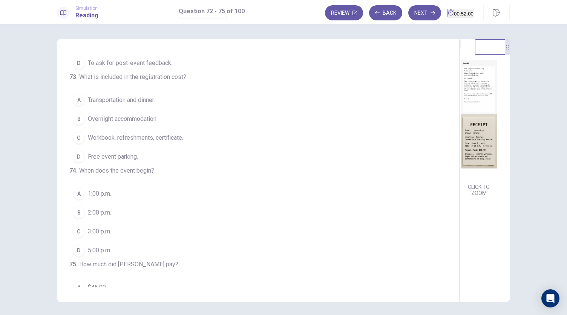
click at [117, 142] on span "Workbook, refreshments, certificate." at bounding box center [135, 137] width 95 height 9
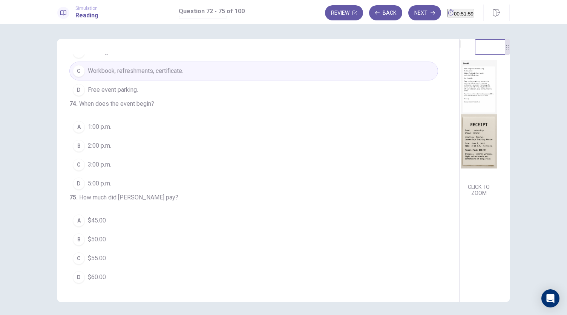
scroll to position [183, 0]
click at [107, 141] on span "2:00 p.m." at bounding box center [99, 145] width 23 height 9
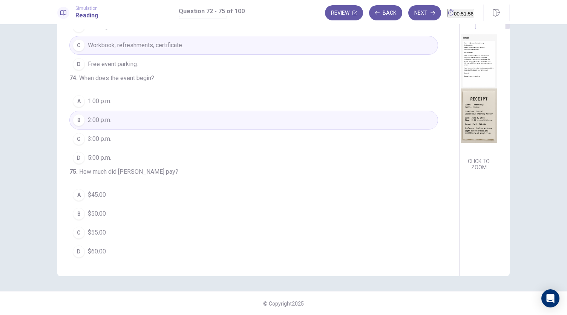
scroll to position [26, 0]
click at [100, 251] on span "$60.00" at bounding box center [97, 250] width 18 height 9
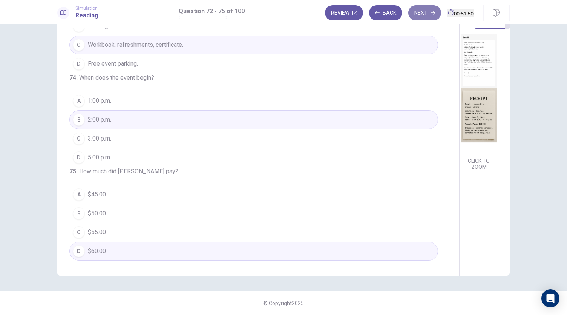
click at [409, 15] on button "Next" at bounding box center [425, 12] width 33 height 15
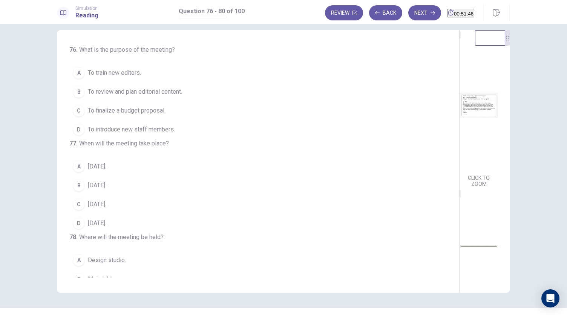
scroll to position [0, 0]
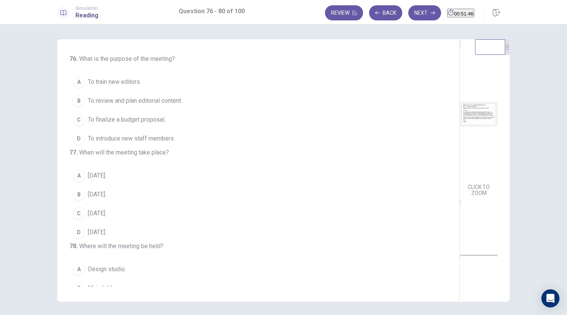
click at [460, 126] on img at bounding box center [479, 114] width 38 height 132
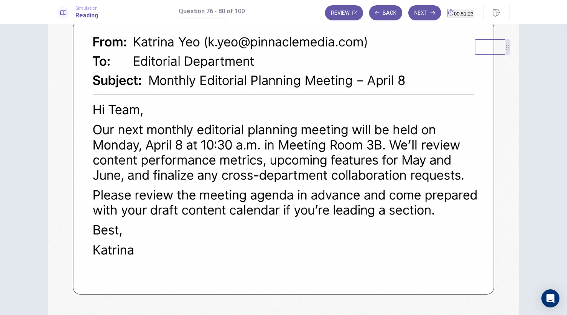
click at [560, 314] on div at bounding box center [283, 315] width 567 height 0
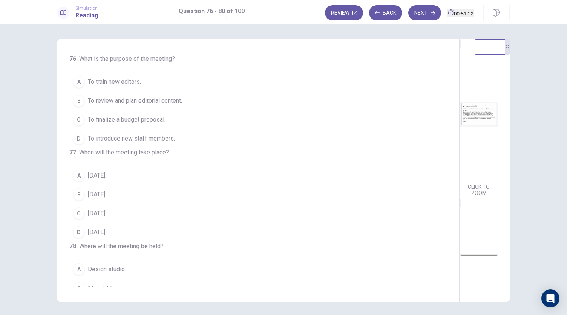
click at [460, 252] on img at bounding box center [479, 273] width 38 height 132
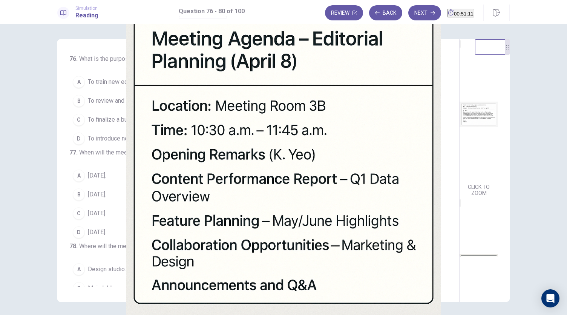
click at [13, 314] on div at bounding box center [283, 315] width 567 height 0
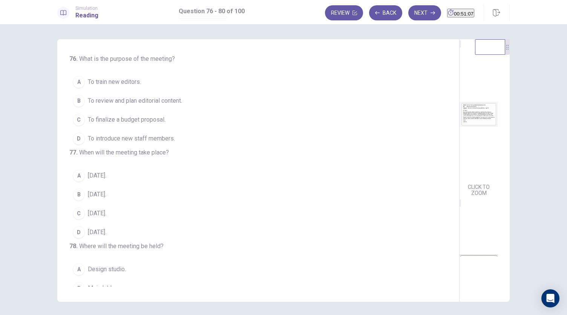
click at [139, 99] on span "To review and plan editorial content." at bounding box center [135, 100] width 94 height 9
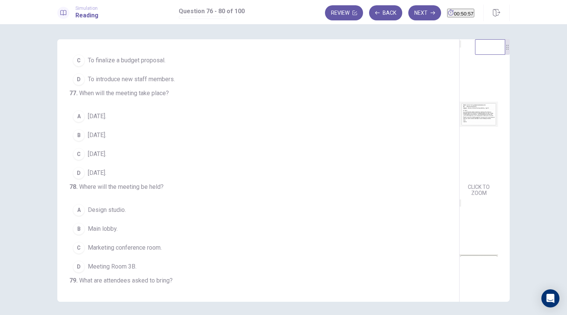
scroll to position [75, 0]
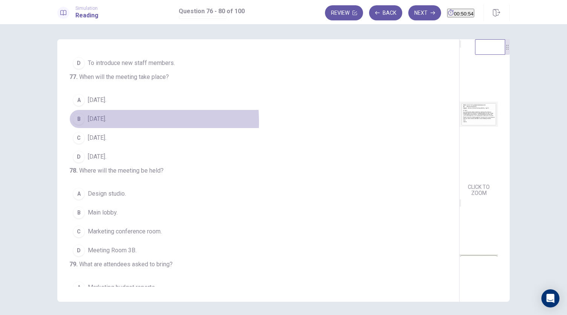
click at [98, 123] on span "April 8." at bounding box center [97, 118] width 18 height 9
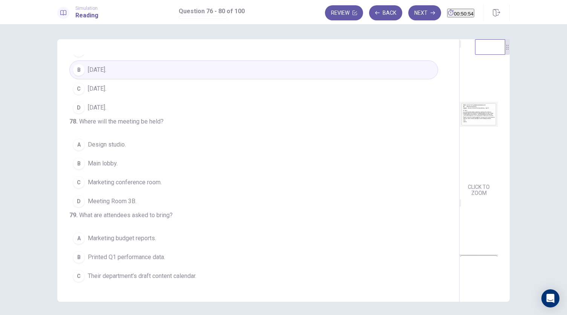
scroll to position [151, 0]
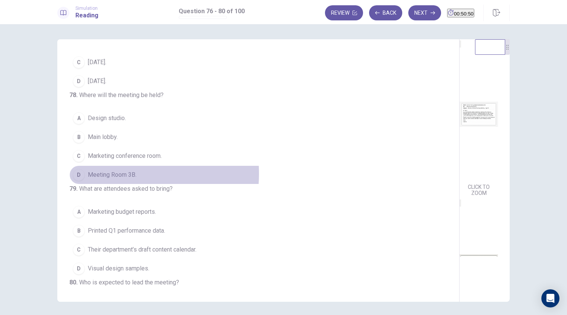
click at [110, 179] on span "Meeting Room 3B." at bounding box center [112, 174] width 49 height 9
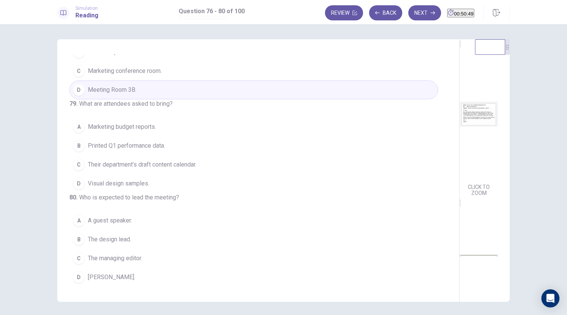
scroll to position [291, 0]
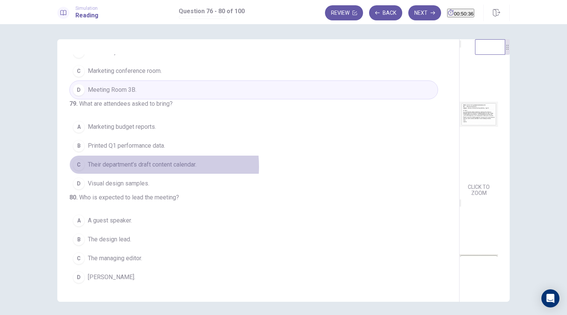
click at [129, 160] on span "Their department’s draft content calendar." at bounding box center [142, 164] width 109 height 9
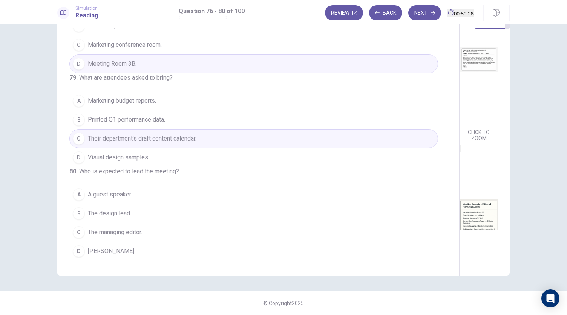
scroll to position [112, 0]
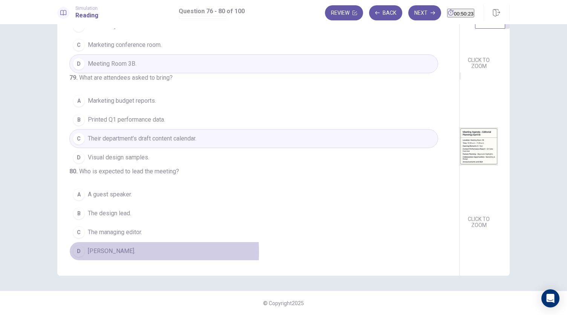
click at [104, 252] on span "Katrina Yeo." at bounding box center [112, 250] width 48 height 9
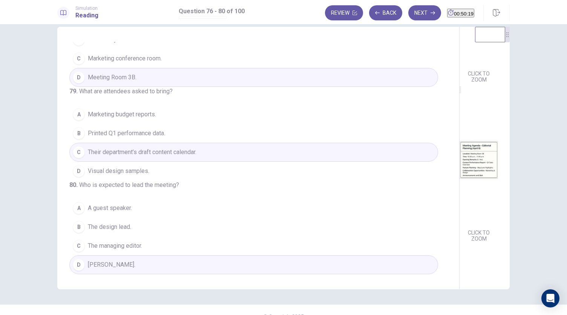
scroll to position [0, 0]
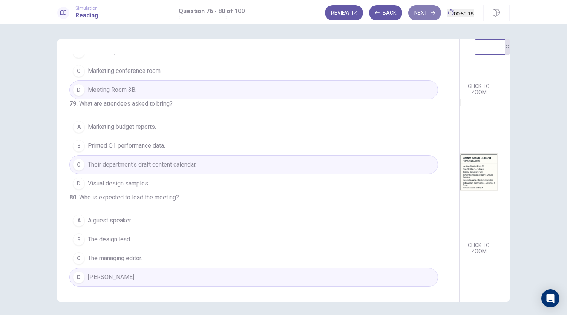
click at [410, 11] on button "Next" at bounding box center [425, 12] width 33 height 15
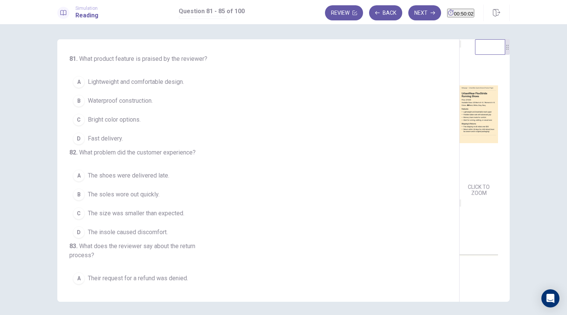
click at [460, 145] on img at bounding box center [479, 114] width 38 height 132
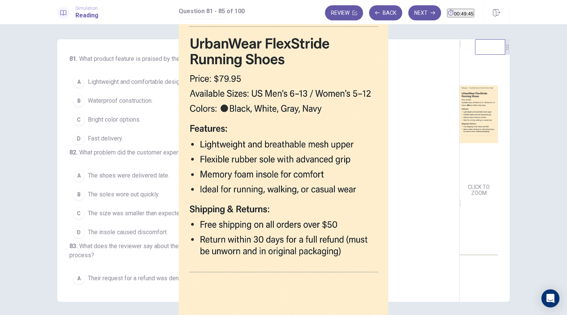
click at [557, 314] on div at bounding box center [283, 315] width 567 height 0
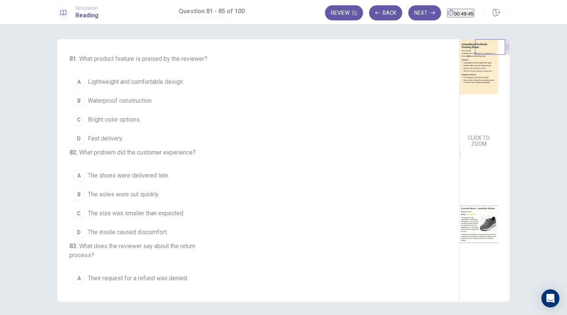
scroll to position [113, 0]
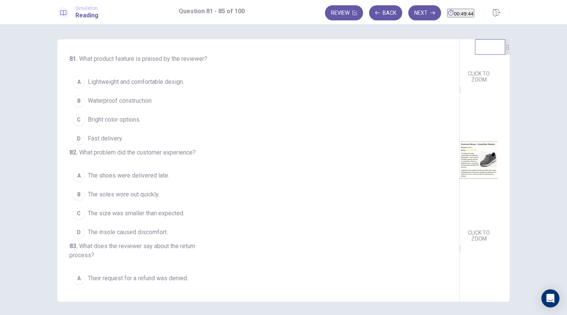
click at [460, 178] on img at bounding box center [479, 160] width 38 height 132
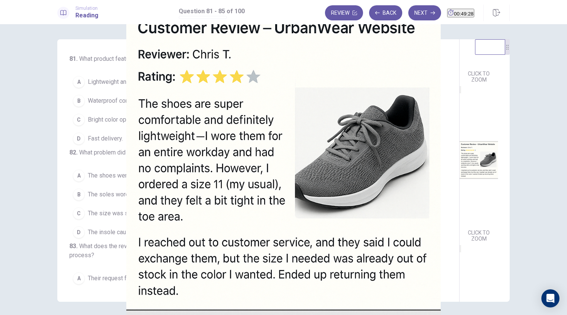
click at [560, 314] on div at bounding box center [283, 315] width 567 height 0
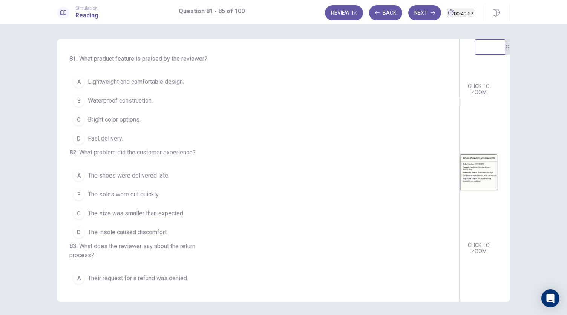
scroll to position [278, 0]
click at [460, 224] on img at bounding box center [479, 172] width 38 height 132
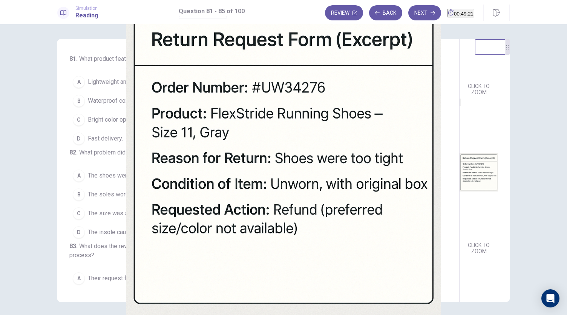
click at [559, 314] on div at bounding box center [283, 315] width 567 height 0
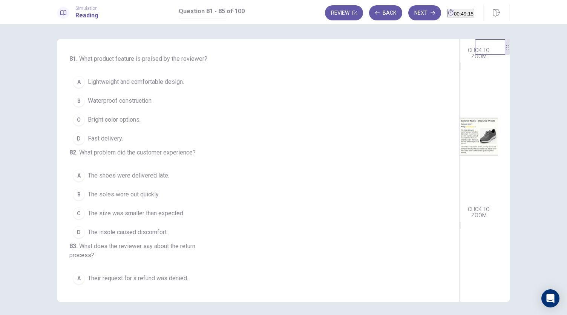
scroll to position [127, 0]
click at [107, 81] on span "Lightweight and comfortable design." at bounding box center [136, 81] width 96 height 9
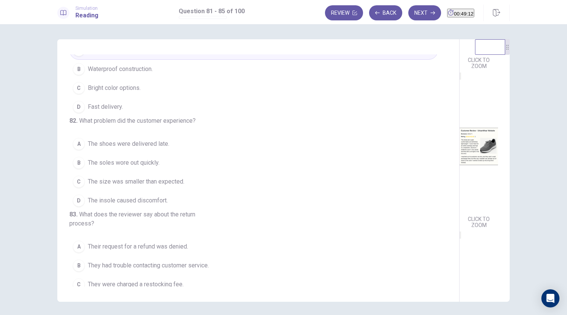
scroll to position [75, 0]
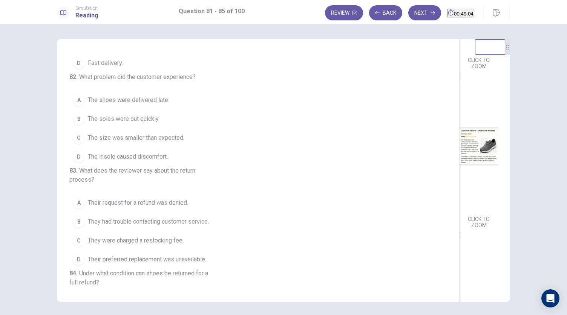
click at [134, 142] on span "The size was smaller than expected." at bounding box center [136, 137] width 97 height 9
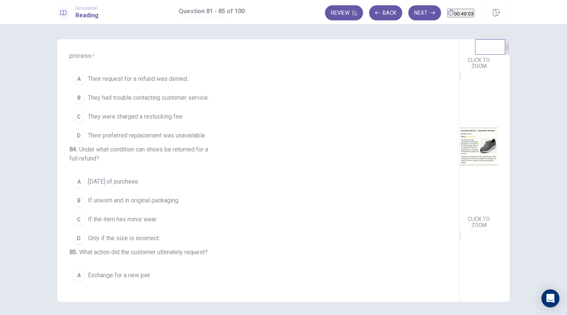
scroll to position [189, 0]
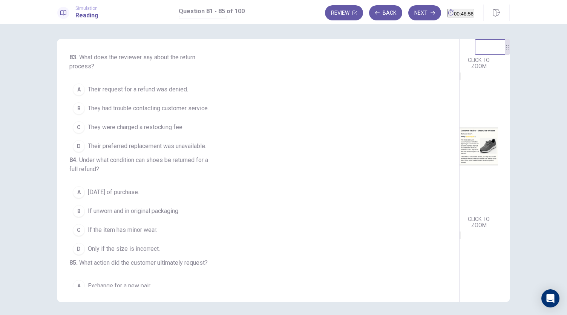
click at [186, 151] on span "Their preferred replacement was unavailable." at bounding box center [147, 145] width 118 height 9
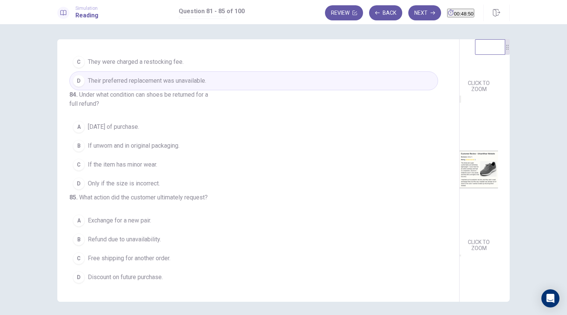
scroll to position [14, 0]
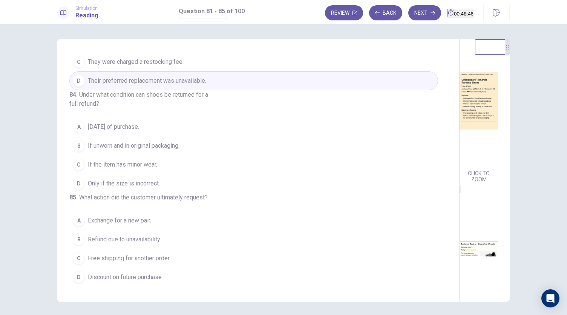
click at [109, 141] on span "If unworn and in original packaging." at bounding box center [134, 145] width 92 height 9
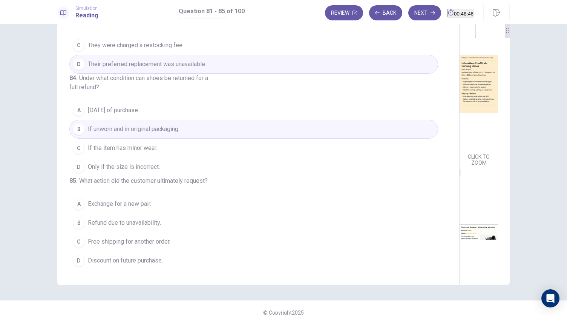
scroll to position [26, 0]
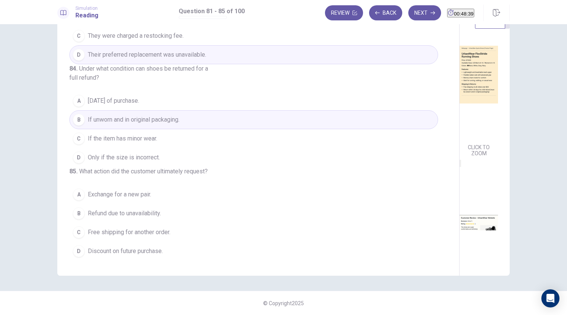
click at [121, 214] on span "Refund due to unavailability." at bounding box center [124, 213] width 73 height 9
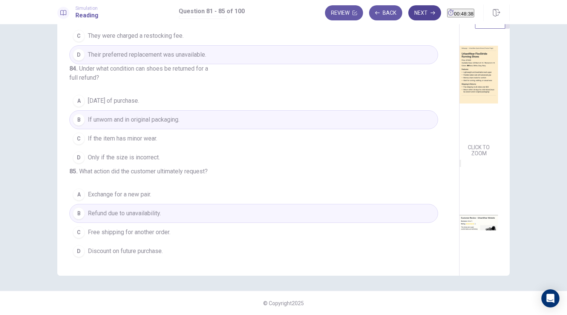
click at [409, 8] on button "Next" at bounding box center [425, 12] width 33 height 15
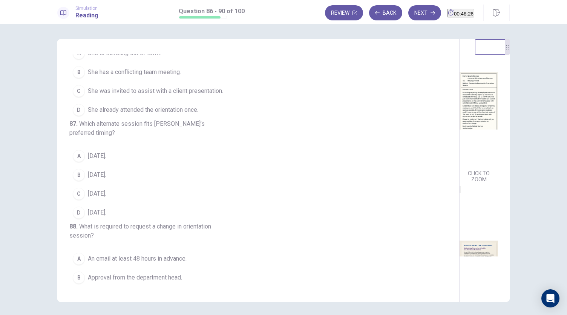
scroll to position [0, 0]
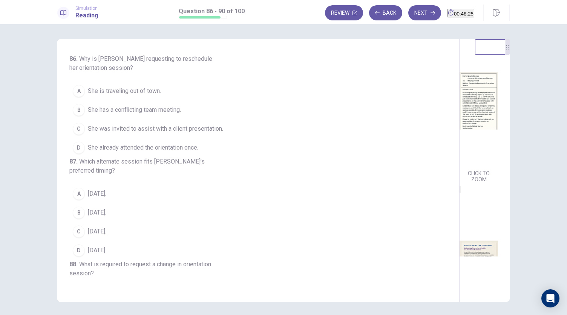
click at [460, 106] on img at bounding box center [479, 101] width 38 height 132
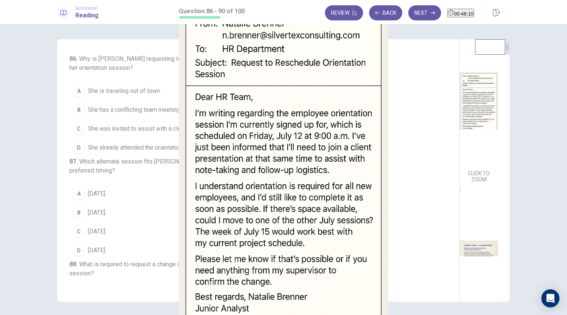
click at [7, 314] on div at bounding box center [283, 315] width 567 height 0
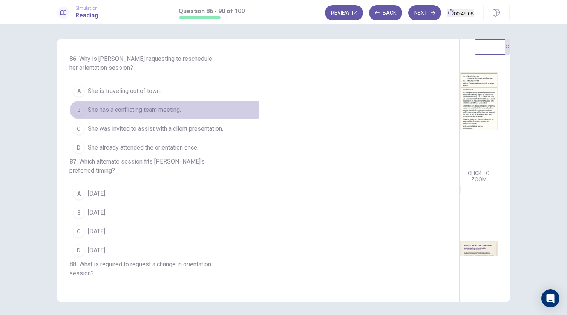
click at [140, 108] on span "She has a conflicting team meeting." at bounding box center [134, 109] width 93 height 9
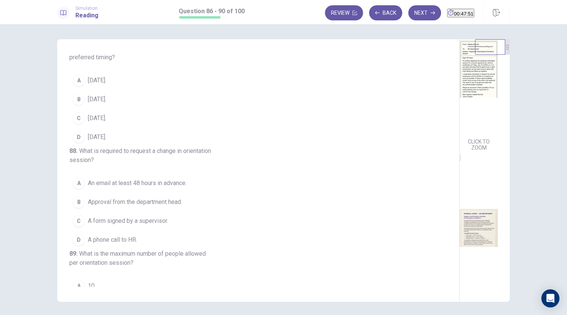
scroll to position [51, 0]
click at [101, 85] on span "July 15." at bounding box center [97, 80] width 18 height 9
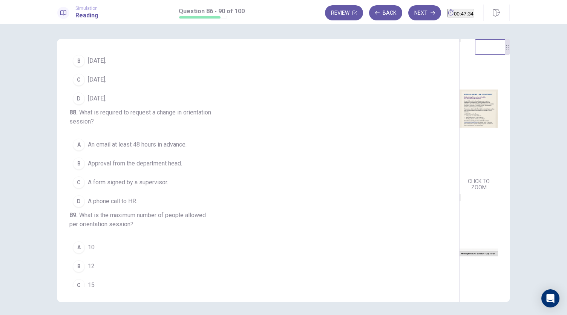
scroll to position [189, 0]
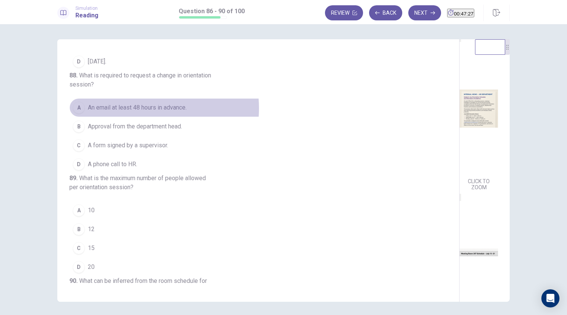
click at [140, 112] on span "An email at least 48 hours in advance." at bounding box center [137, 107] width 99 height 9
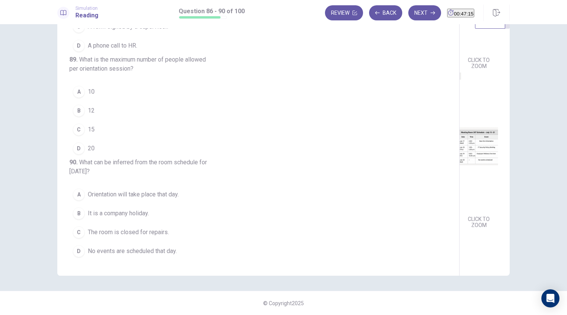
scroll to position [165, 0]
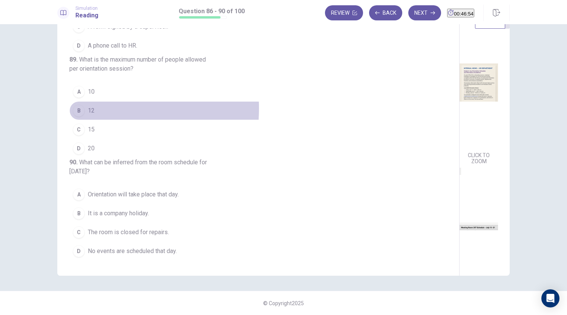
click at [88, 106] on span "12" at bounding box center [91, 110] width 7 height 9
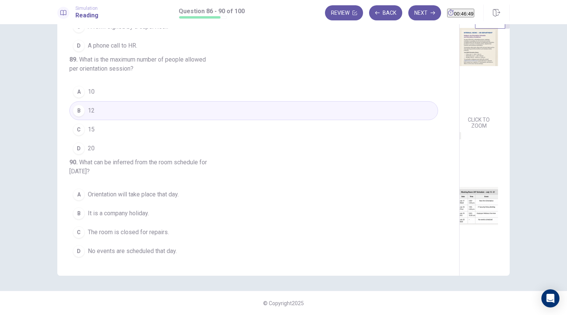
scroll to position [278, 0]
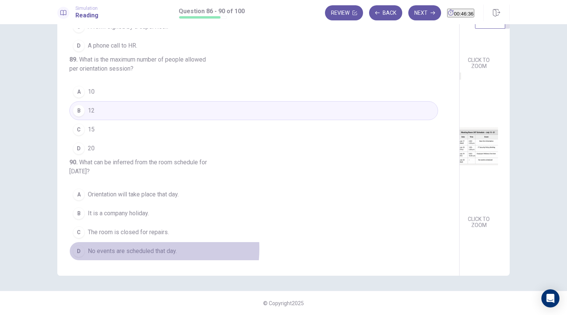
click at [121, 248] on span "No events are scheduled that day." at bounding box center [132, 250] width 89 height 9
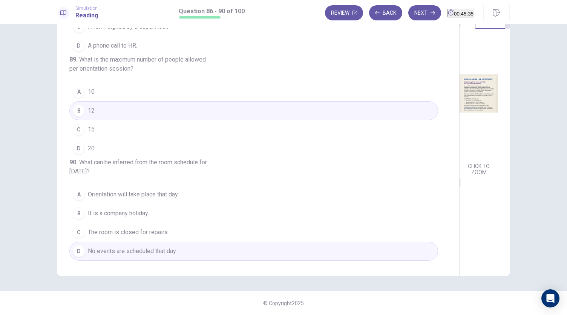
scroll to position [151, 0]
click at [409, 10] on button "Next" at bounding box center [425, 12] width 33 height 15
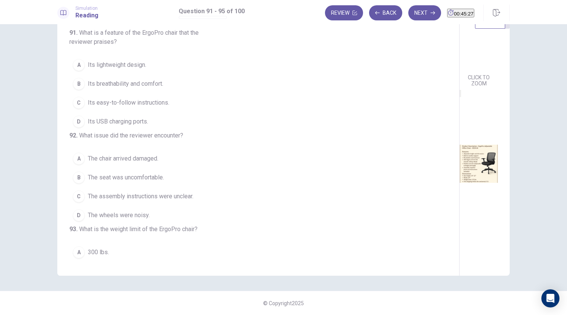
scroll to position [0, 0]
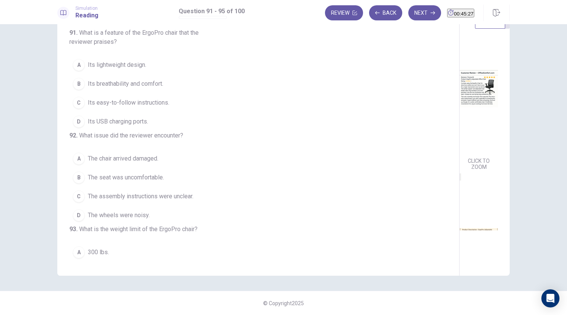
click at [460, 65] on img at bounding box center [479, 88] width 38 height 132
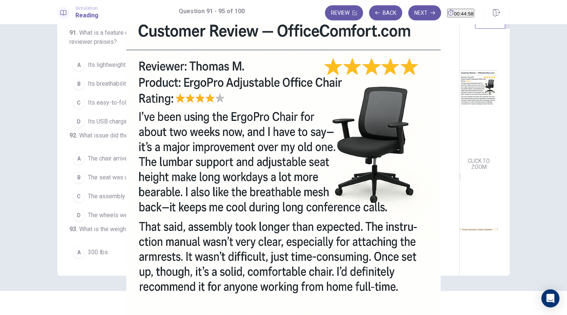
click at [550, 314] on div at bounding box center [283, 315] width 567 height 0
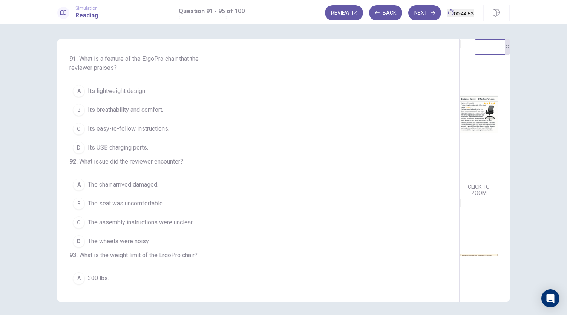
click at [109, 109] on span "Its breathability and comfort." at bounding box center [125, 109] width 75 height 9
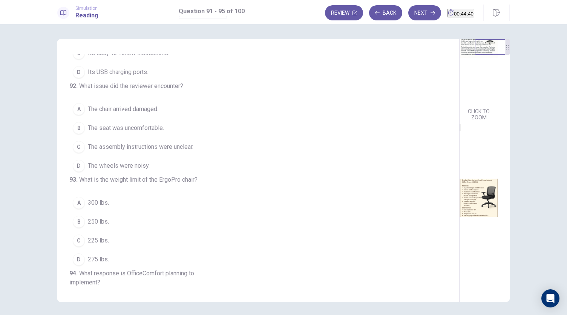
scroll to position [38, 0]
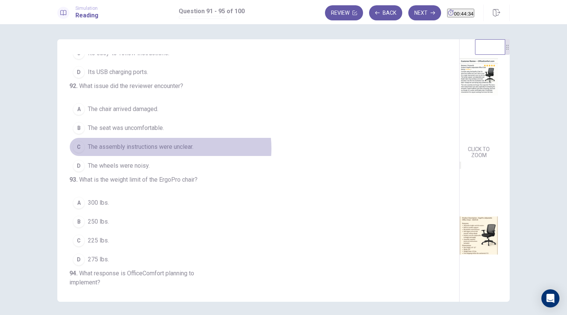
click at [168, 151] on span "The assembly instructions were unclear." at bounding box center [141, 146] width 106 height 9
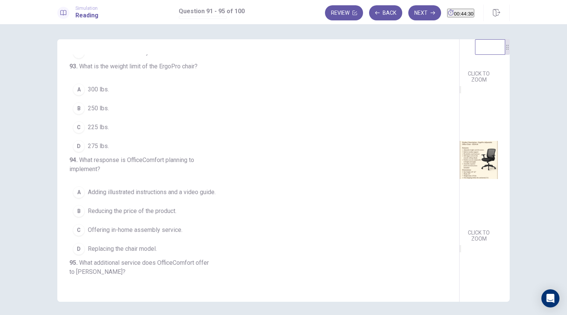
scroll to position [151, 0]
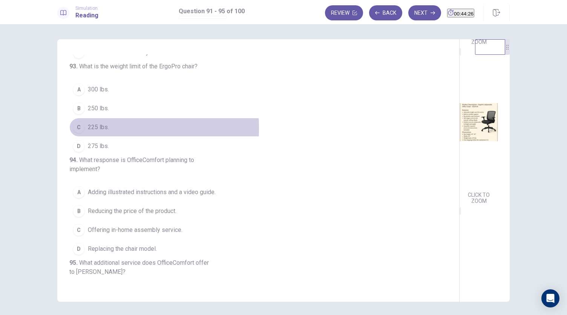
click at [94, 132] on span "225 lbs." at bounding box center [98, 127] width 21 height 9
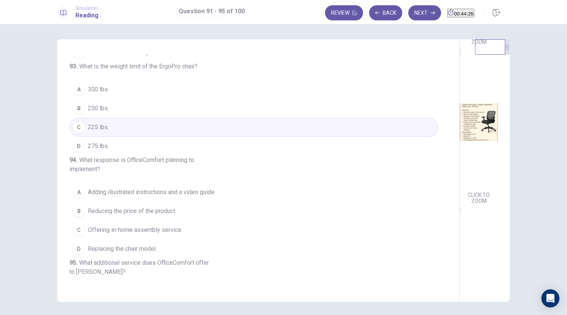
click at [95, 151] on span "275 lbs." at bounding box center [98, 145] width 21 height 9
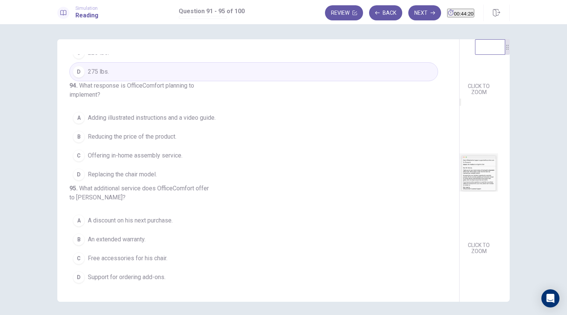
scroll to position [318, 0]
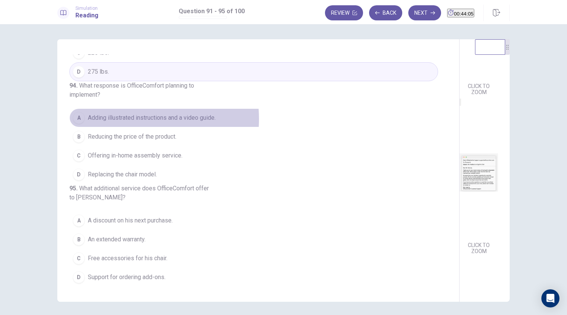
click at [125, 113] on span "Adding illustrated instructions and a video guide." at bounding box center [152, 117] width 128 height 9
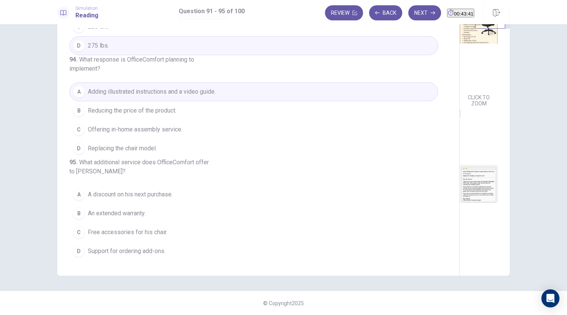
scroll to position [278, 0]
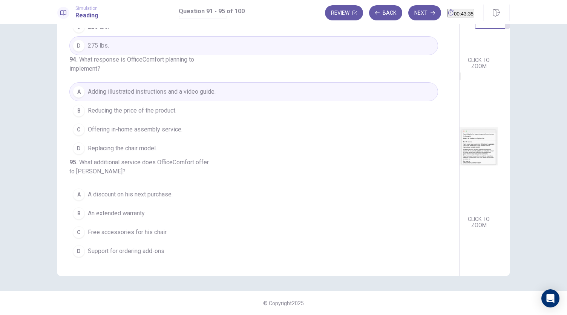
click at [131, 250] on span "Support for ordering add-ons." at bounding box center [127, 250] width 78 height 9
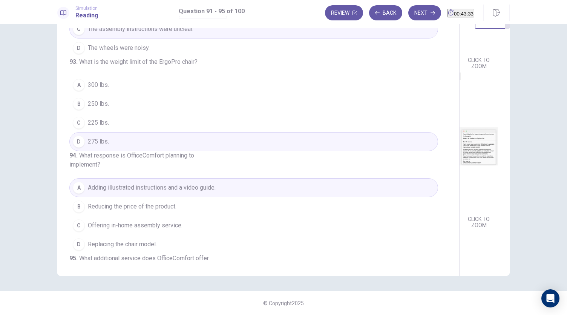
click at [416, 9] on button "Next" at bounding box center [425, 12] width 33 height 15
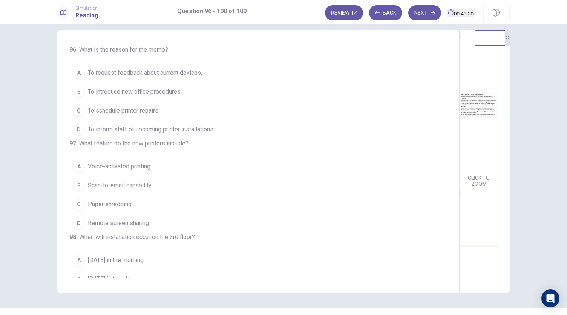
scroll to position [0, 0]
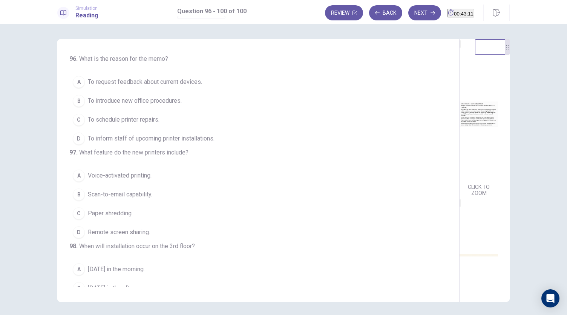
click at [165, 139] on span "To inform staff of upcoming printer installations." at bounding box center [151, 138] width 127 height 9
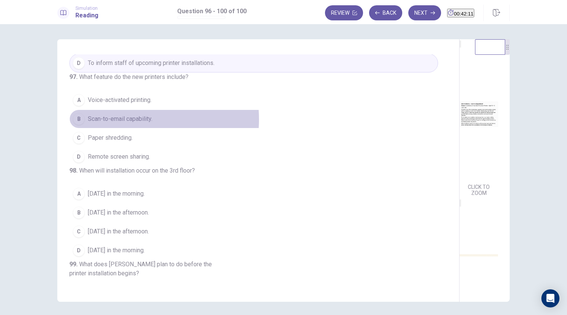
click at [123, 123] on span "Scan-to-email capability." at bounding box center [120, 118] width 65 height 9
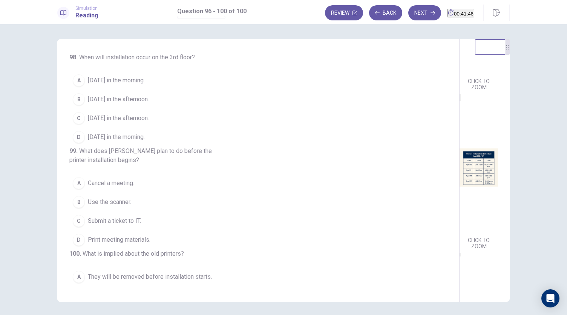
scroll to position [113, 0]
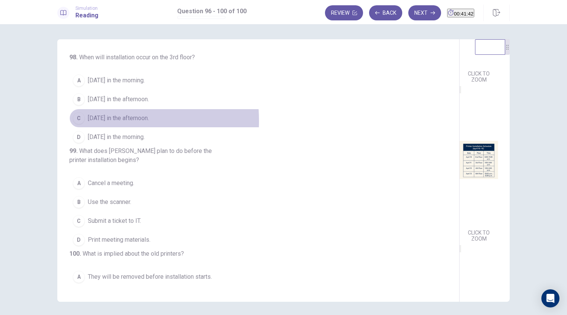
click at [82, 124] on div "C" at bounding box center [79, 118] width 12 height 12
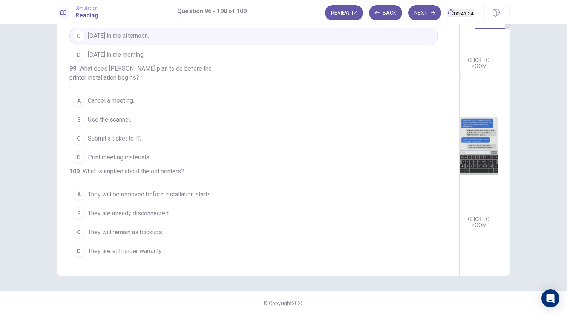
scroll to position [264, 0]
click at [116, 153] on span "Print meeting materials." at bounding box center [119, 157] width 63 height 9
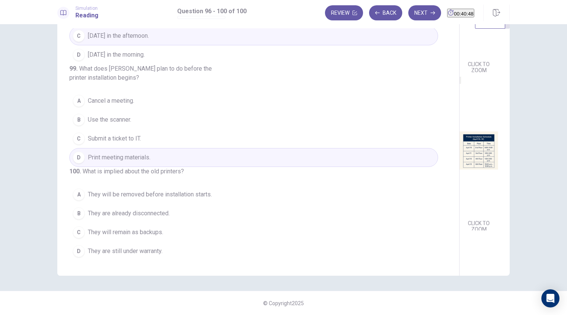
scroll to position [113, 0]
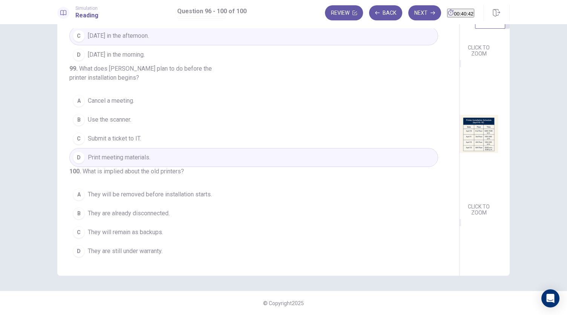
click at [160, 199] on span "They will be removed before installation starts." at bounding box center [150, 194] width 124 height 9
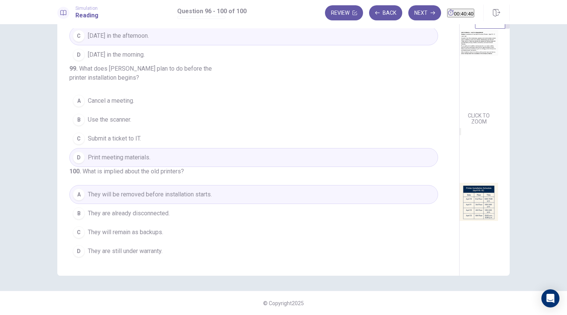
scroll to position [0, 0]
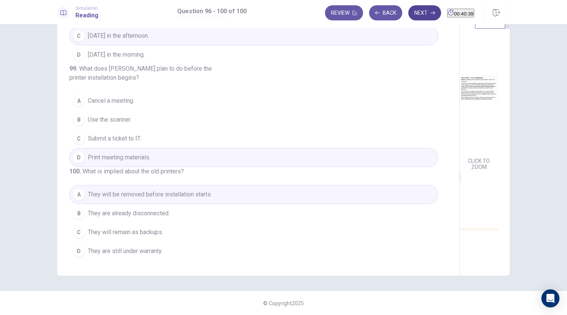
click at [419, 15] on button "Next" at bounding box center [425, 12] width 33 height 15
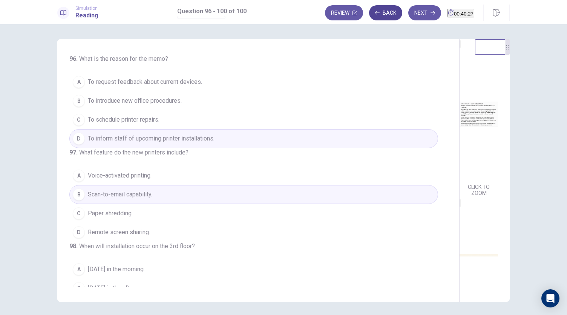
click at [372, 13] on button "Back" at bounding box center [385, 12] width 33 height 15
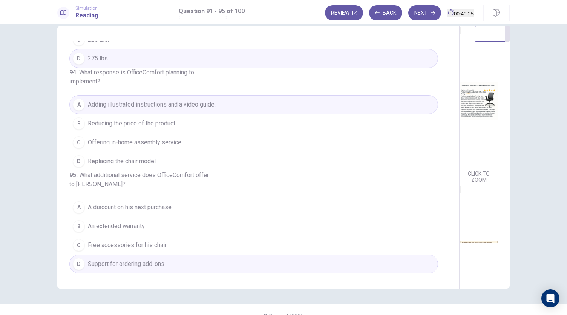
scroll to position [26, 0]
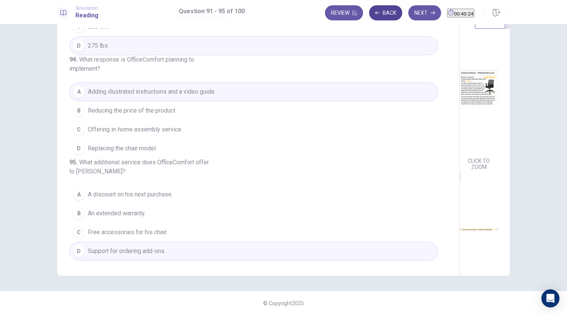
click at [369, 14] on button "Back" at bounding box center [385, 12] width 33 height 15
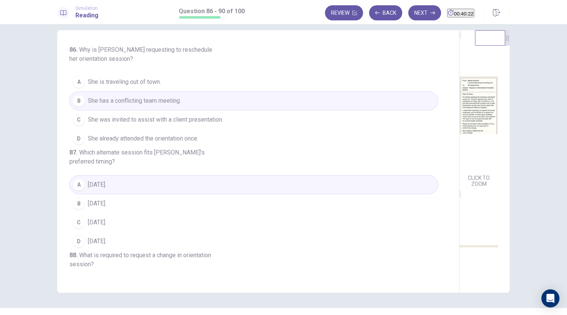
scroll to position [0, 0]
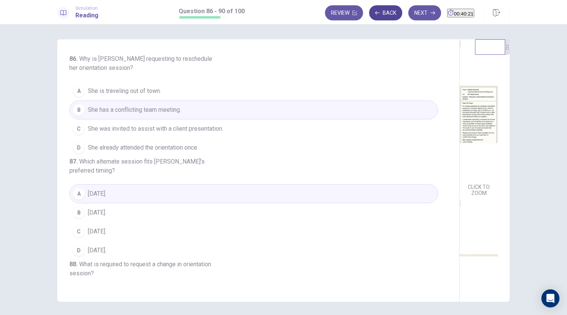
click at [369, 13] on button "Back" at bounding box center [385, 12] width 33 height 15
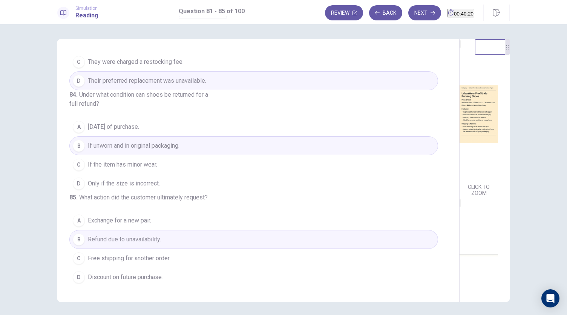
scroll to position [309, 0]
click at [409, 13] on button "Next" at bounding box center [425, 12] width 33 height 15
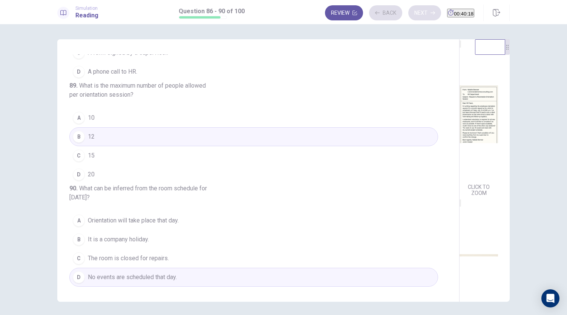
scroll to position [327, 0]
click at [409, 13] on div "Review Back Next 00:40:18" at bounding box center [399, 12] width 149 height 15
click at [413, 12] on button "Next" at bounding box center [425, 12] width 33 height 15
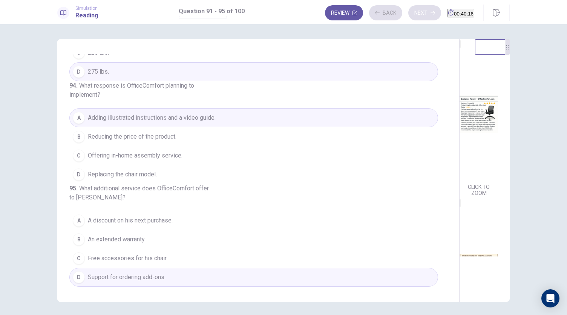
scroll to position [309, 0]
click at [412, 11] on button "Next" at bounding box center [425, 12] width 33 height 15
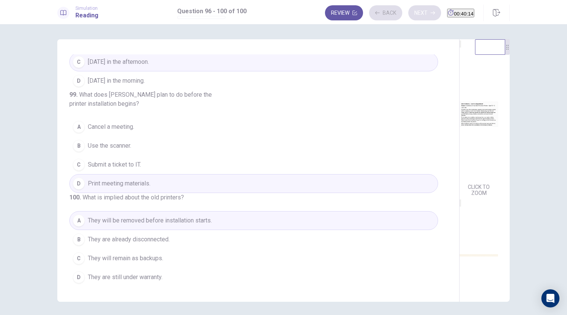
scroll to position [300, 0]
click at [409, 12] on button "Next" at bounding box center [425, 12] width 33 height 15
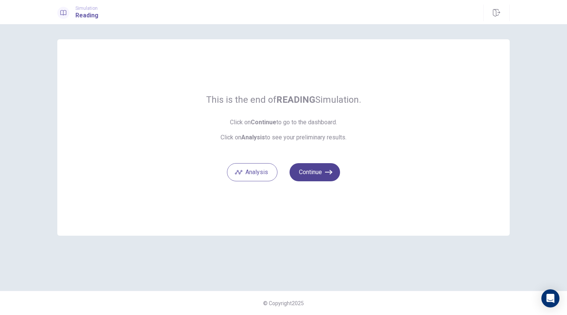
click at [306, 169] on button "Continue" at bounding box center [315, 172] width 51 height 18
